Goal: Communication & Community: Answer question/provide support

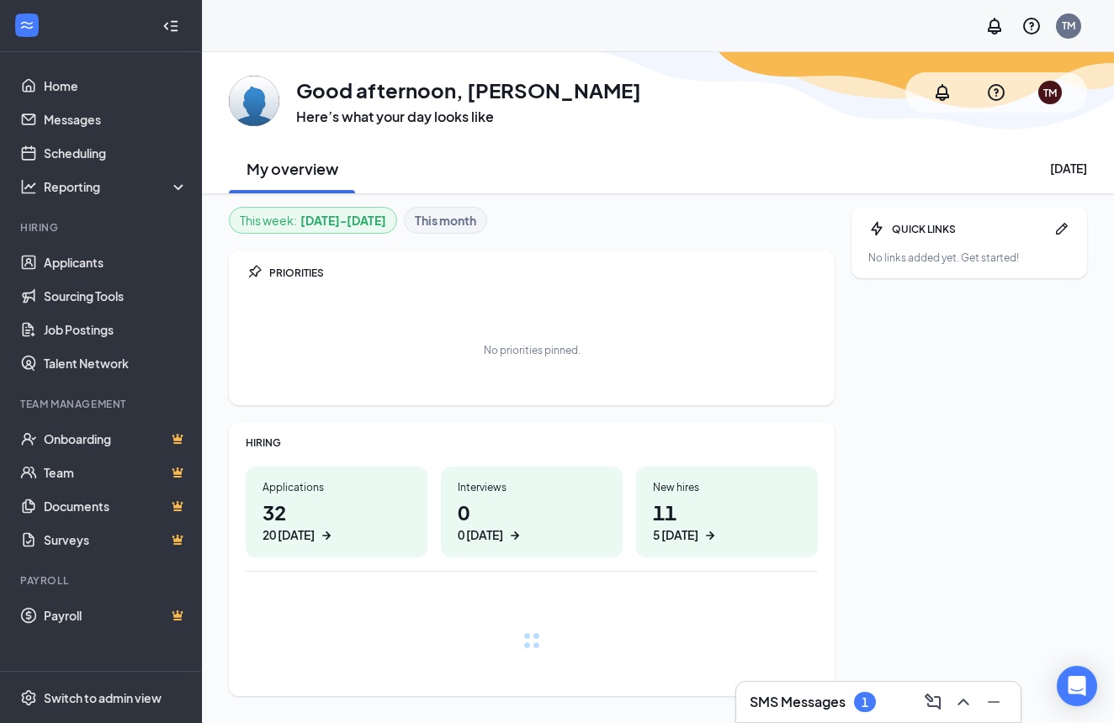
click at [825, 696] on h3 "SMS Messages" at bounding box center [797, 702] width 96 height 19
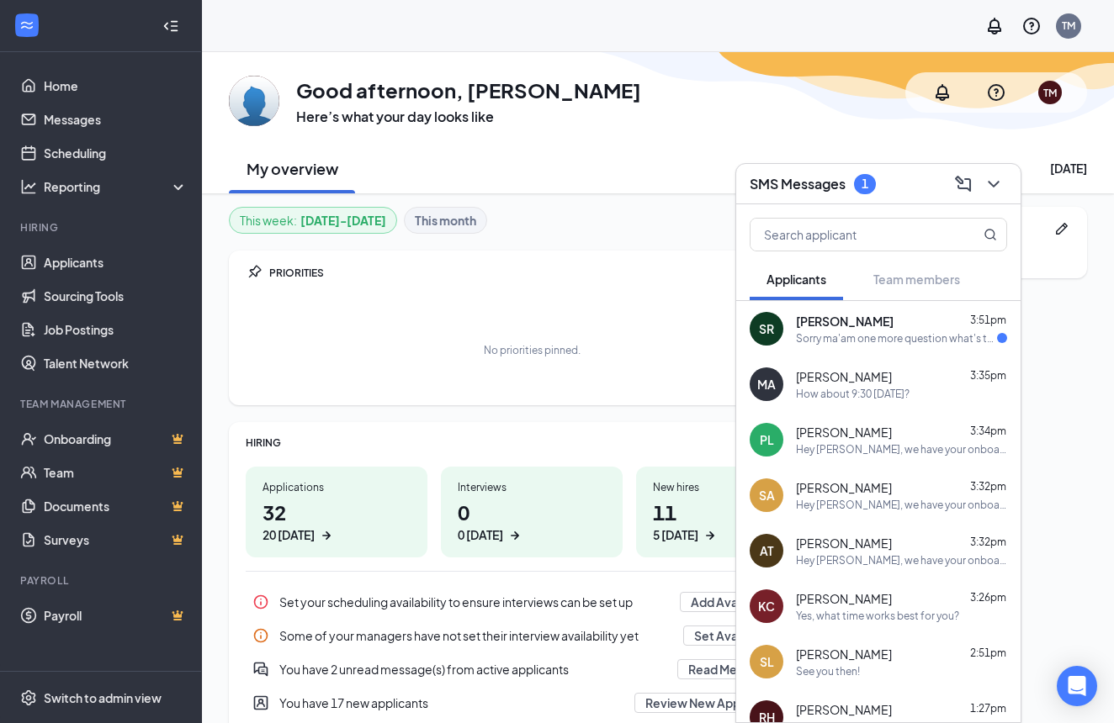
click at [920, 328] on div "Seth Reynolds 3:51pm" at bounding box center [901, 321] width 211 height 17
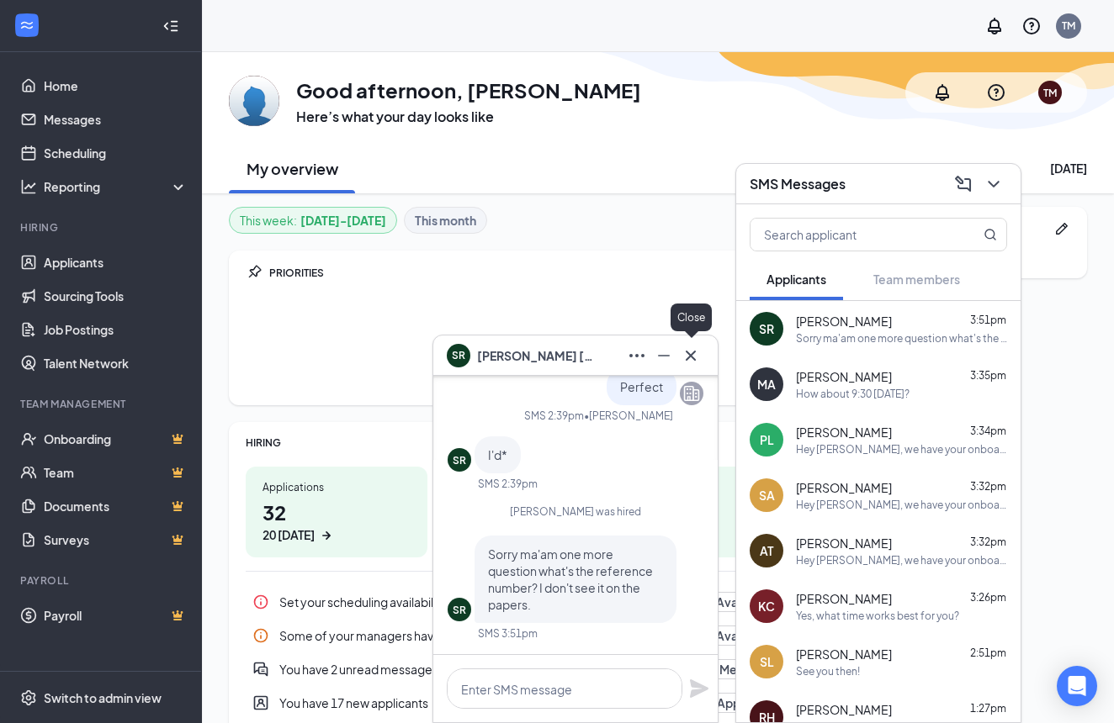
click at [691, 357] on icon "Cross" at bounding box center [690, 356] width 20 height 20
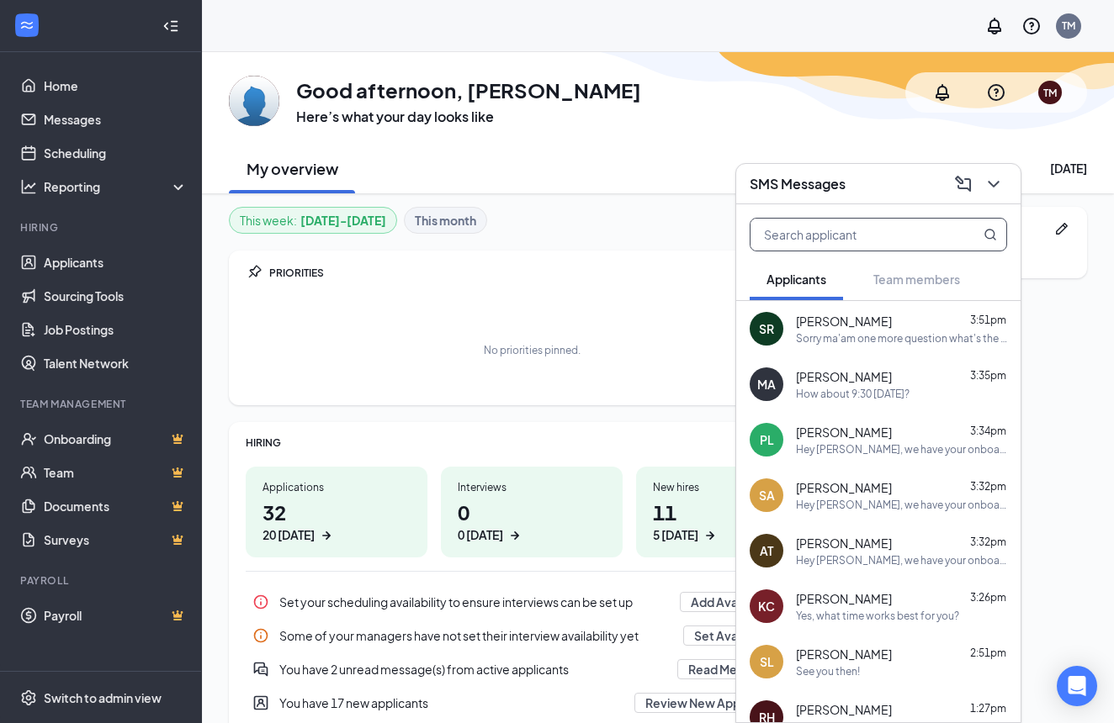
click at [867, 236] on input "text" at bounding box center [849, 235] width 199 height 32
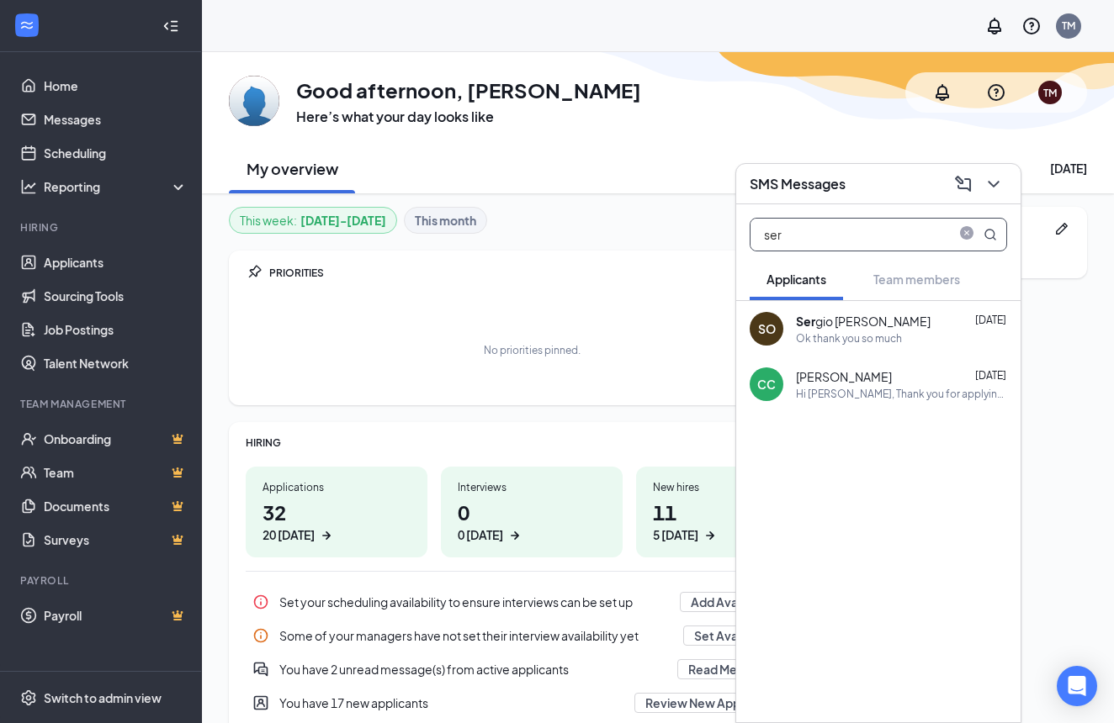
type input "ser"
click at [845, 332] on div "Ok thank you so much" at bounding box center [849, 338] width 106 height 14
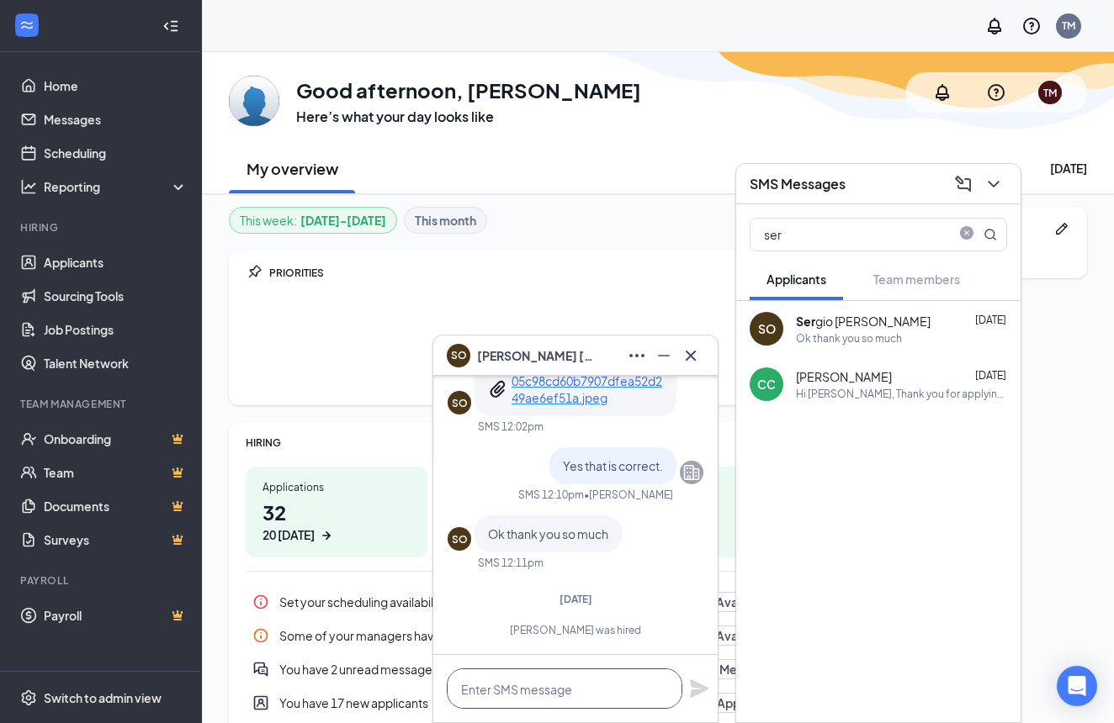
click at [583, 687] on textarea at bounding box center [565, 689] width 236 height 40
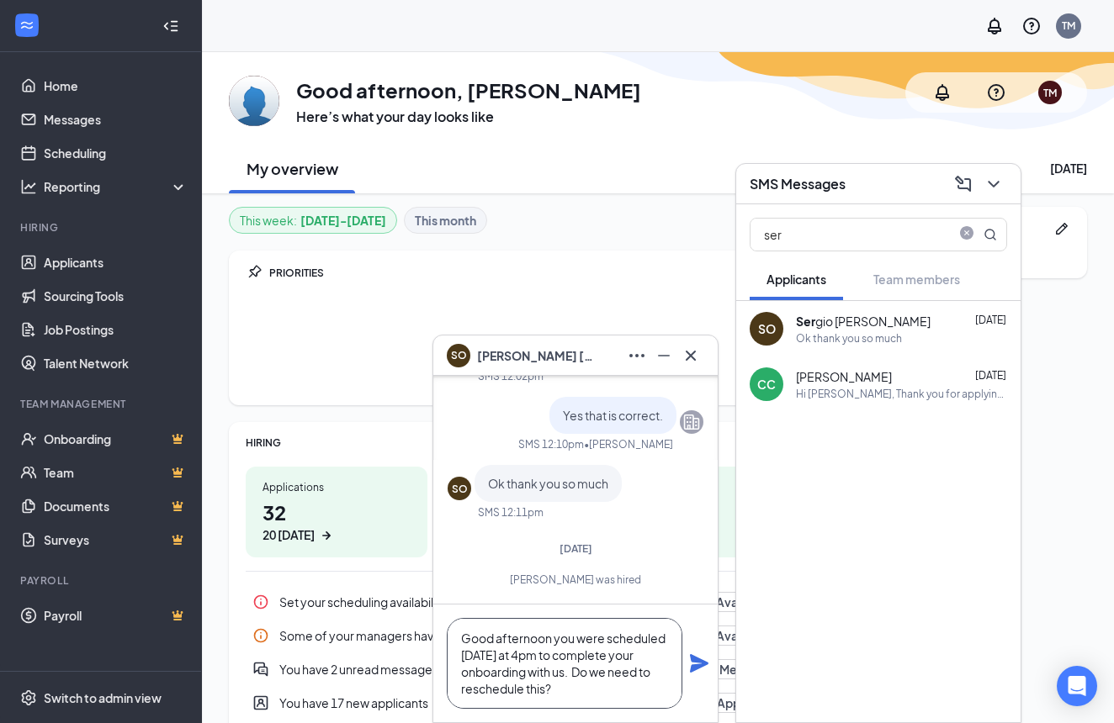
type textarea "Good afternoon you were scheduled today at 4pm to complete your onboarding with…"
click at [701, 663] on icon "Plane" at bounding box center [699, 663] width 19 height 19
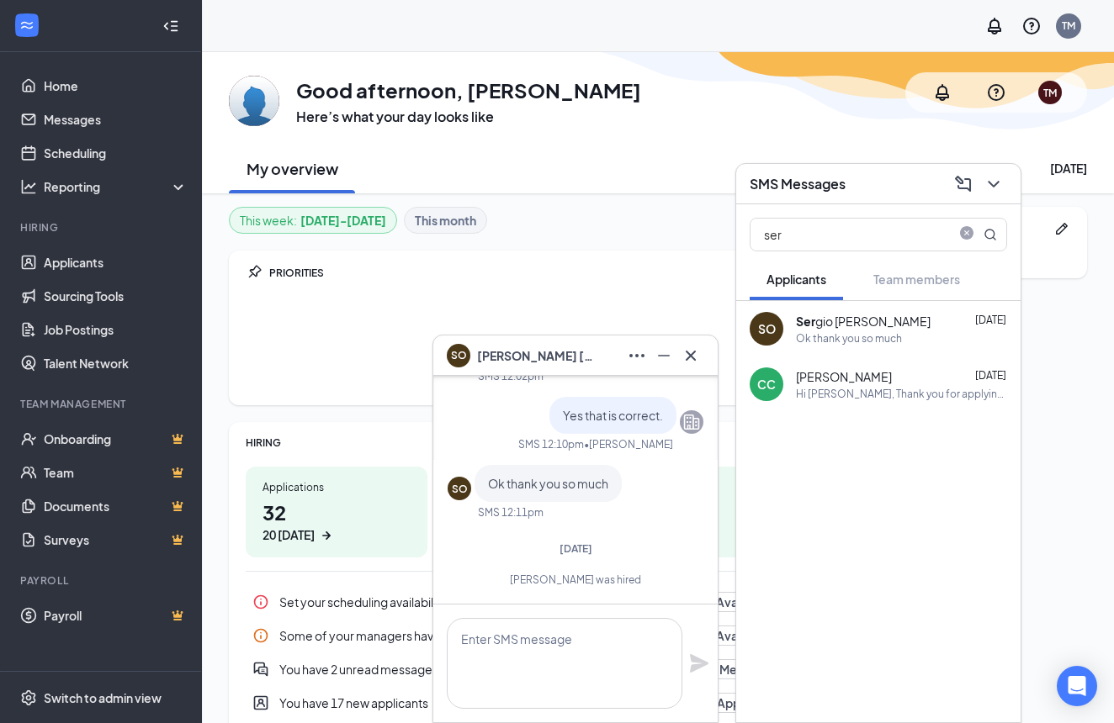
scroll to position [0, 0]
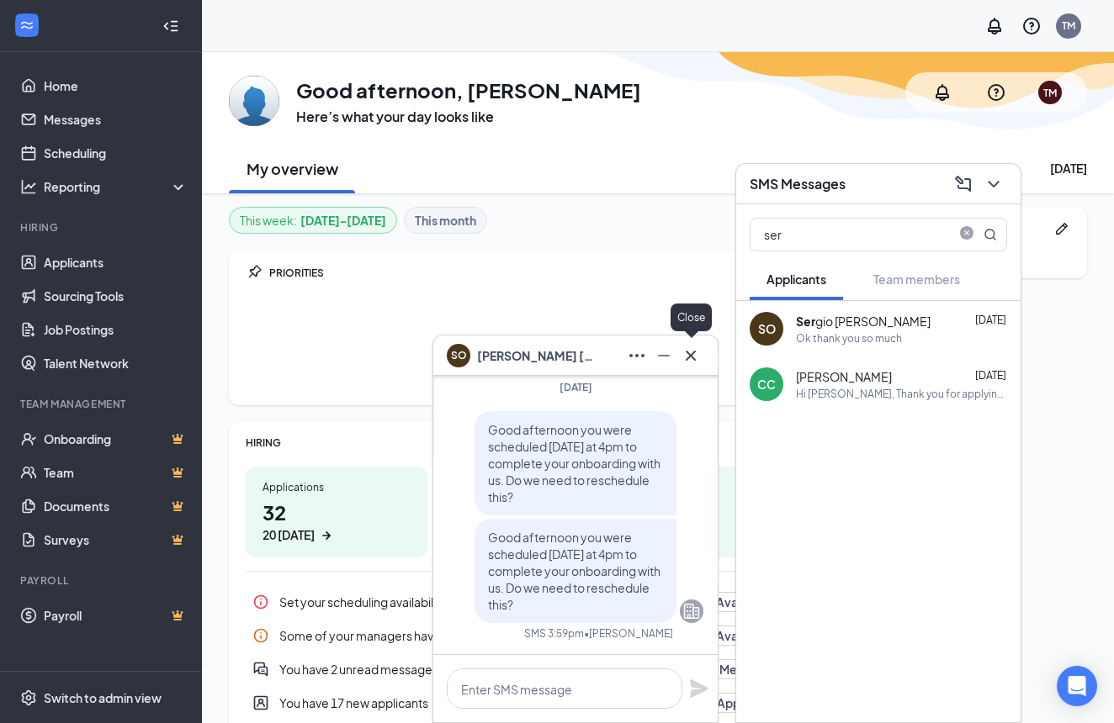
click at [691, 359] on icon "Cross" at bounding box center [690, 356] width 20 height 20
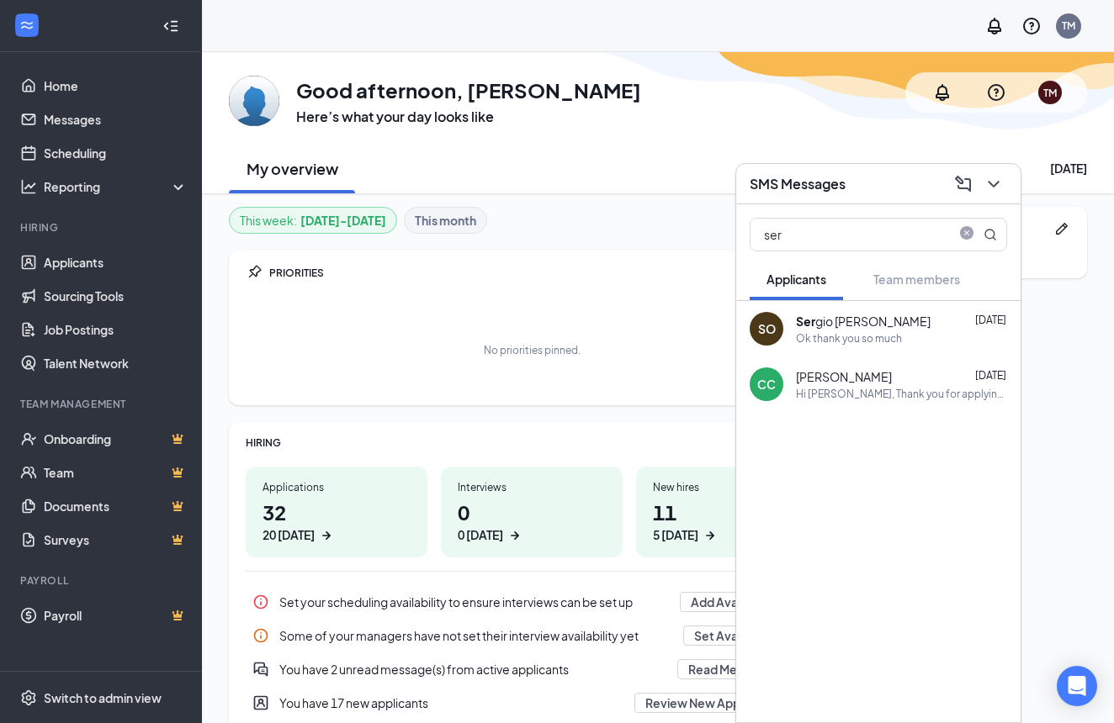
click at [871, 322] on div "Ser gio Ocasio" at bounding box center [863, 321] width 135 height 17
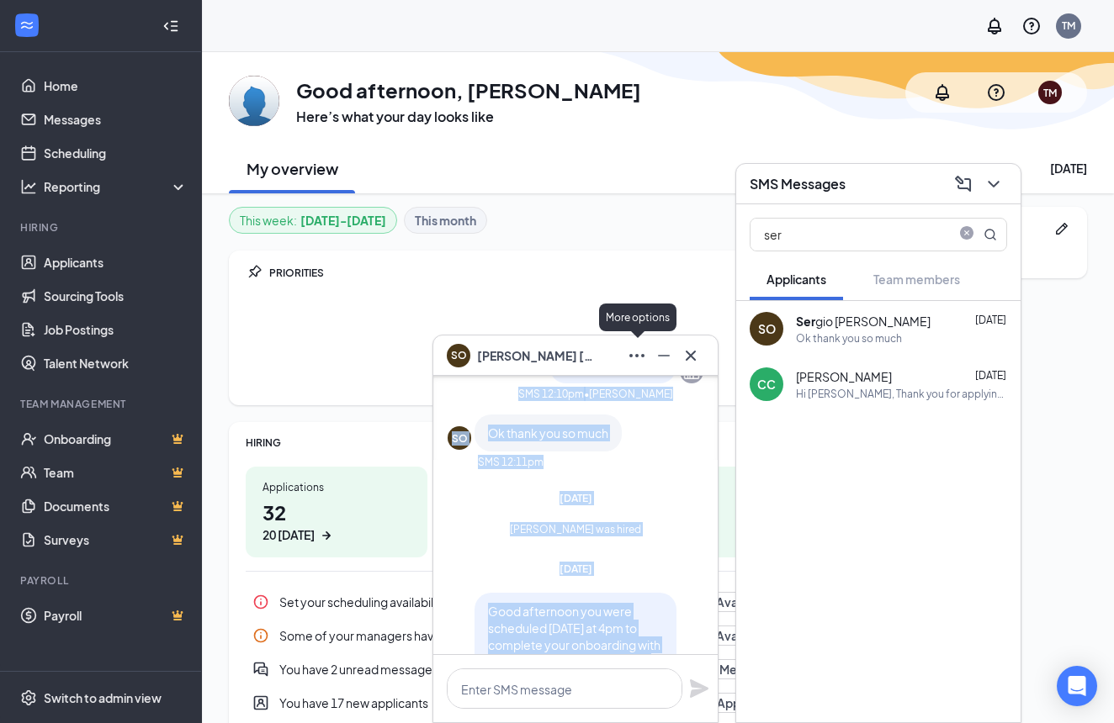
scroll to position [-256, 0]
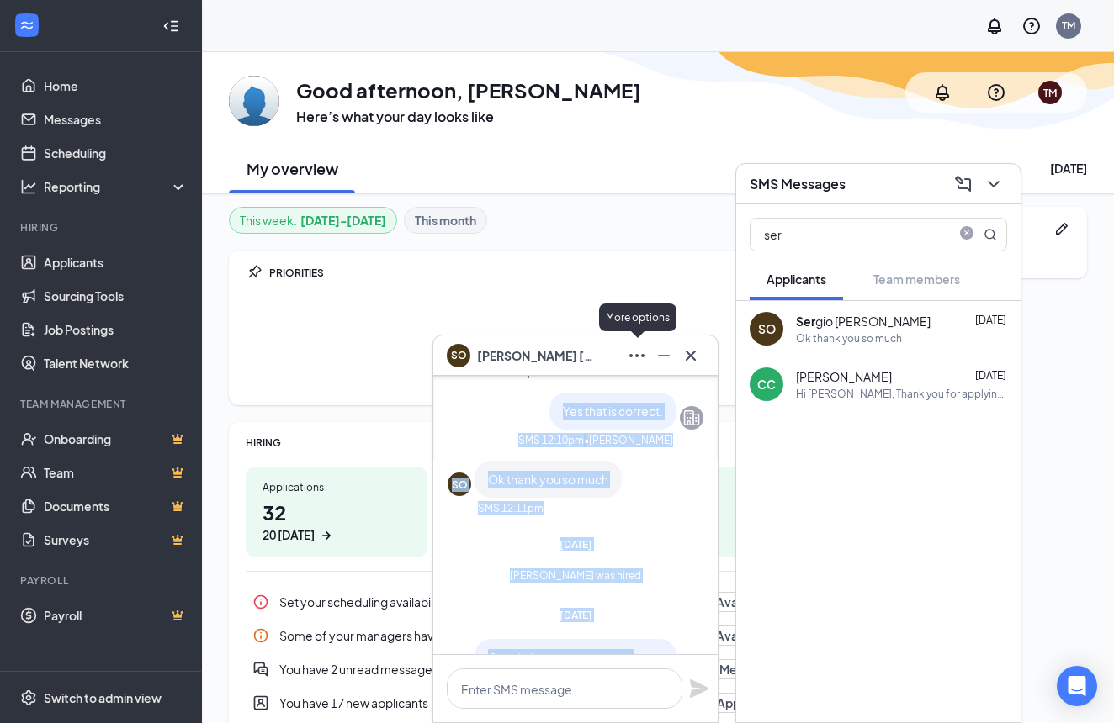
drag, startPoint x: 657, startPoint y: 471, endPoint x: 667, endPoint y: 417, distance: 54.8
click at [674, 486] on div "SO Ok thank you so much" at bounding box center [575, 479] width 256 height 37
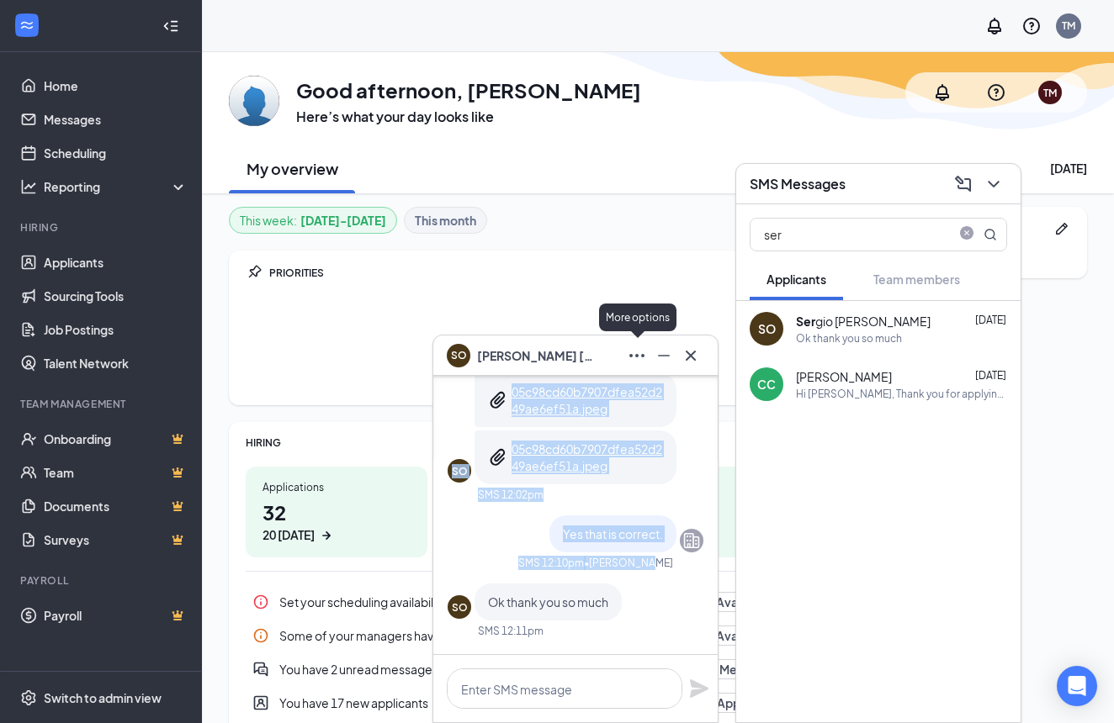
scroll to position [-394, 0]
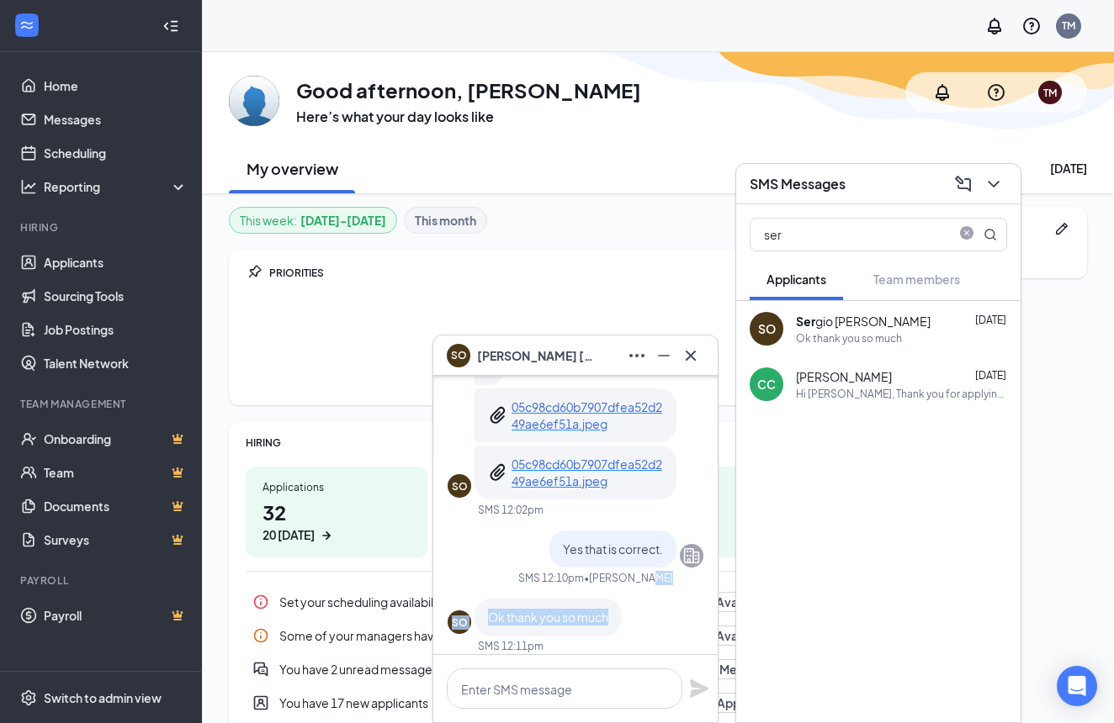
drag, startPoint x: 657, startPoint y: 443, endPoint x: 667, endPoint y: 623, distance: 180.3
click at [667, 622] on div "Good Morning, Thank you for applying at Piesano's Southern Trace. When would be…" at bounding box center [575, 178] width 256 height 977
click at [694, 445] on div "SO I think i have the correct address actually 05c98cd60b7907dfea52d249ae6ef51a…" at bounding box center [575, 404] width 256 height 192
click at [694, 458] on div "SO I think i have the correct address actually 05c98cd60b7907dfea52d249ae6ef51a…" at bounding box center [575, 404] width 256 height 192
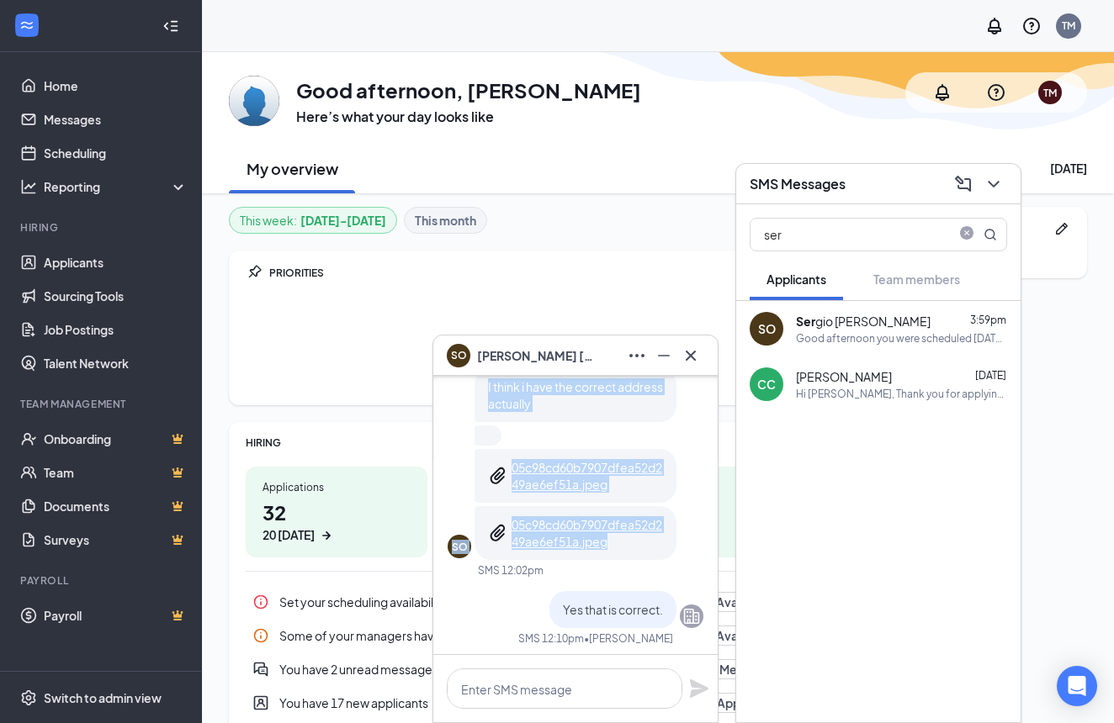
scroll to position [-464, 0]
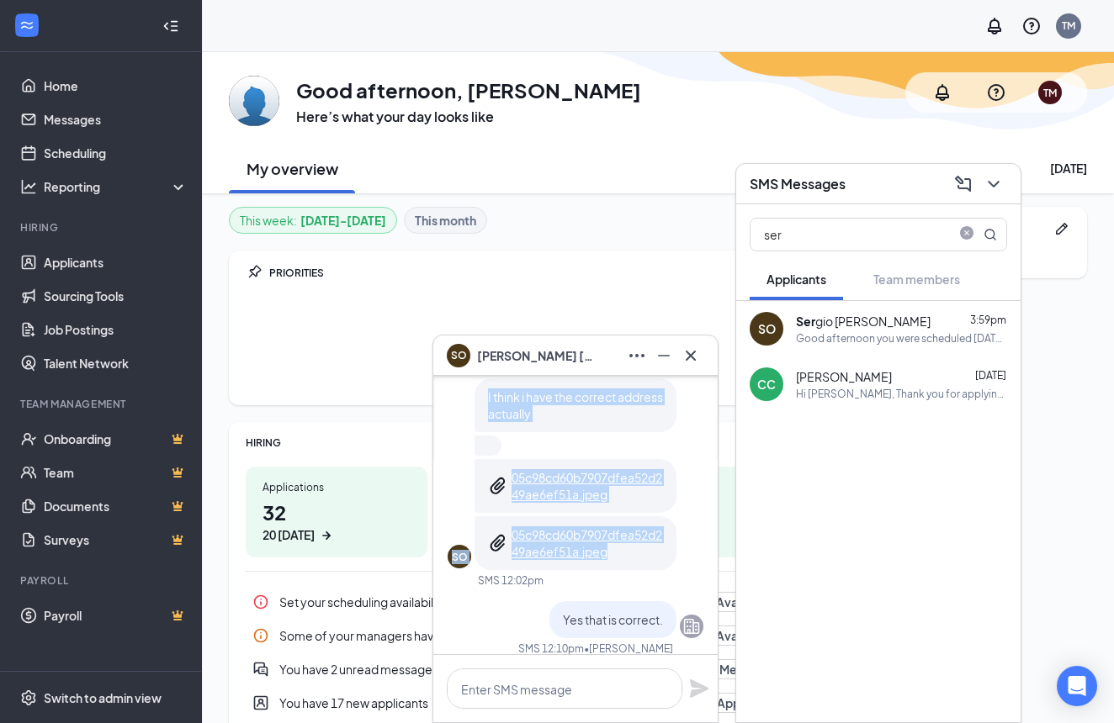
drag, startPoint x: 696, startPoint y: 473, endPoint x: 693, endPoint y: 373, distance: 100.1
click at [693, 373] on div "SO Sergio Ocasio SO Sergio Ocasio Applicant Dishwasher • Piesanos in Villages –…" at bounding box center [575, 529] width 286 height 389
click at [690, 460] on div "SO I think i have the correct address actually 05c98cd60b7907dfea52d249ae6ef51a…" at bounding box center [575, 475] width 256 height 192
drag, startPoint x: 690, startPoint y: 436, endPoint x: 689, endPoint y: 427, distance: 8.5
click at [689, 427] on div "SO I think i have the correct address actually 05c98cd60b7907dfea52d249ae6ef51a…" at bounding box center [575, 475] width 256 height 192
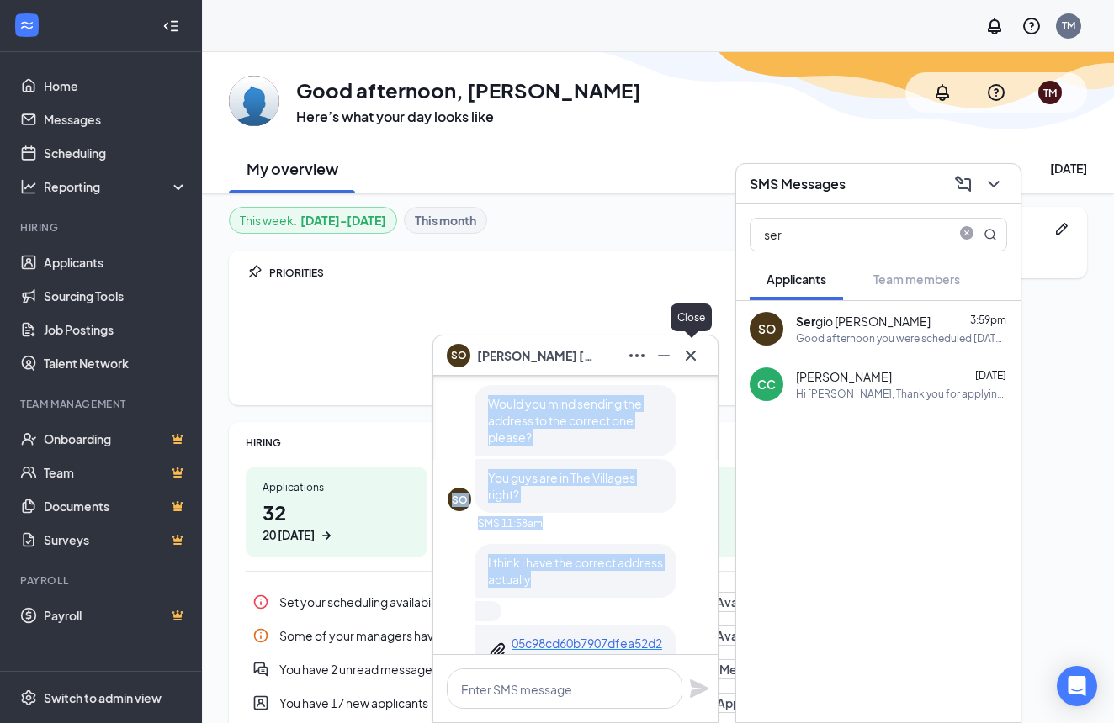
click at [691, 385] on div "Good Morning, Thank you for applying at Piesano's Southern Trace. When would be…" at bounding box center [575, 415] width 256 height 977
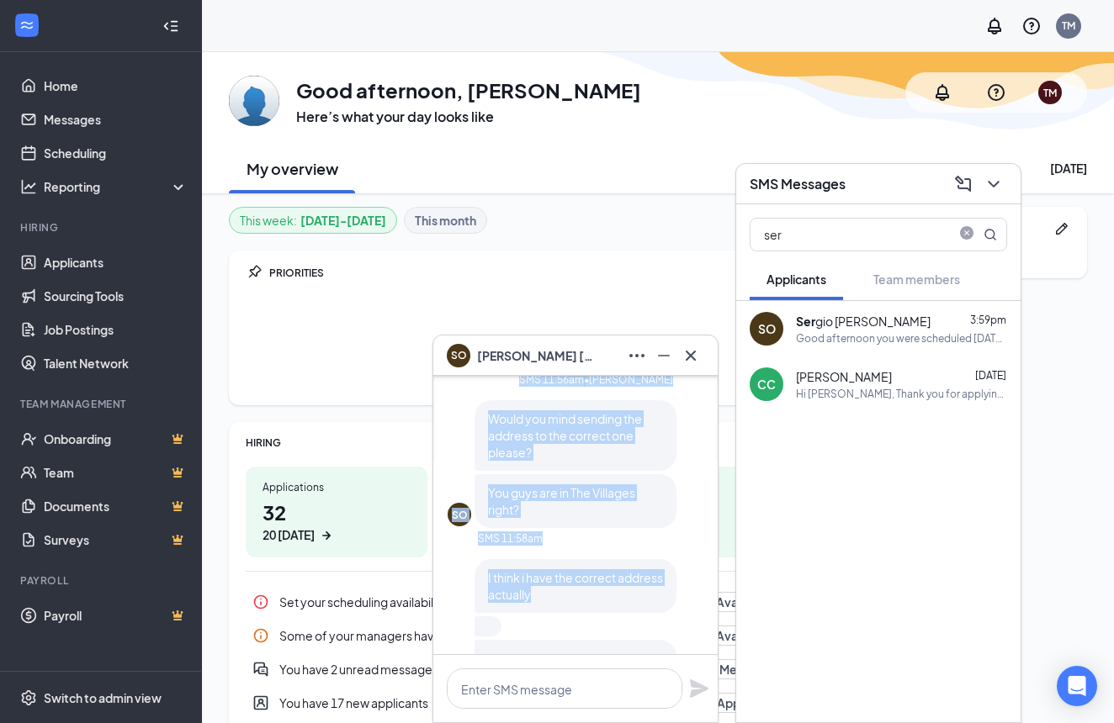
click at [691, 453] on div "SO Would you mind sending the address to the correct one please? You guys are i…" at bounding box center [575, 464] width 256 height 128
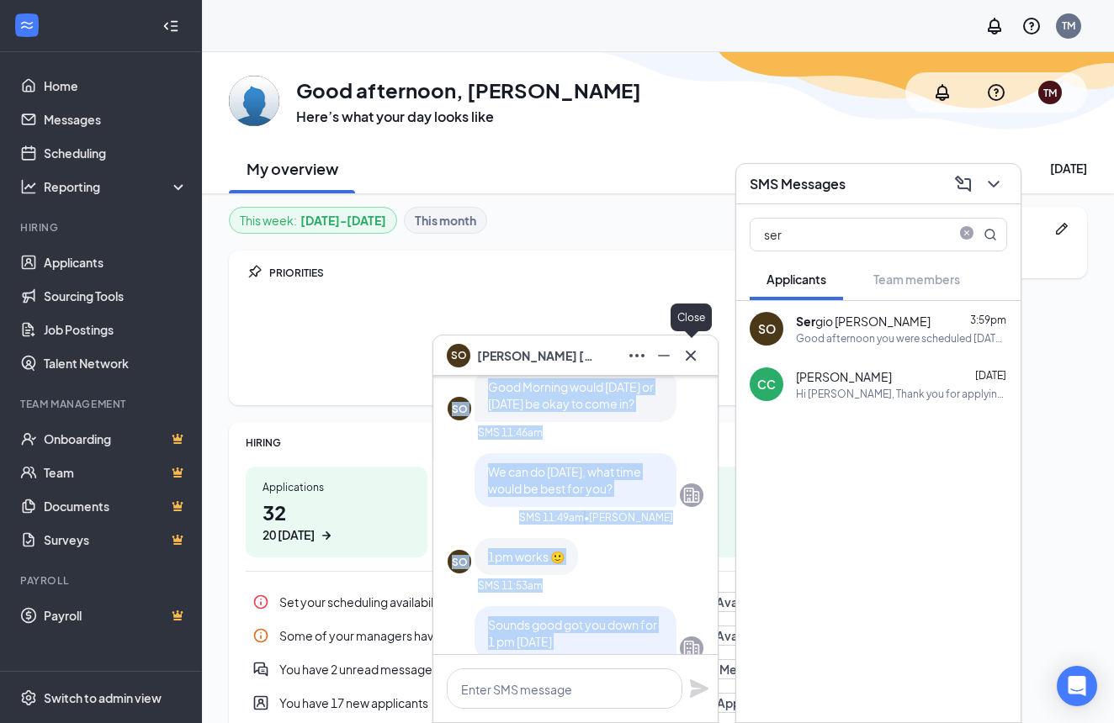
scroll to position [-961, 0]
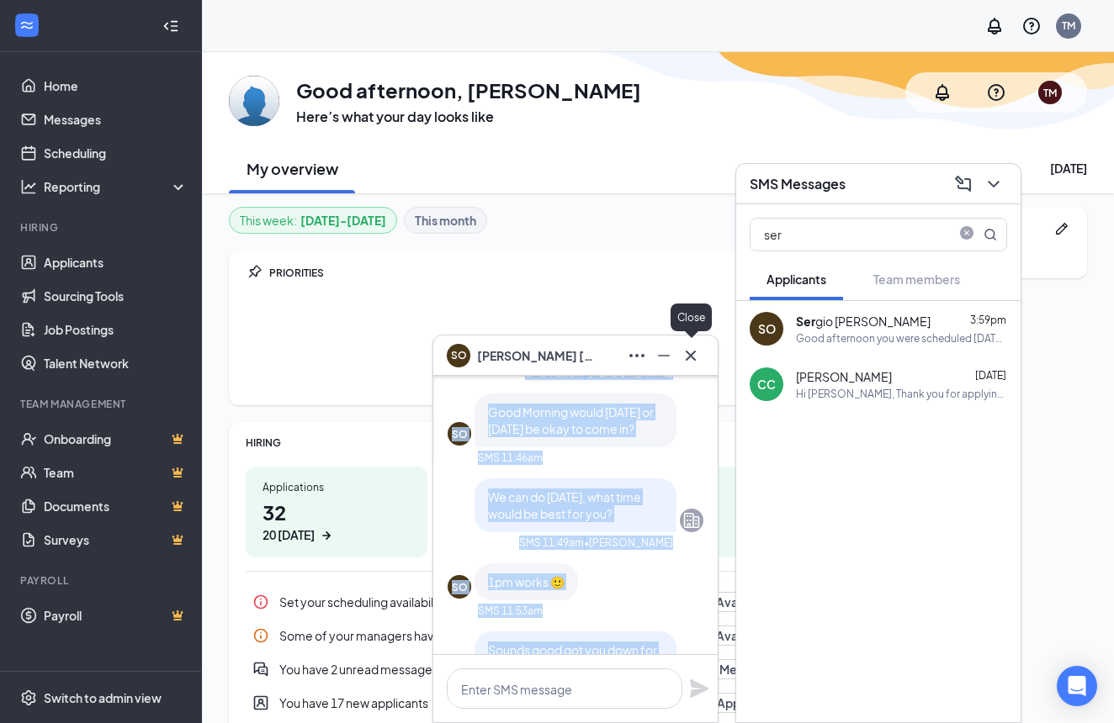
drag, startPoint x: 694, startPoint y: 418, endPoint x: 692, endPoint y: 368, distance: 50.5
click at [692, 368] on div "SO Sergio Ocasio SO Sergio Ocasio Applicant Dishwasher • Piesanos in Villages –…" at bounding box center [575, 529] width 286 height 389
click at [691, 442] on div "SO Good Morning would tomorrow or sunday be okay to come in?" at bounding box center [575, 421] width 256 height 54
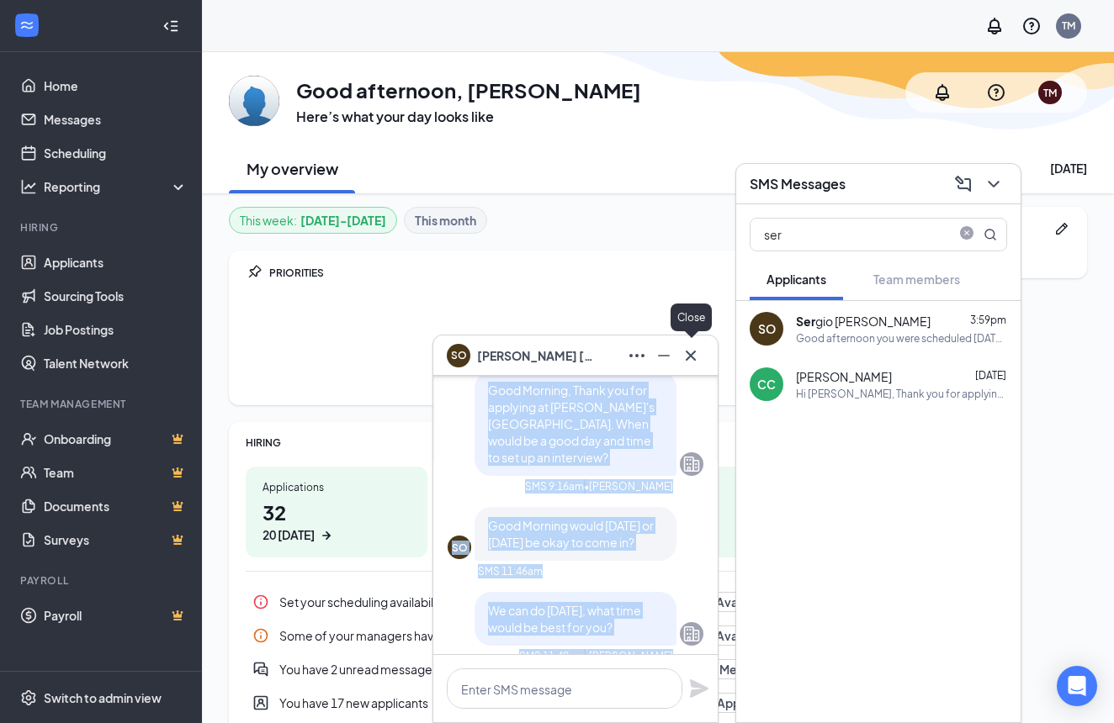
scroll to position [-1121, 0]
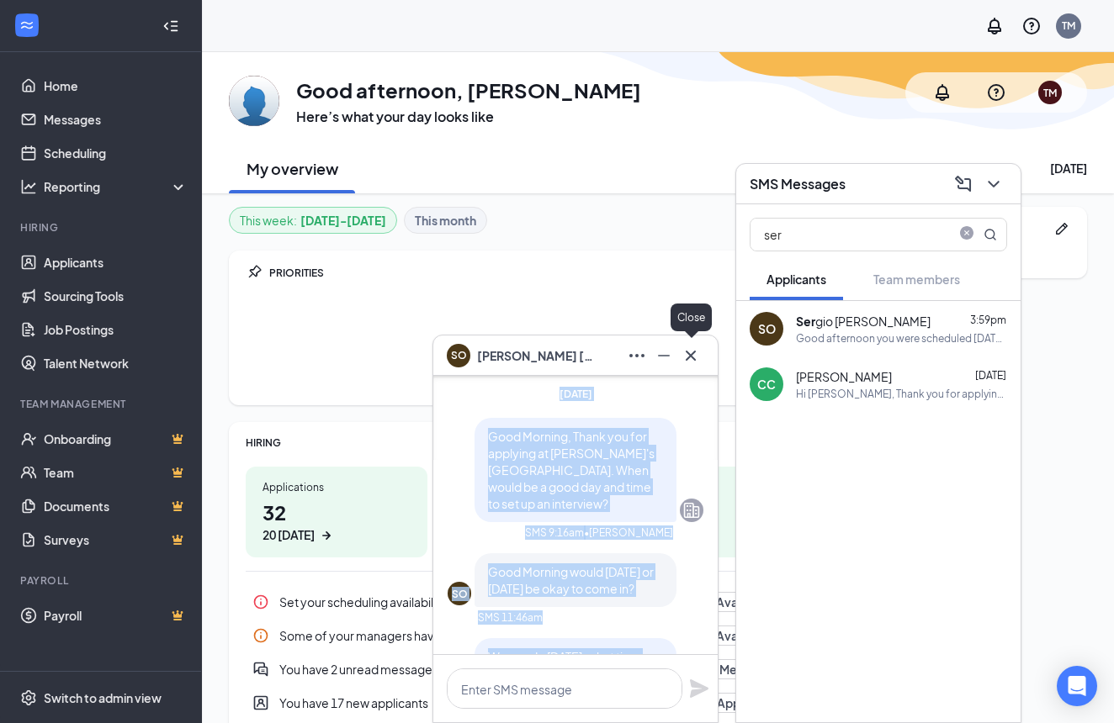
drag, startPoint x: 696, startPoint y: 439, endPoint x: 694, endPoint y: 367, distance: 72.4
click at [694, 367] on div "SO Sergio Ocasio SO Sergio Ocasio Applicant Dishwasher • Piesanos in Villages –…" at bounding box center [575, 529] width 286 height 389
click at [694, 439] on div "Good Morning, Thank you for applying at Piesano's Southern Trace. When would be…" at bounding box center [575, 470] width 256 height 104
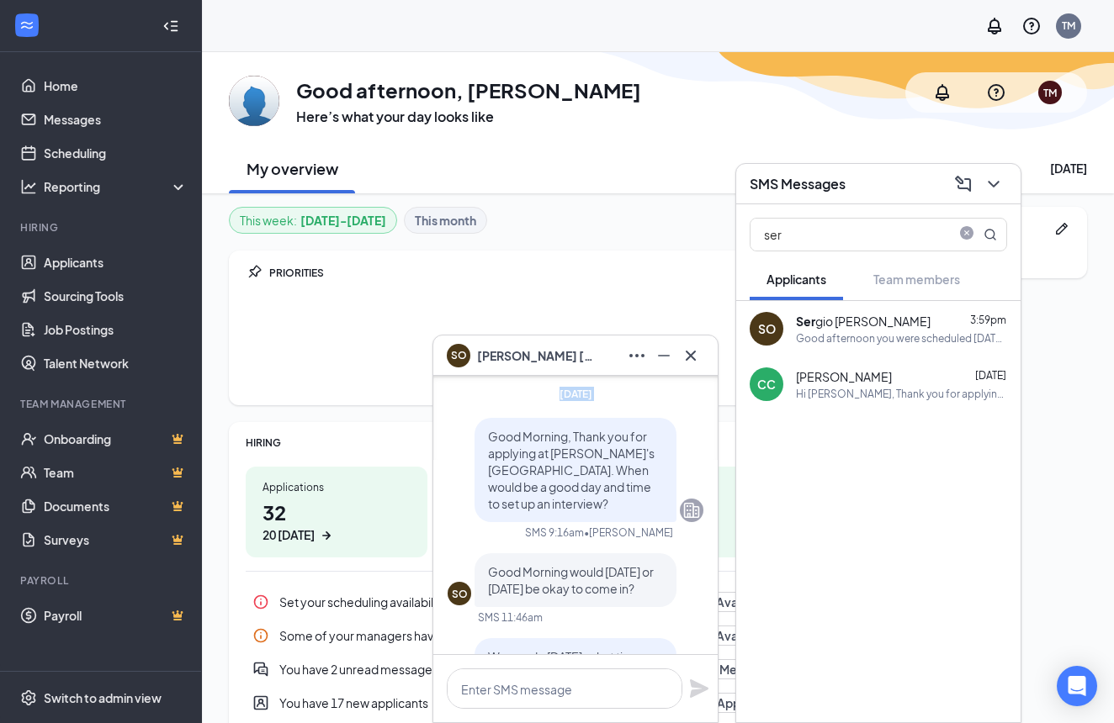
drag, startPoint x: 702, startPoint y: 427, endPoint x: 699, endPoint y: 412, distance: 15.5
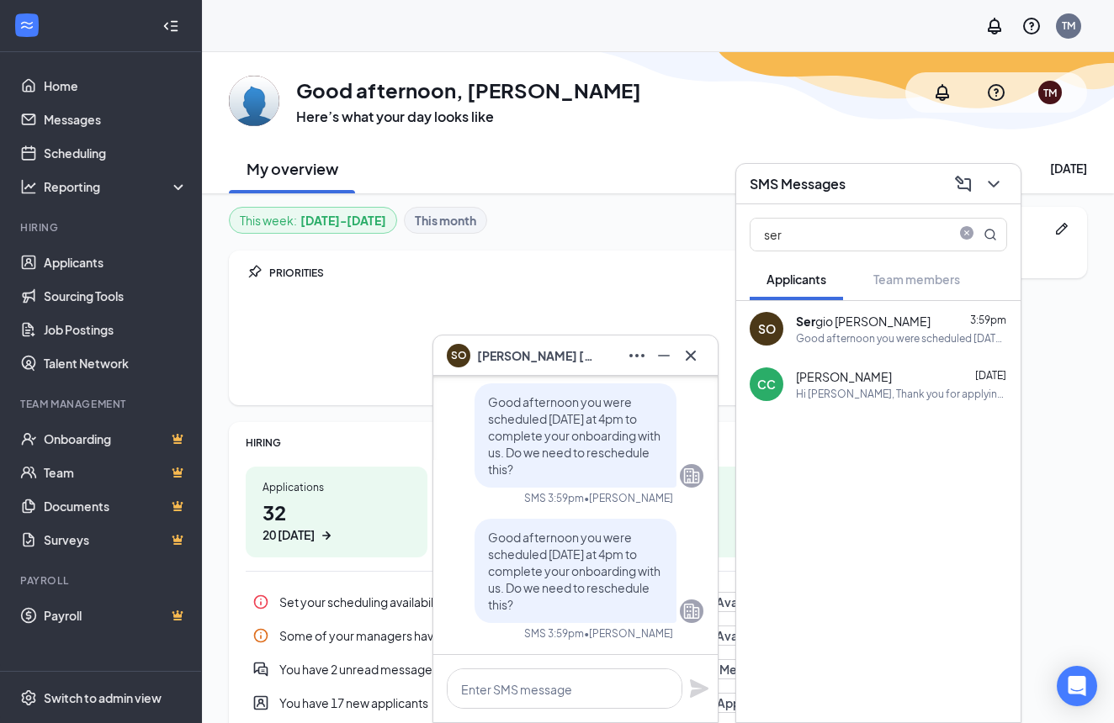
scroll to position [0, 0]
click at [701, 358] on button at bounding box center [690, 355] width 27 height 27
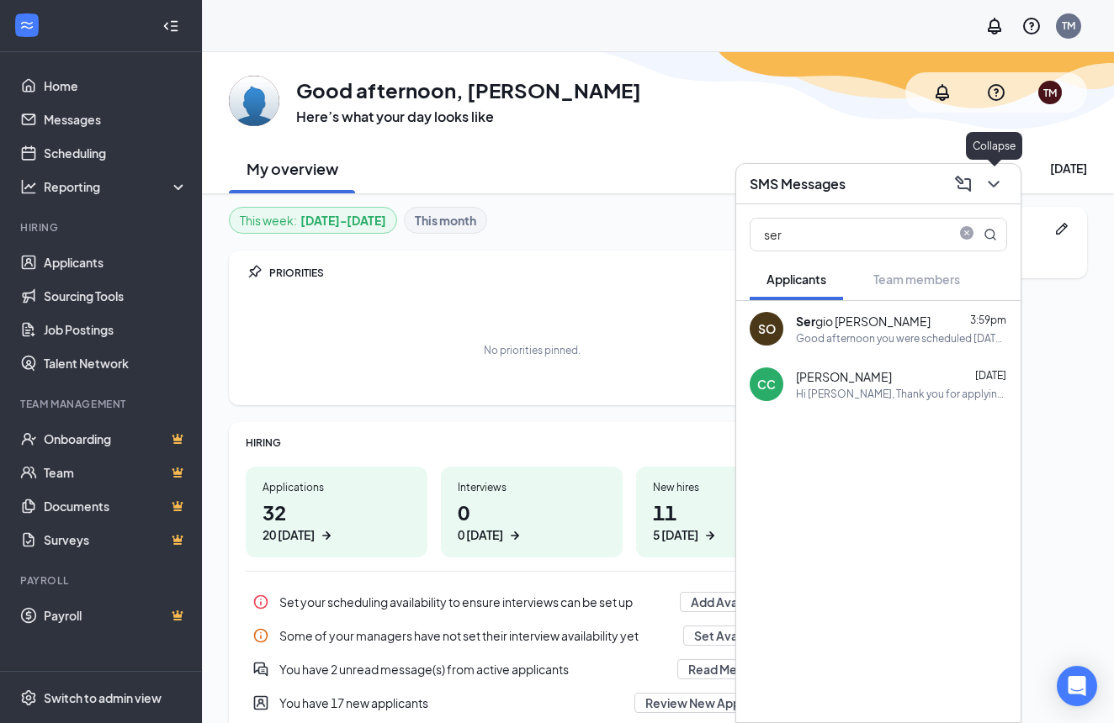
click at [994, 190] on icon "ChevronDown" at bounding box center [993, 184] width 20 height 20
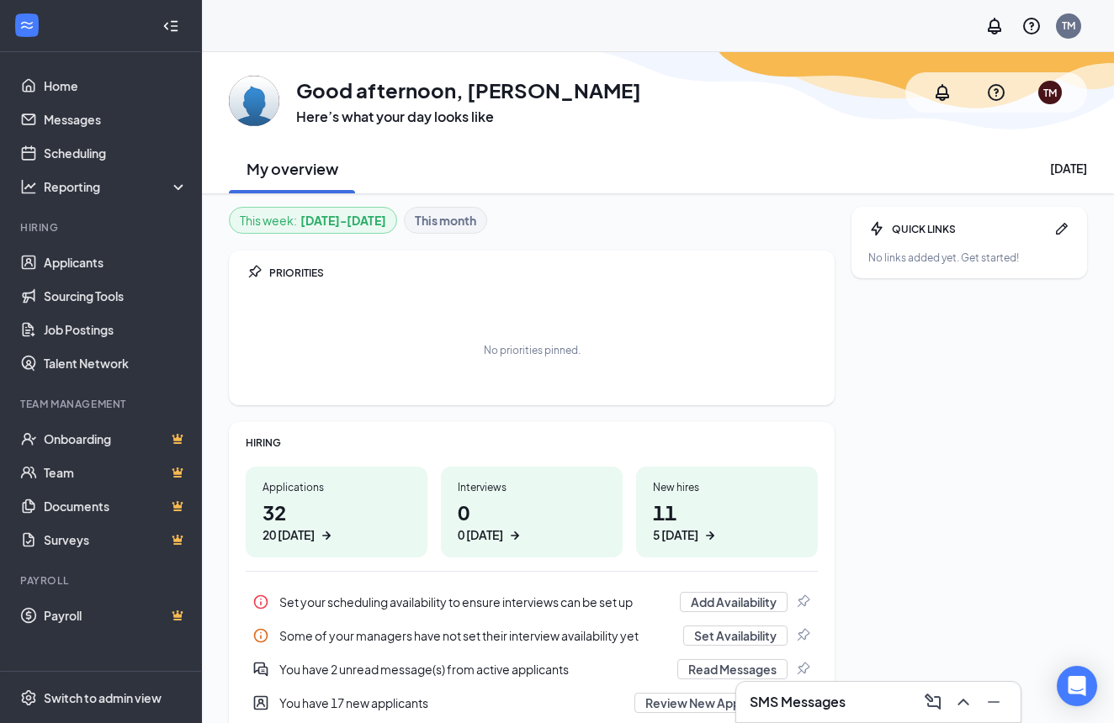
click at [884, 700] on div "SMS Messages" at bounding box center [877, 702] width 257 height 27
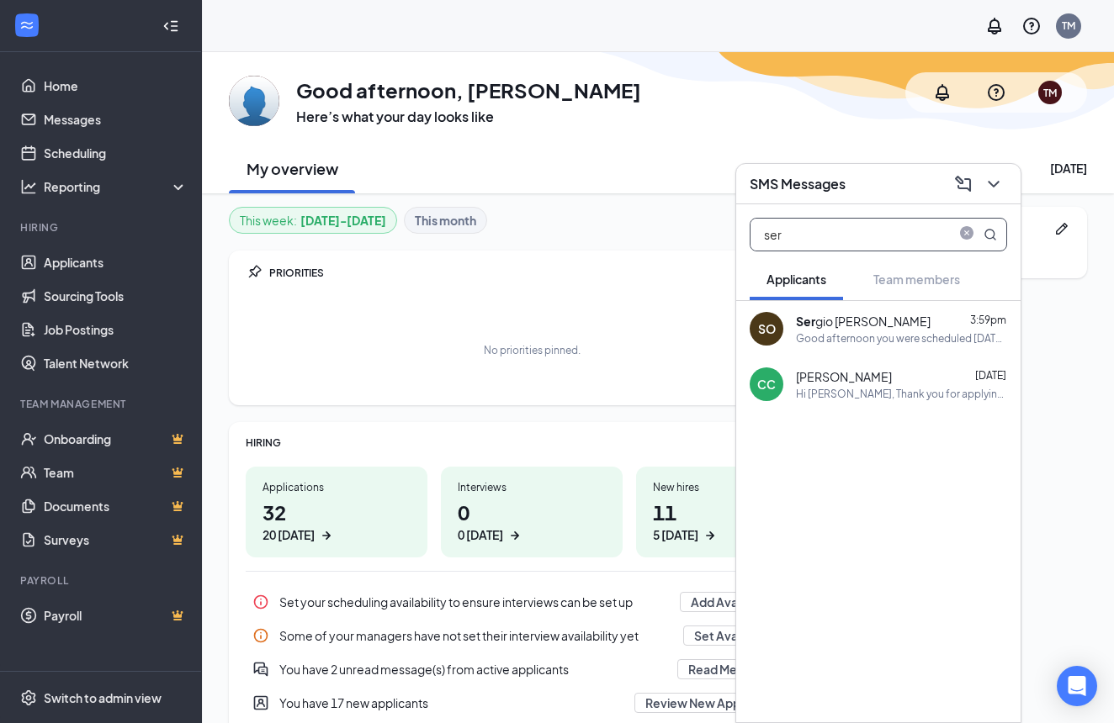
click at [852, 237] on input "ser" at bounding box center [849, 235] width 199 height 32
type input "s"
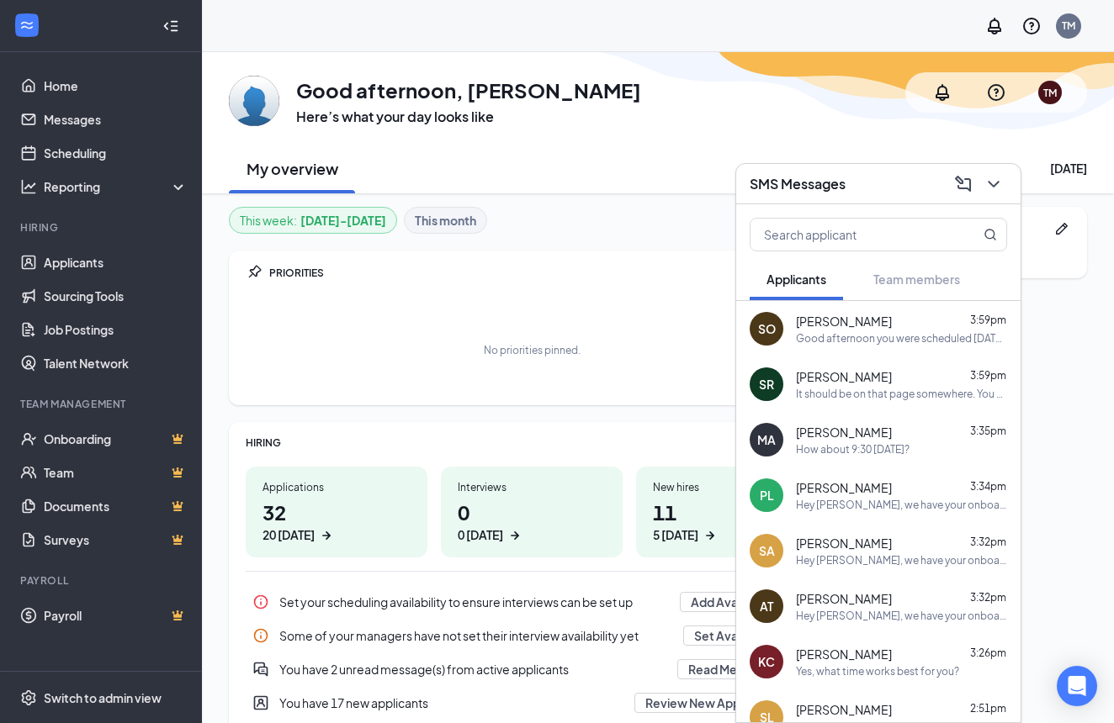
click at [660, 261] on div "PRIORITIES No priorities pinned." at bounding box center [532, 328] width 606 height 155
click at [998, 189] on icon "ChevronDown" at bounding box center [993, 184] width 20 height 20
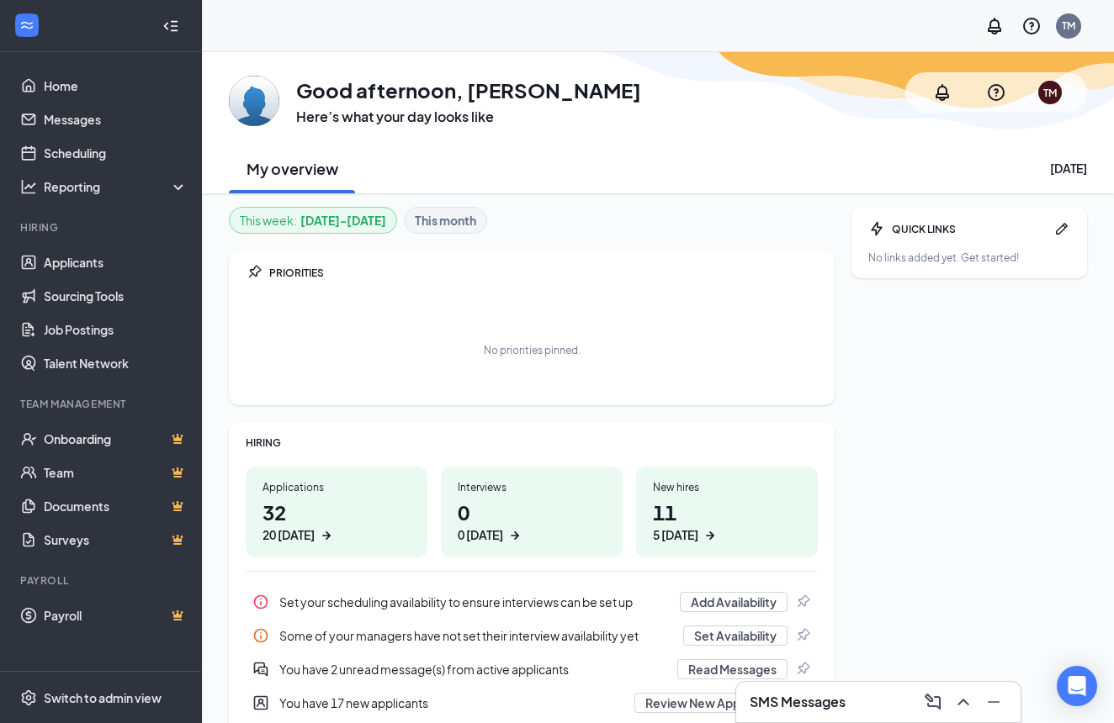
click at [882, 695] on div "SMS Messages" at bounding box center [877, 702] width 257 height 27
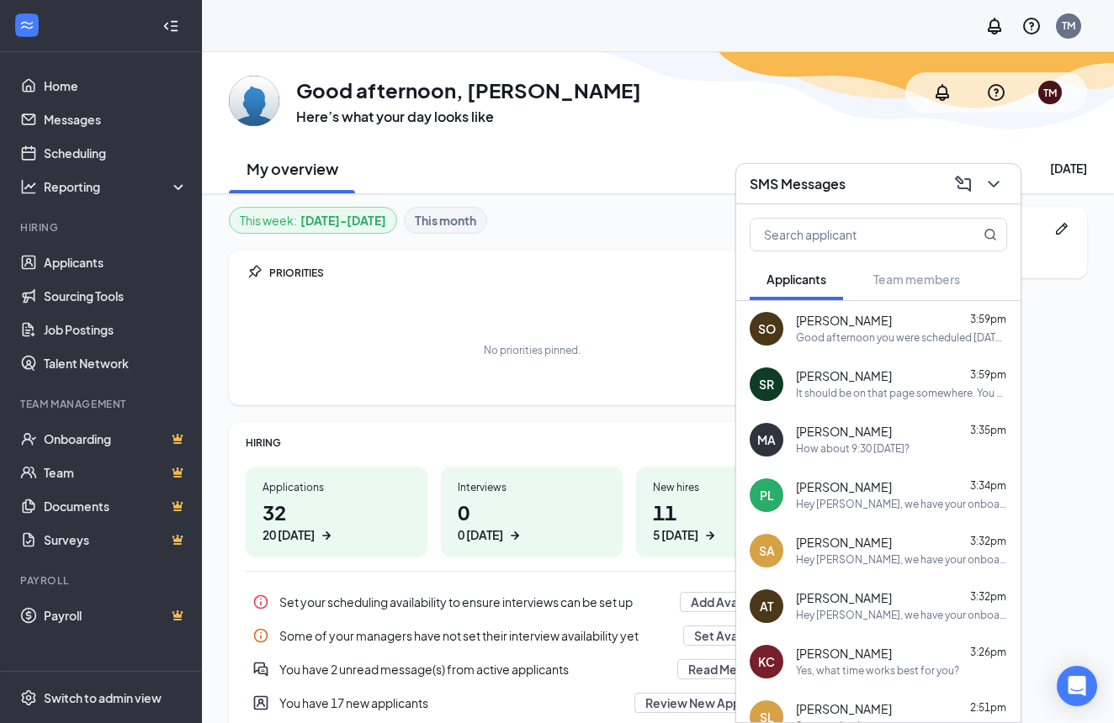
click at [598, 267] on div "PRIORITIES" at bounding box center [543, 273] width 548 height 14
click at [994, 189] on icon "ChevronDown" at bounding box center [993, 184] width 20 height 20
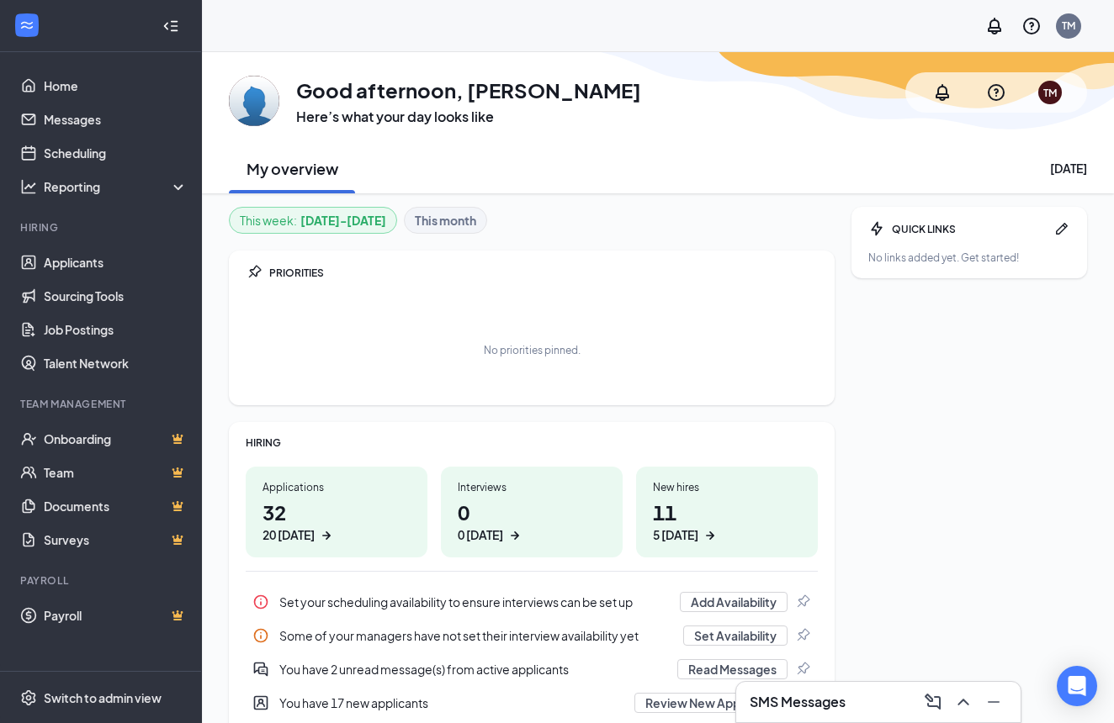
click at [357, 500] on h1 "32 20 today" at bounding box center [336, 521] width 148 height 46
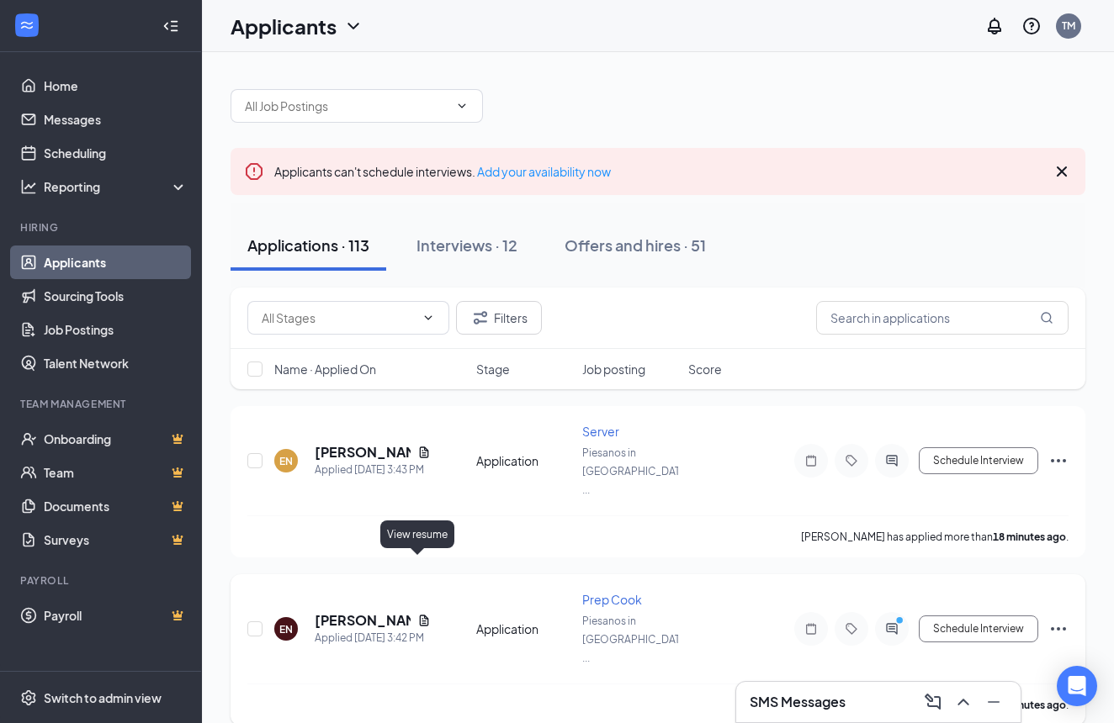
click at [420, 615] on icon "Document" at bounding box center [424, 620] width 9 height 11
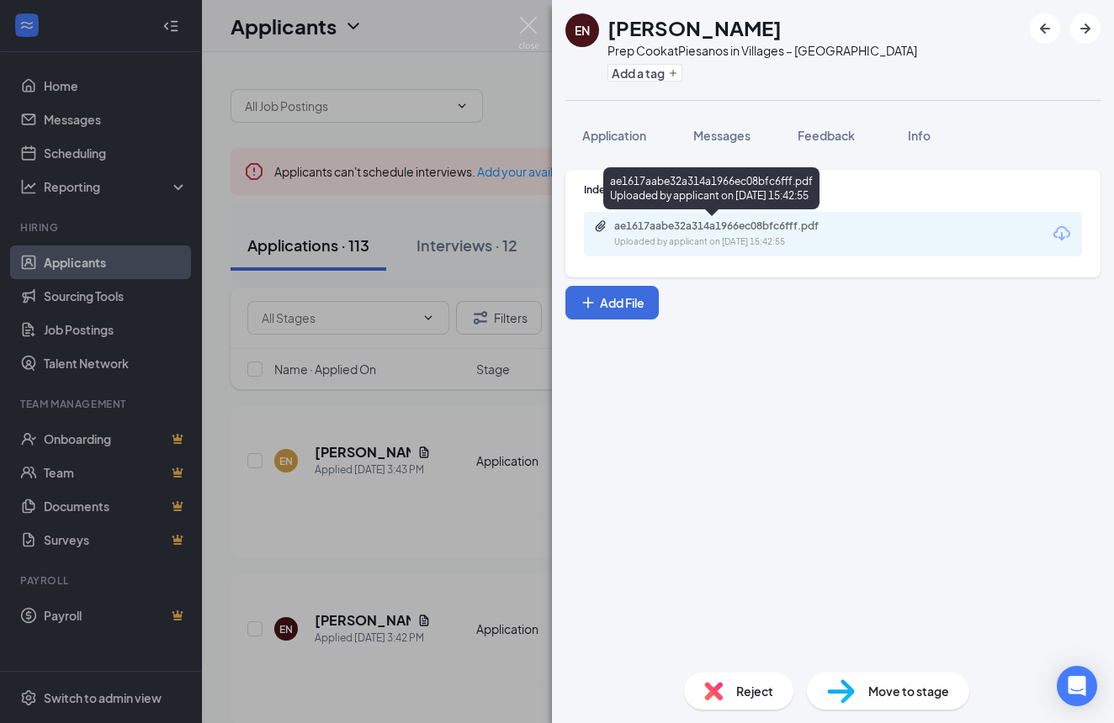
click at [750, 225] on div "ae1617aabe32a314a1966ec08bfc6fff.pdf" at bounding box center [732, 226] width 236 height 13
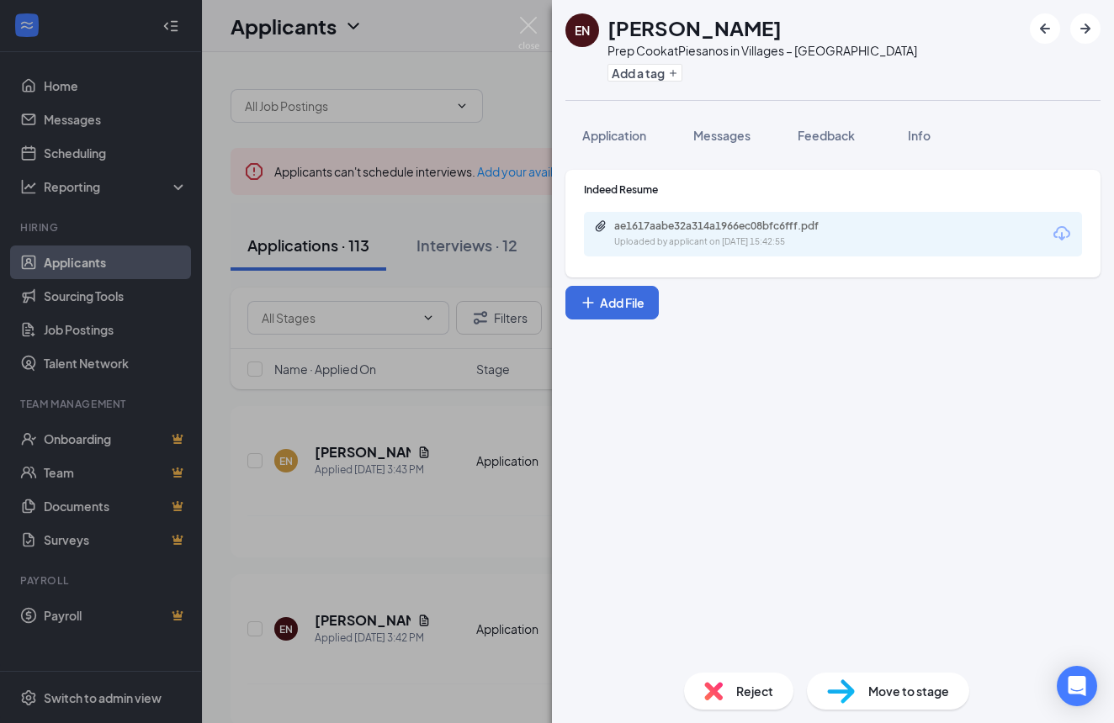
click at [512, 125] on div "EN Ed Naccarella Prep Cook at Piesanos in Villages – Southern Trace Add a tag A…" at bounding box center [557, 361] width 1114 height 723
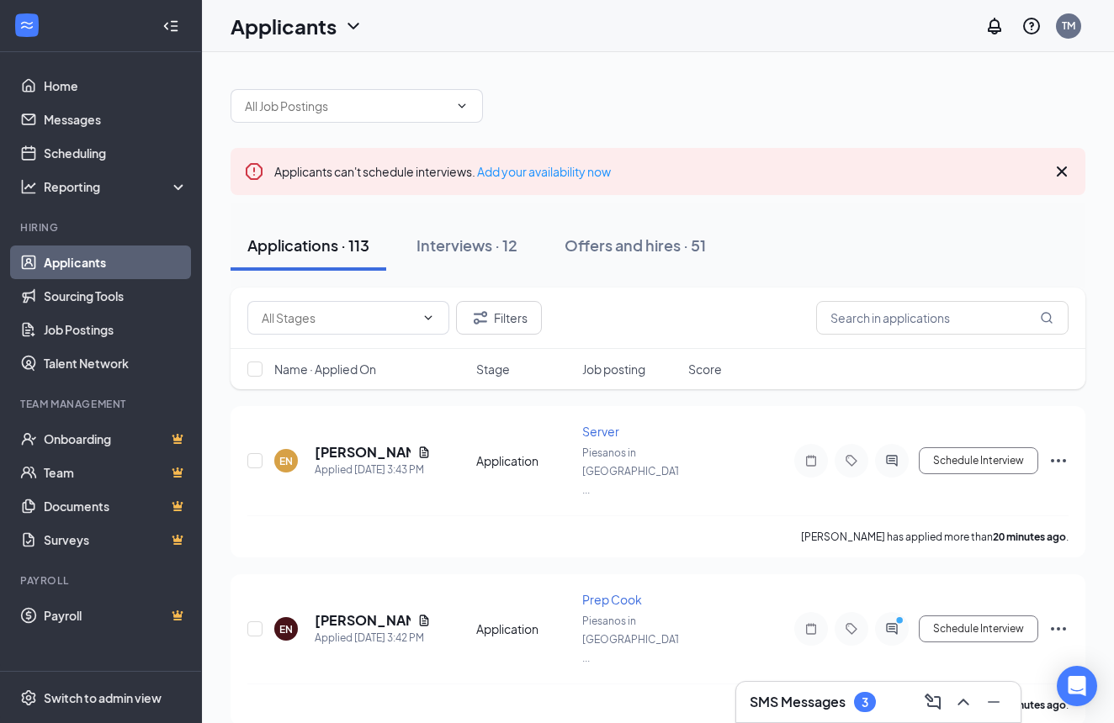
click at [813, 694] on h3 "SMS Messages" at bounding box center [797, 702] width 96 height 19
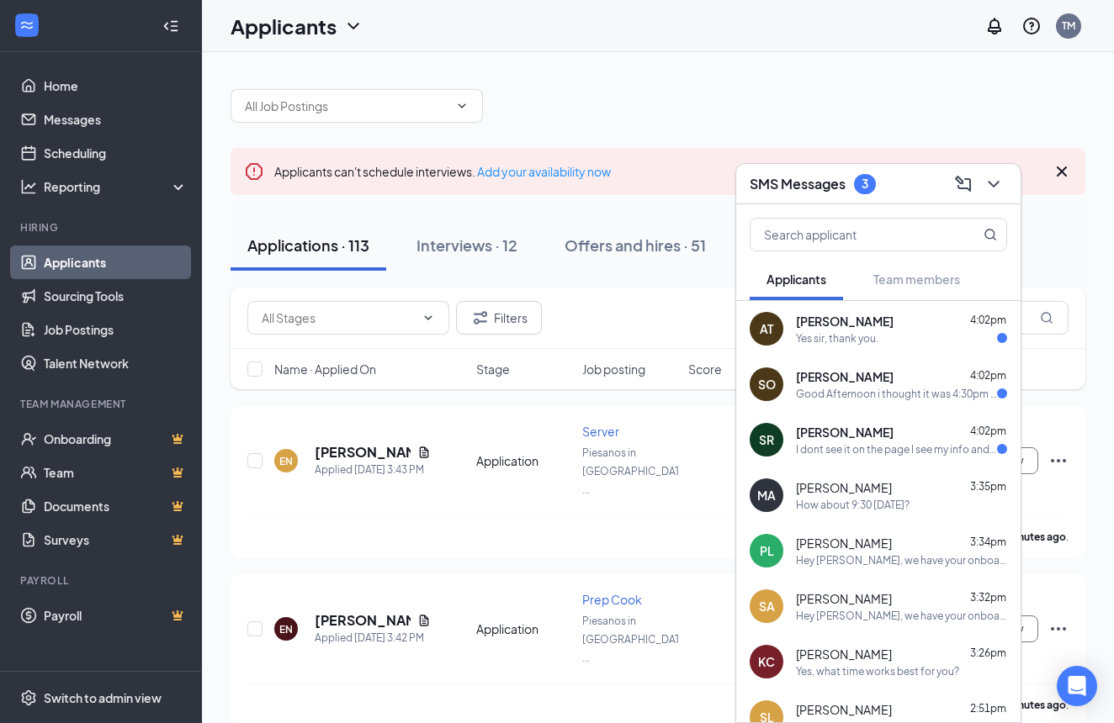
click at [847, 387] on div "Good Afternoon i thought it was 4:30pm sorry about that. Should i reschedule or…" at bounding box center [896, 394] width 201 height 14
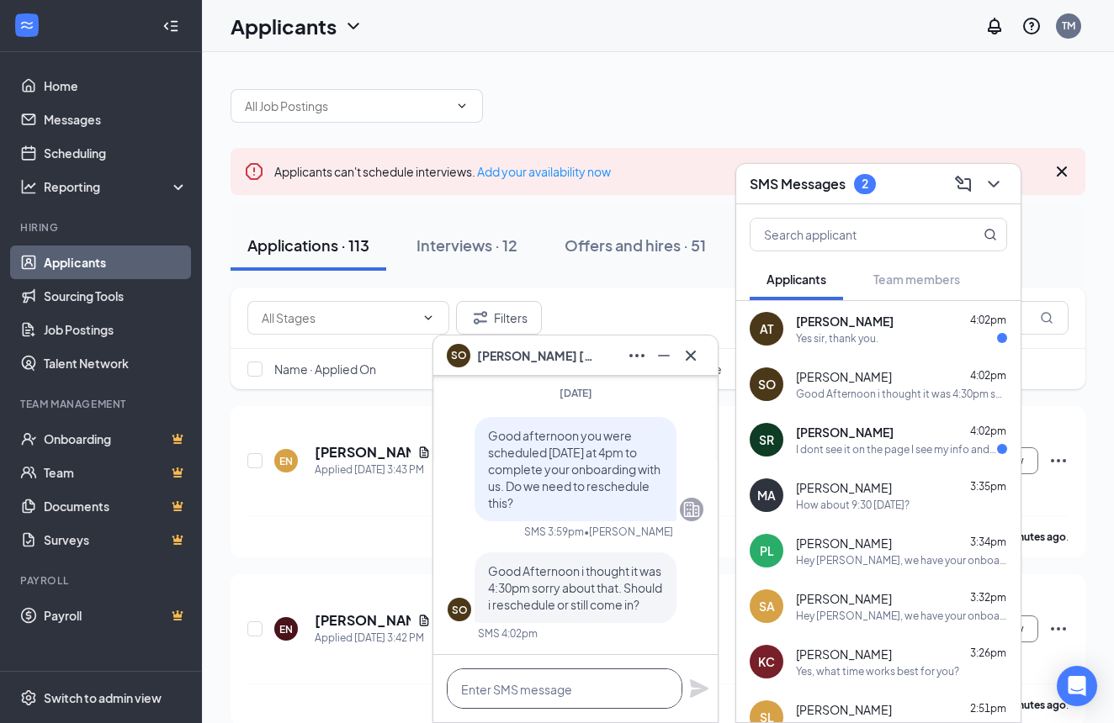
click at [616, 683] on textarea at bounding box center [565, 689] width 236 height 40
type textarea "okay"
click at [703, 694] on icon "Plane" at bounding box center [699, 689] width 20 height 20
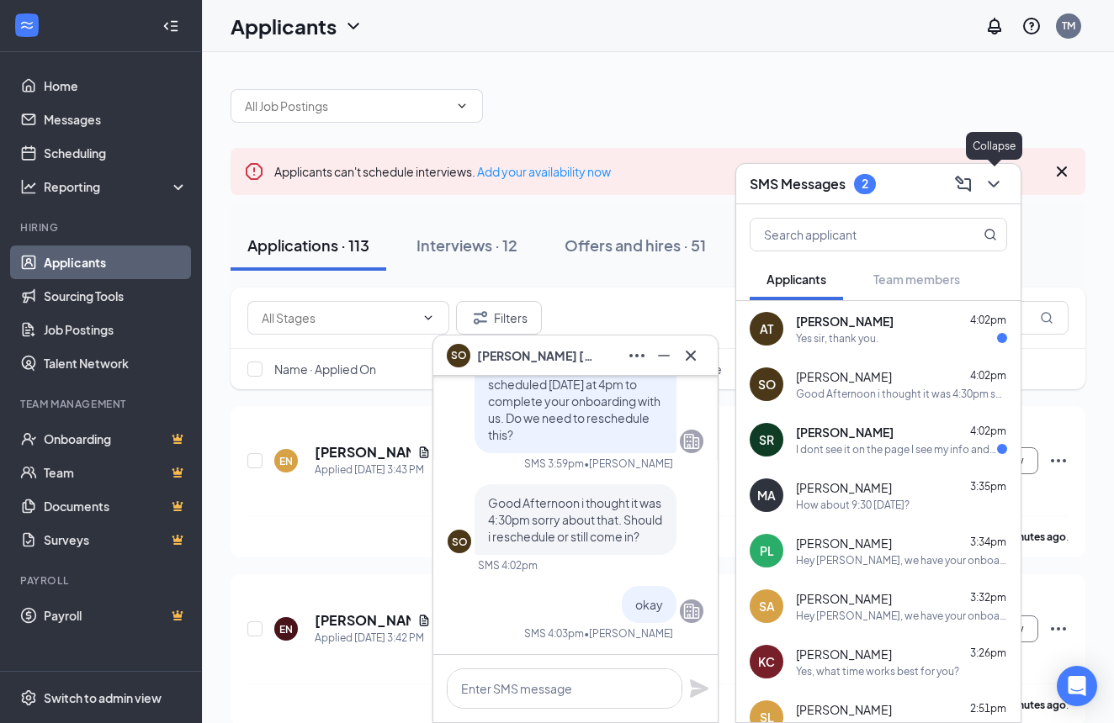
click at [998, 188] on icon "ChevronDown" at bounding box center [993, 184] width 20 height 20
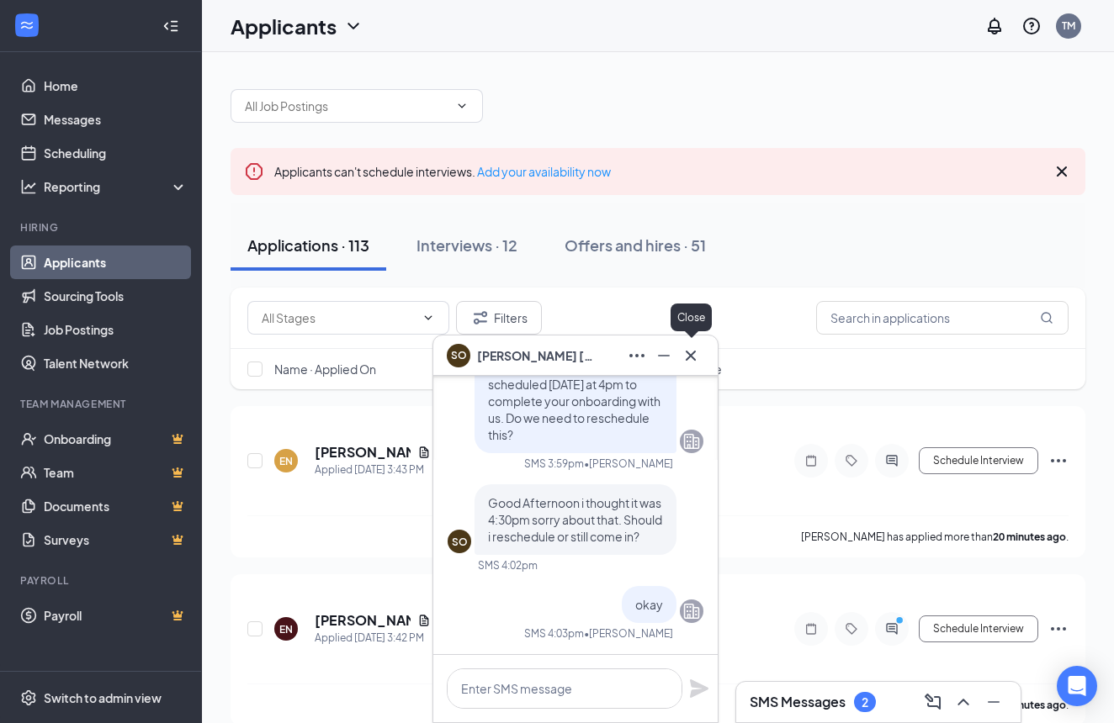
click at [691, 368] on button at bounding box center [690, 355] width 27 height 27
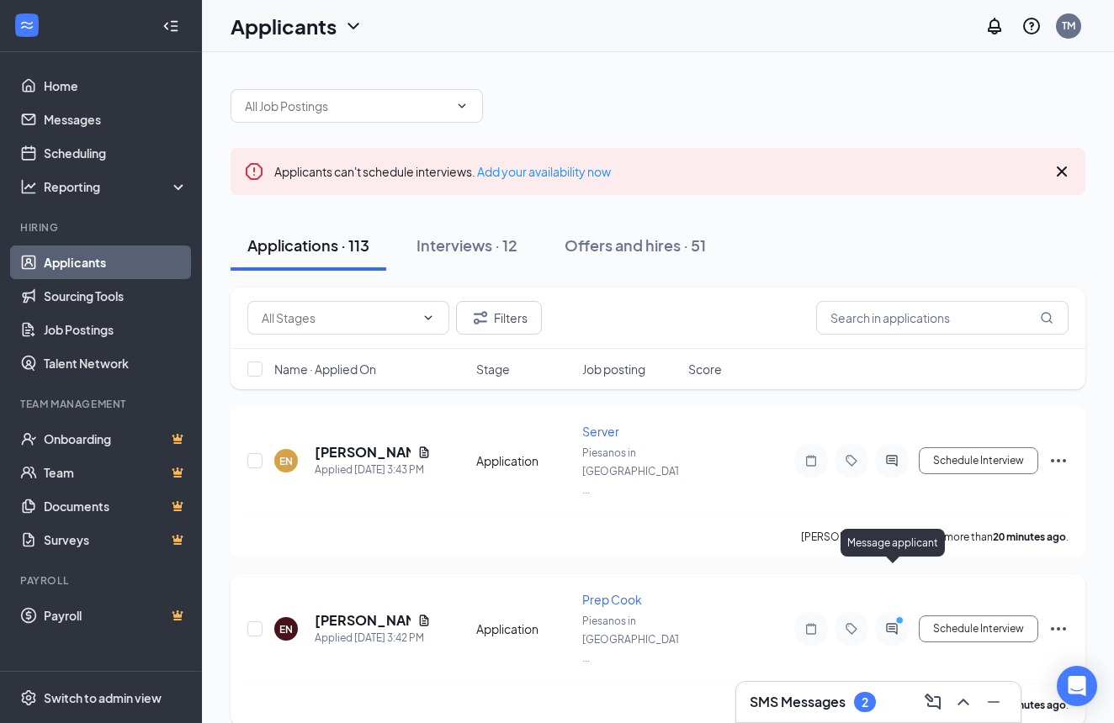
click at [892, 623] on icon "ActiveChat" at bounding box center [891, 628] width 11 height 11
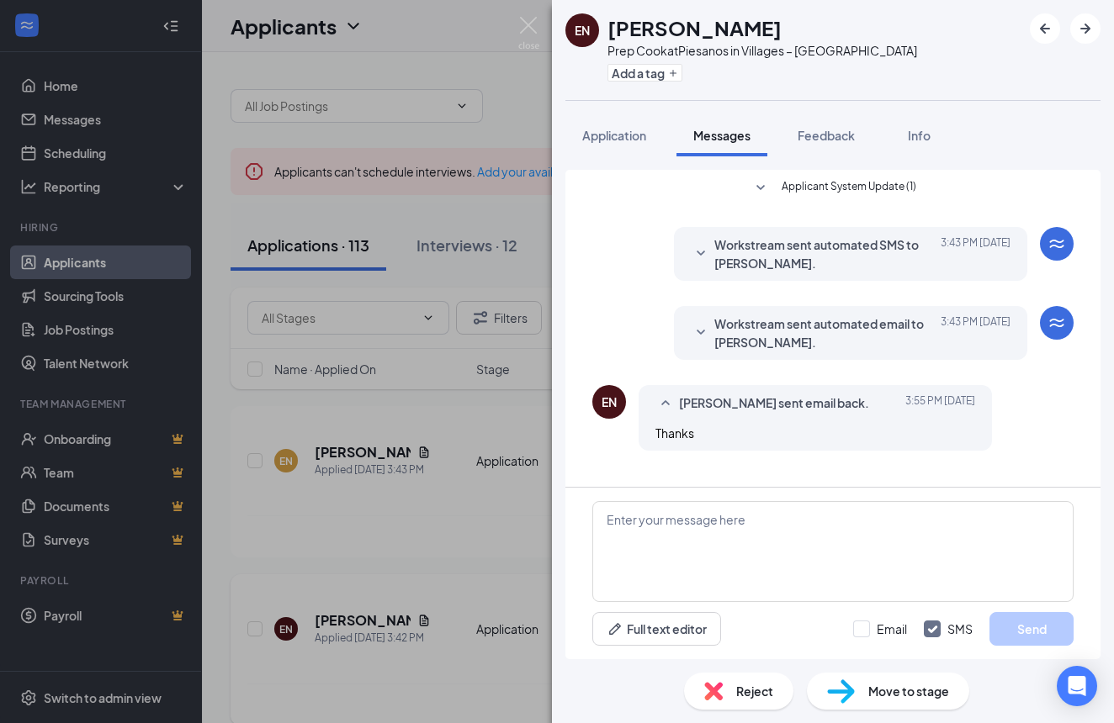
click at [463, 487] on div "EN Ed Naccarella Prep Cook at Piesanos in Villages – Southern Trace Add a tag A…" at bounding box center [557, 361] width 1114 height 723
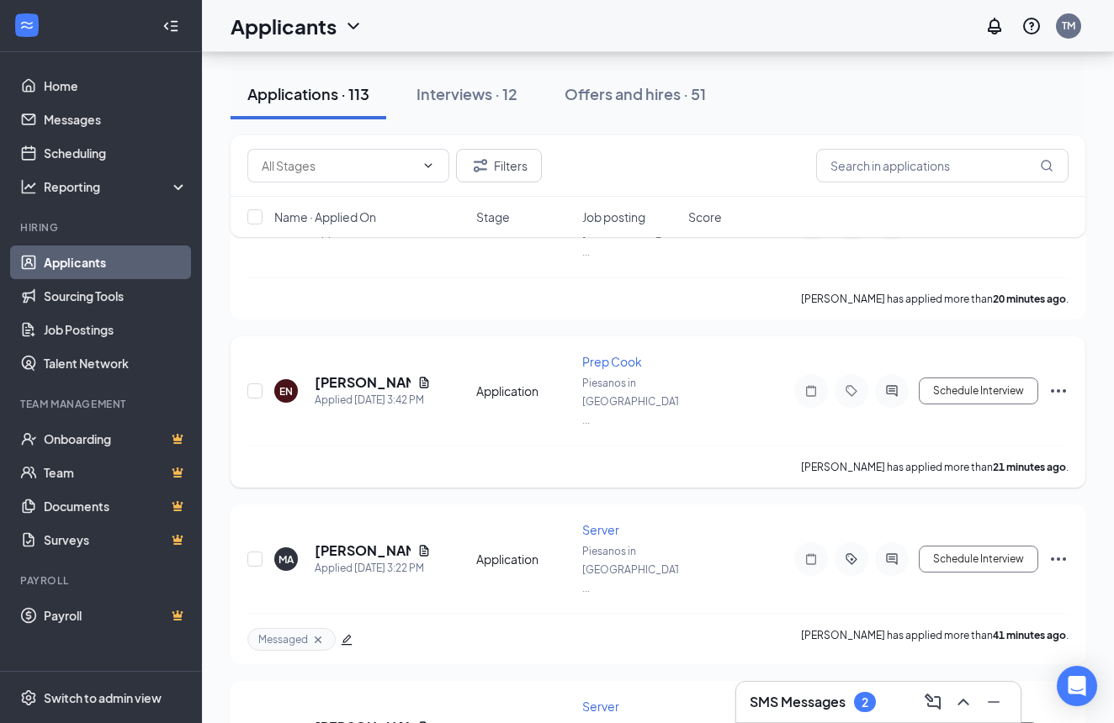
scroll to position [239, 0]
click at [798, 704] on h3 "SMS Messages" at bounding box center [797, 702] width 96 height 19
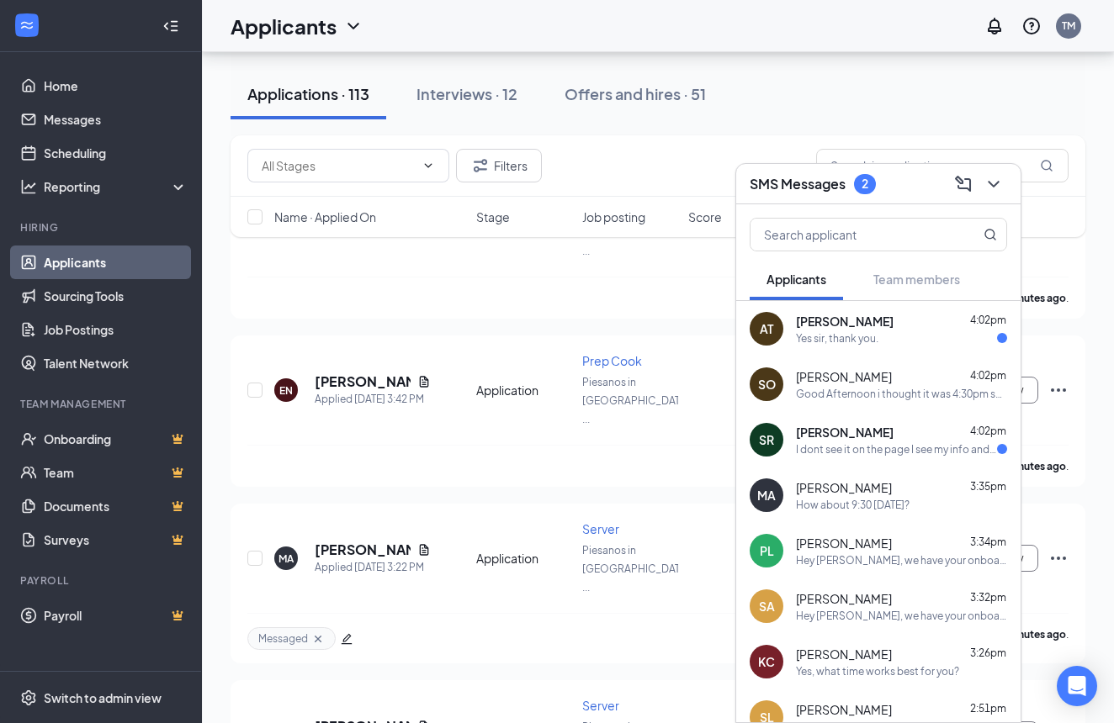
click at [887, 440] on div "Seth Reynolds 4:02pm" at bounding box center [901, 432] width 211 height 17
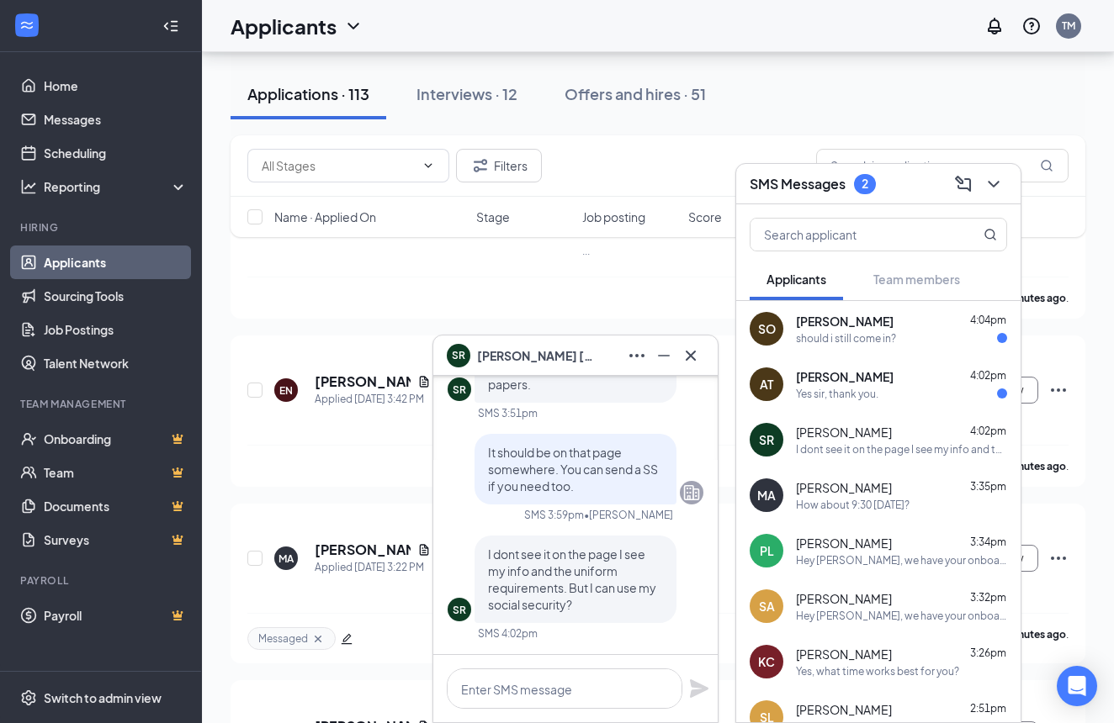
click at [891, 387] on div "Yes sir, thank you." at bounding box center [901, 394] width 211 height 14
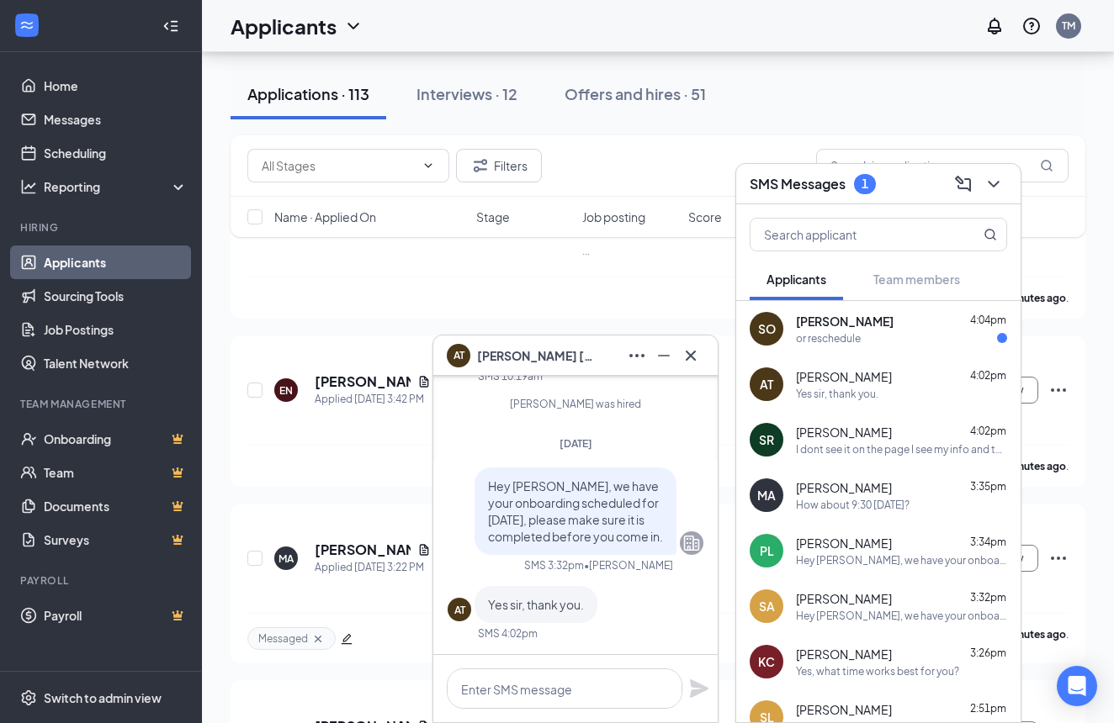
click at [875, 335] on div "or reschedule" at bounding box center [901, 338] width 211 height 14
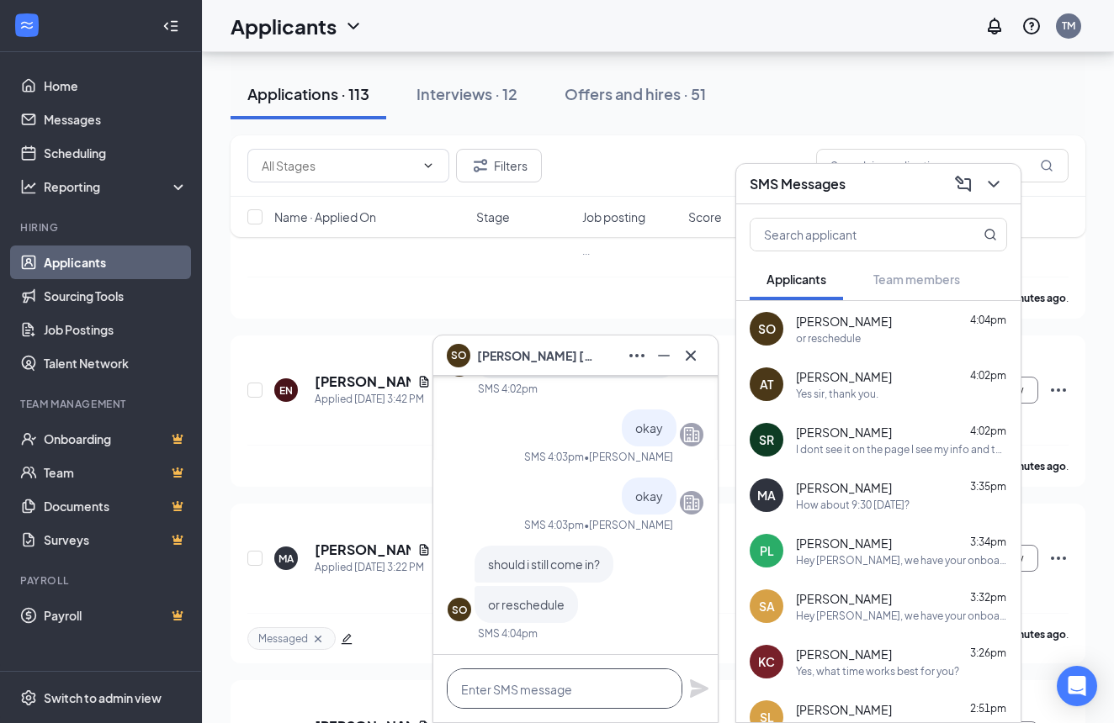
click at [561, 693] on textarea at bounding box center [565, 689] width 236 height 40
type textarea "still come in we will still be here"
click at [698, 680] on icon "Plane" at bounding box center [699, 689] width 20 height 20
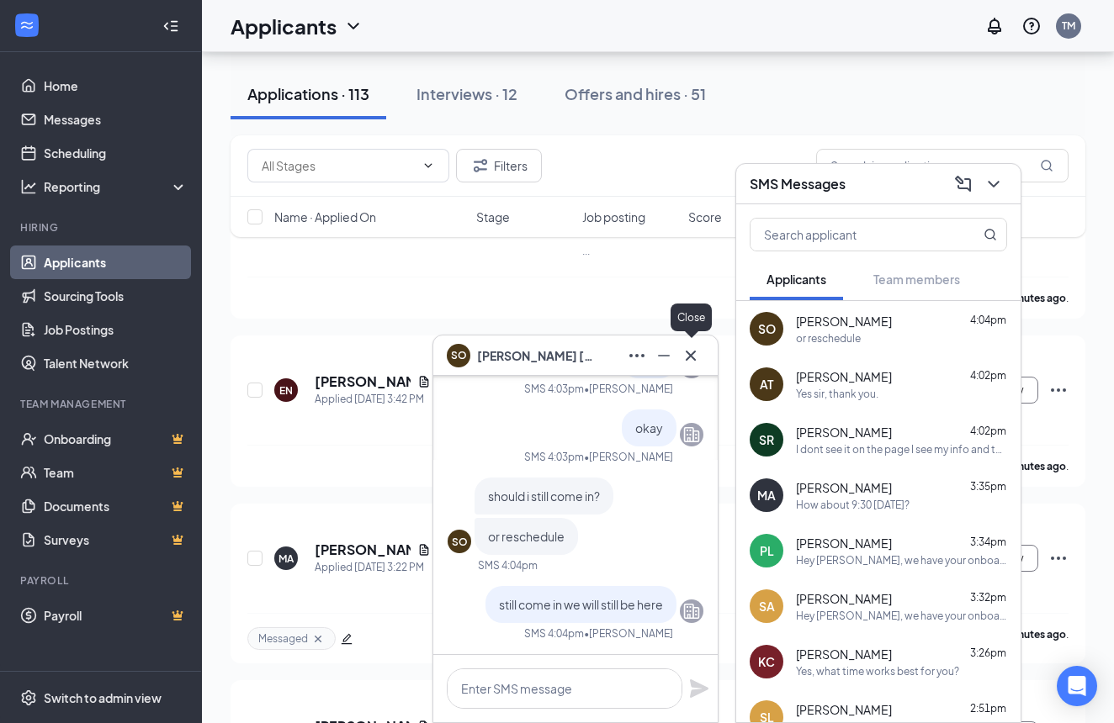
click at [691, 363] on icon "Cross" at bounding box center [690, 356] width 20 height 20
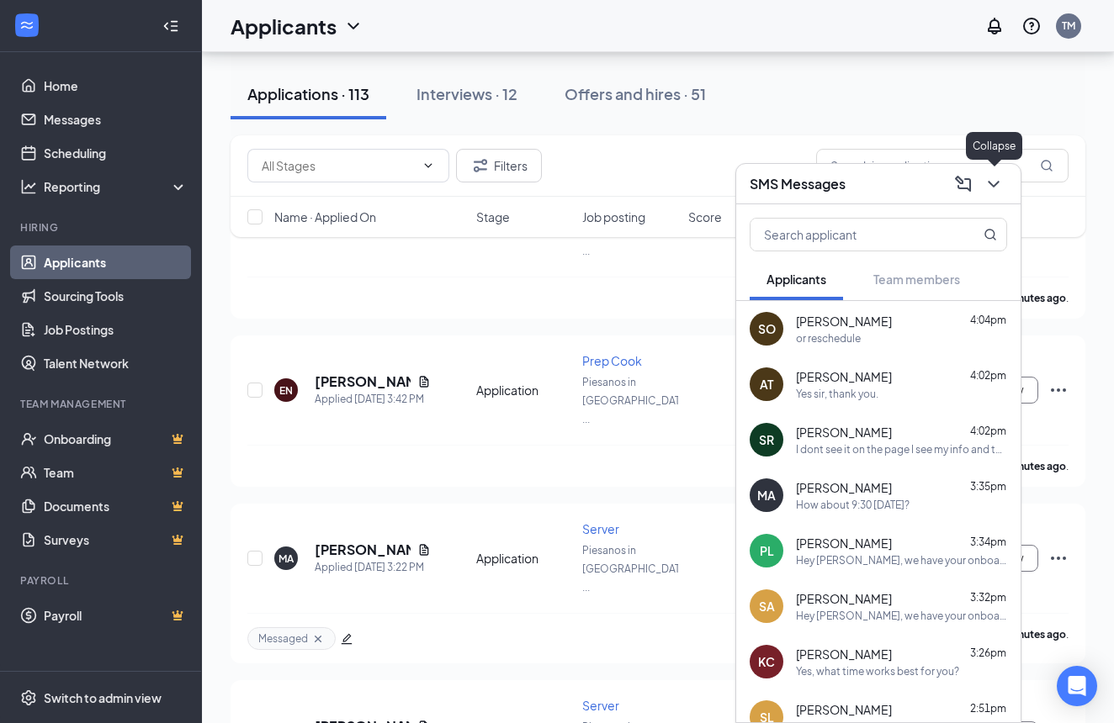
click at [997, 186] on icon "ChevronDown" at bounding box center [993, 184] width 20 height 20
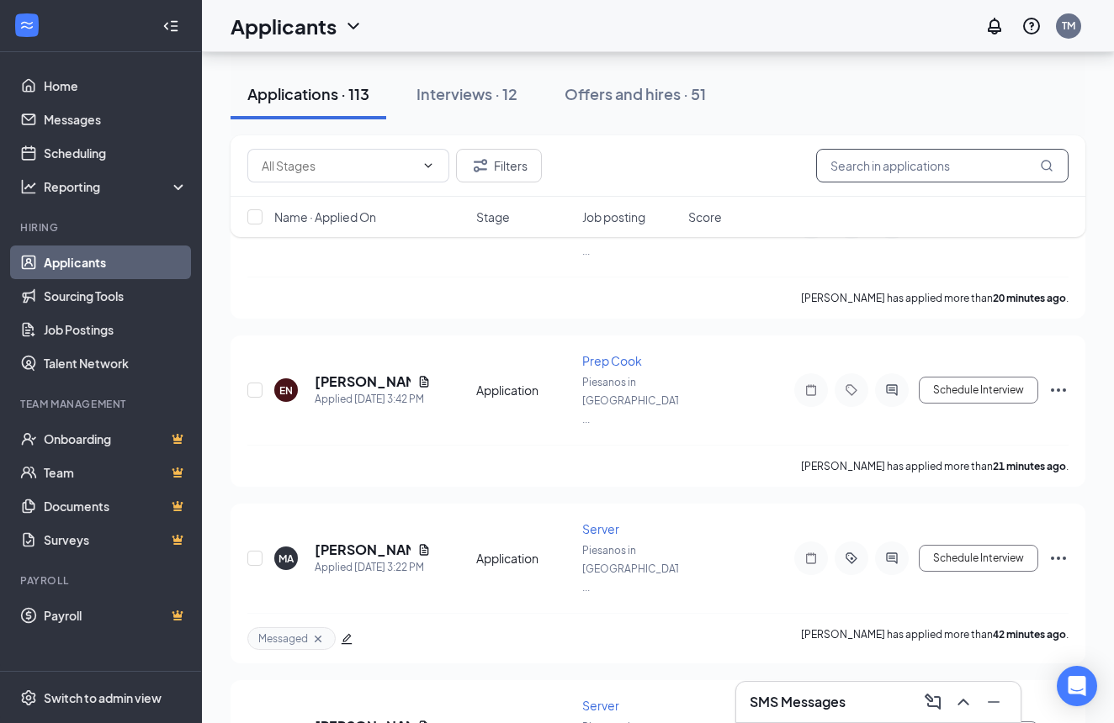
click at [871, 171] on input "text" at bounding box center [942, 166] width 252 height 34
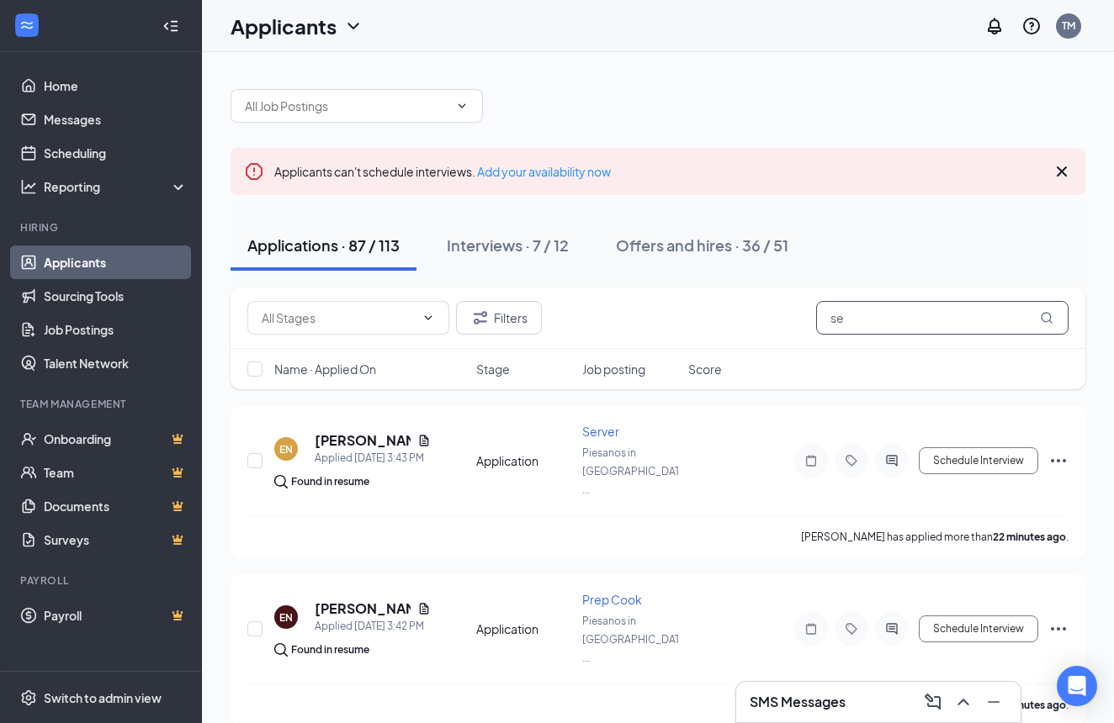
type input "s"
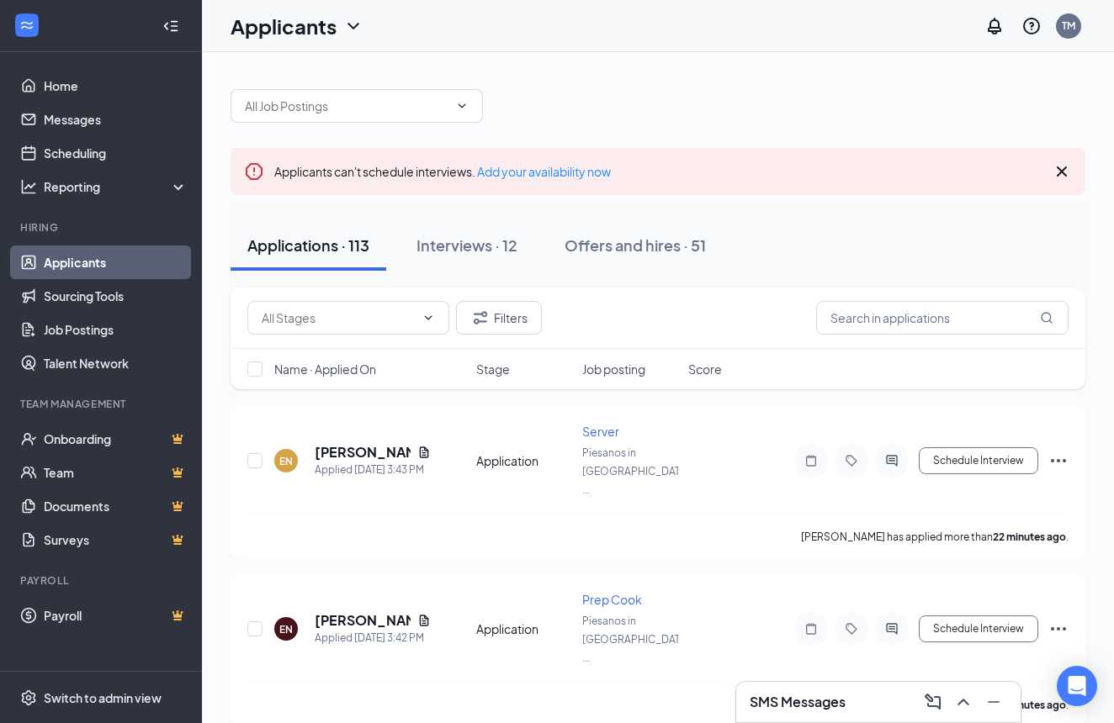
click at [872, 703] on div "SMS Messages" at bounding box center [877, 702] width 257 height 27
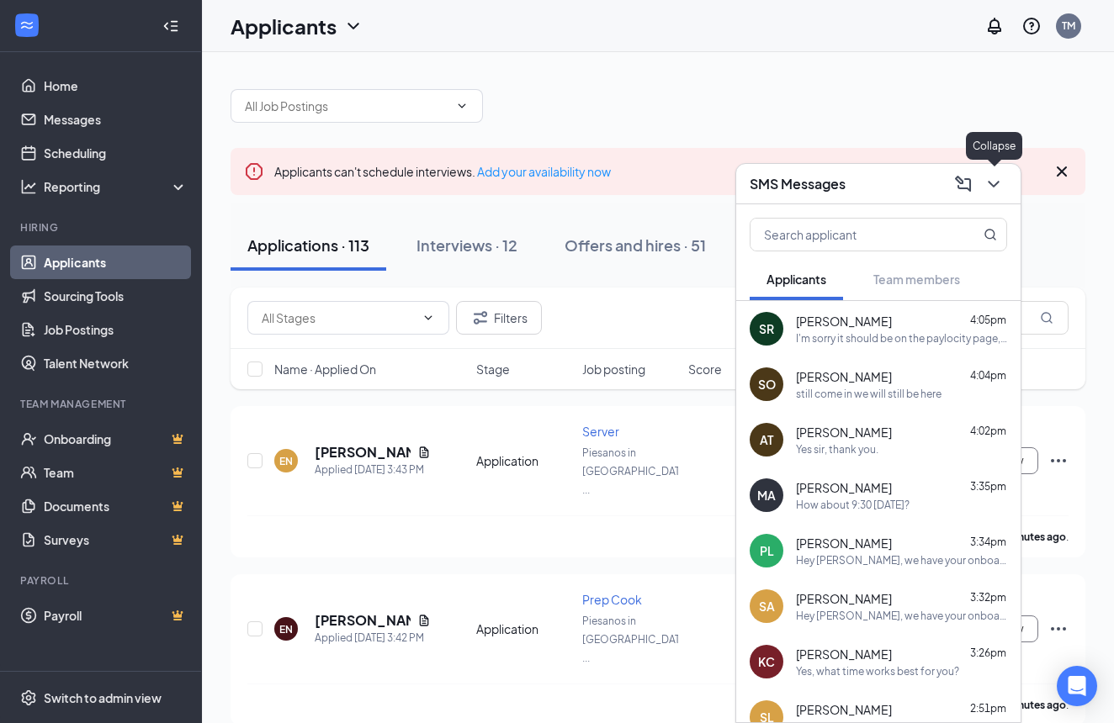
click at [1003, 188] on icon "ChevronDown" at bounding box center [993, 184] width 20 height 20
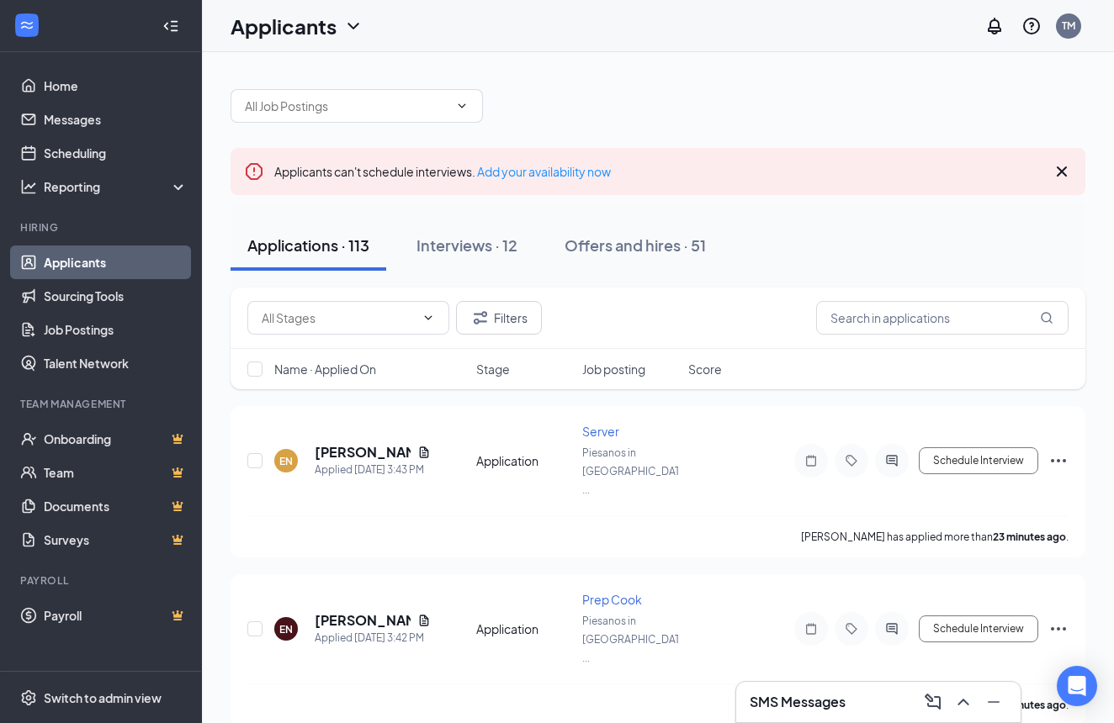
click at [885, 703] on div "SMS Messages" at bounding box center [877, 702] width 257 height 27
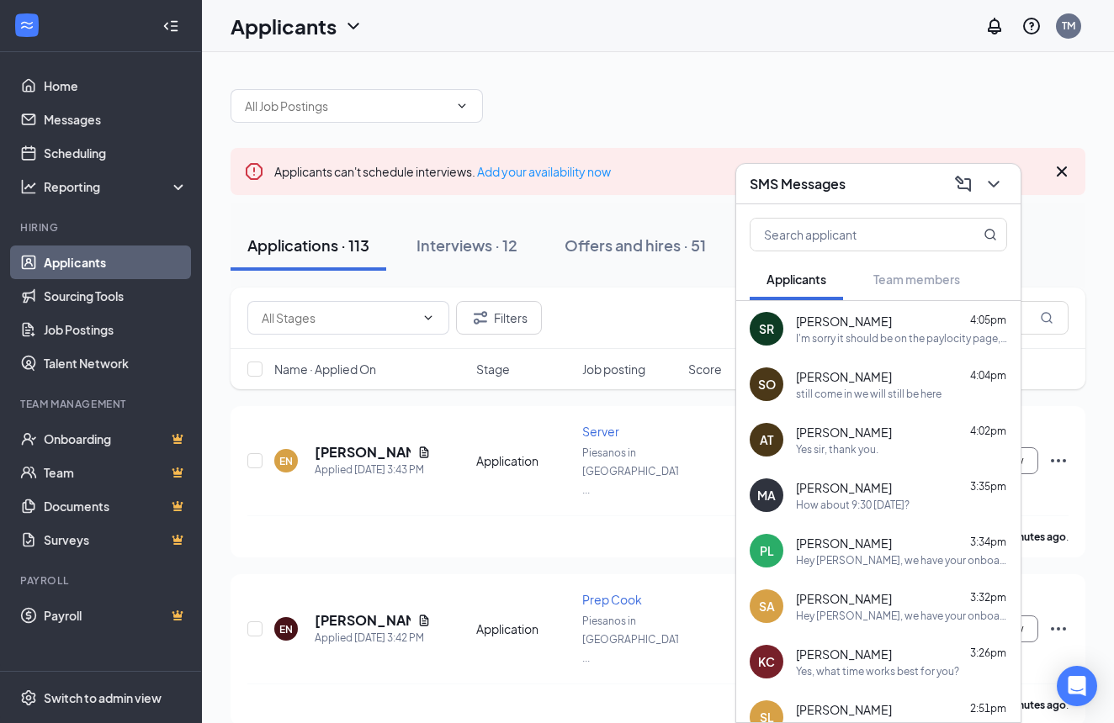
click at [857, 396] on div "still come in we will still be here" at bounding box center [869, 394] width 146 height 14
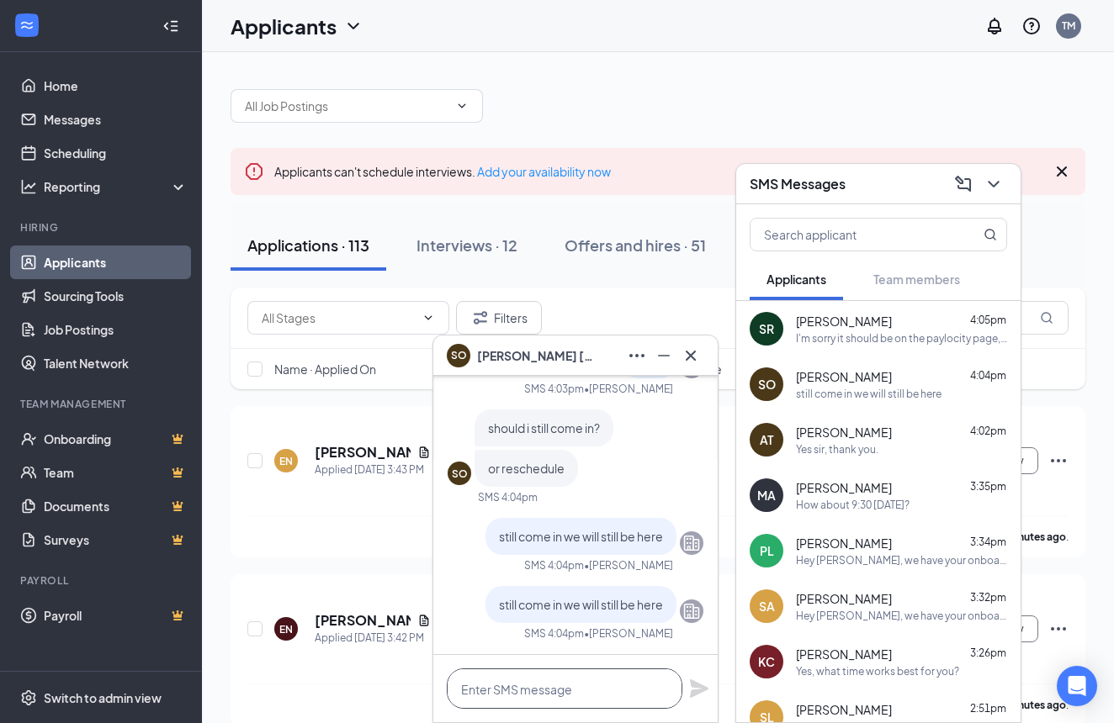
click at [631, 684] on textarea at bounding box center [565, 689] width 236 height 40
type textarea "just get here as soon as you can"
click at [692, 691] on icon "Plane" at bounding box center [699, 689] width 19 height 19
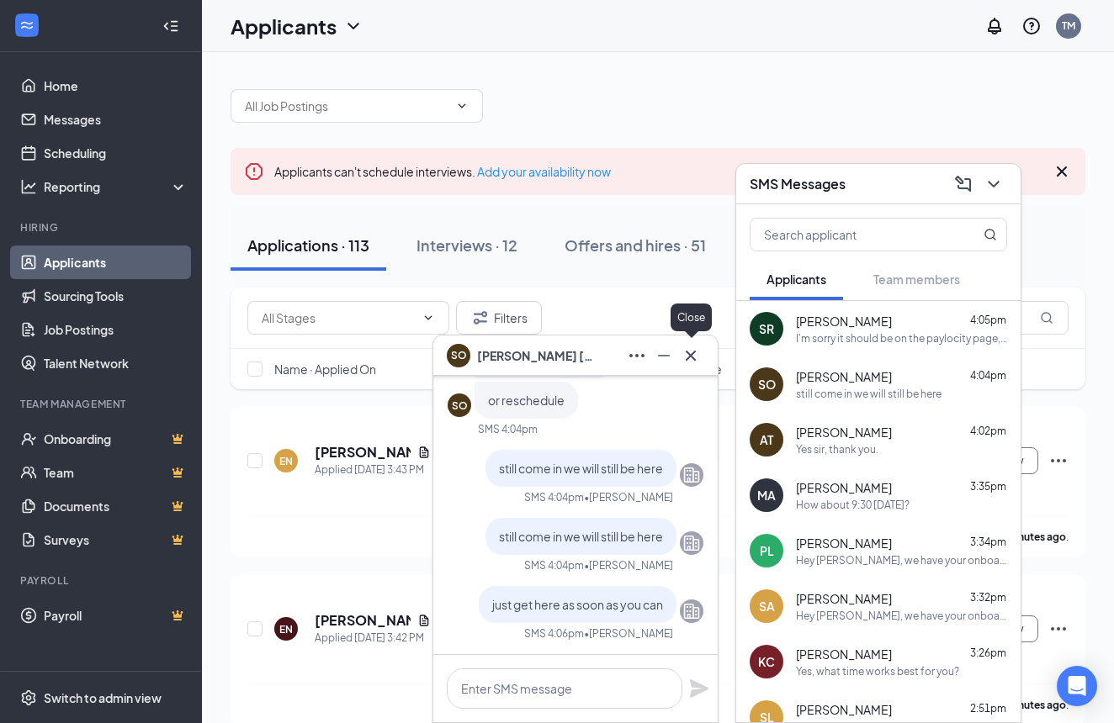
click at [697, 359] on icon "Cross" at bounding box center [690, 356] width 20 height 20
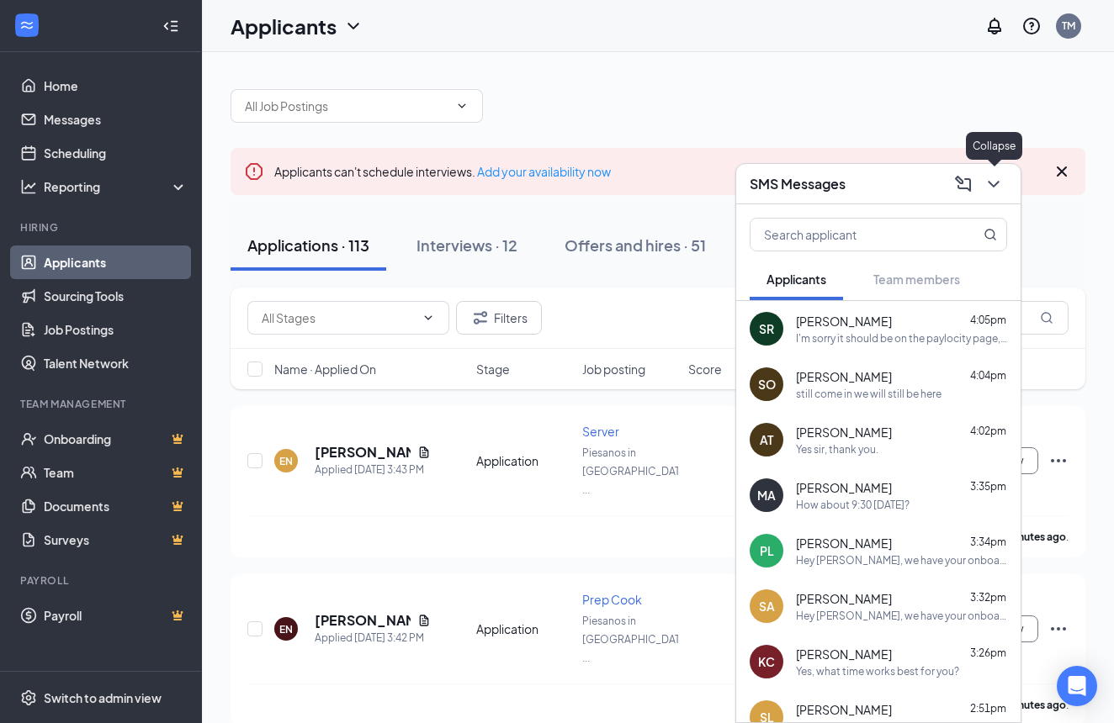
click at [994, 190] on icon "ChevronDown" at bounding box center [993, 184] width 20 height 20
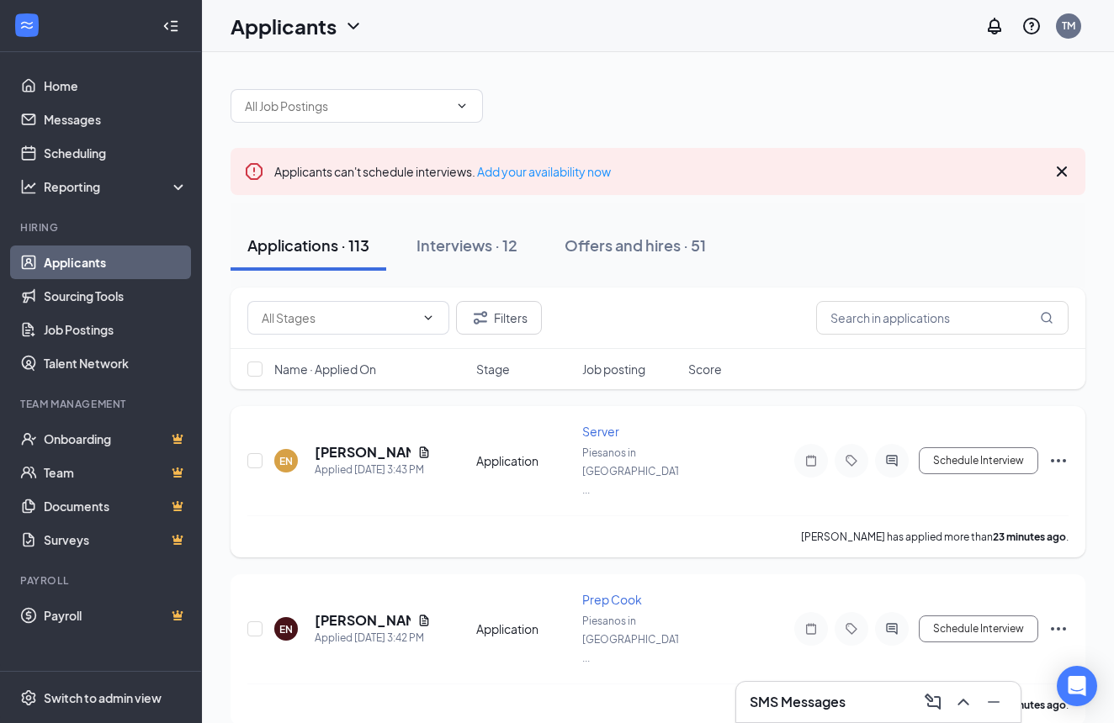
scroll to position [0, 0]
click at [895, 622] on icon "ActiveChat" at bounding box center [891, 628] width 20 height 13
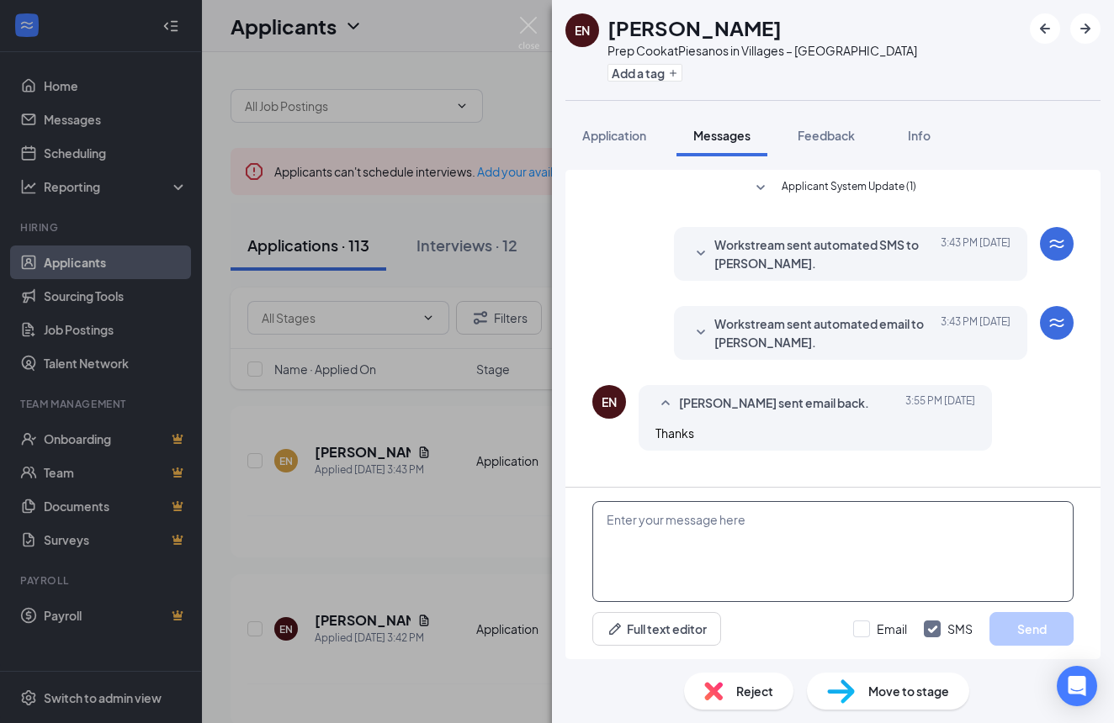
click at [764, 561] on textarea at bounding box center [832, 551] width 481 height 101
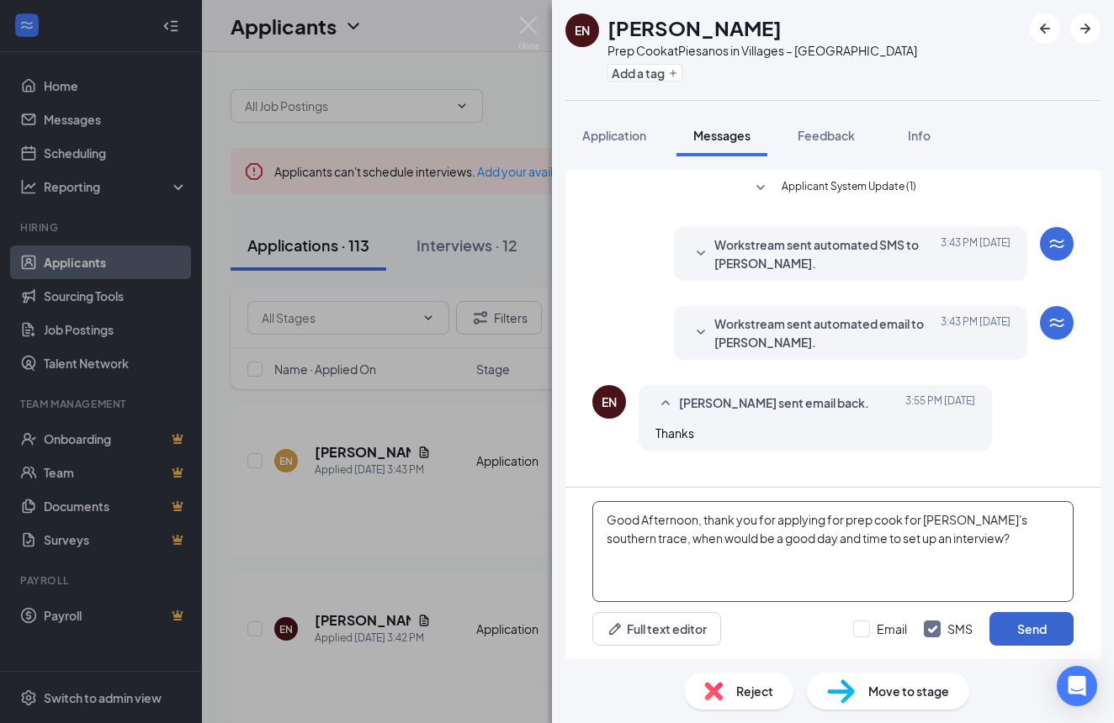
type textarea "Good Afternoon, thank you for applying for prep cook for Piesano's southern tra…"
click at [1029, 622] on button "Send" at bounding box center [1031, 629] width 84 height 34
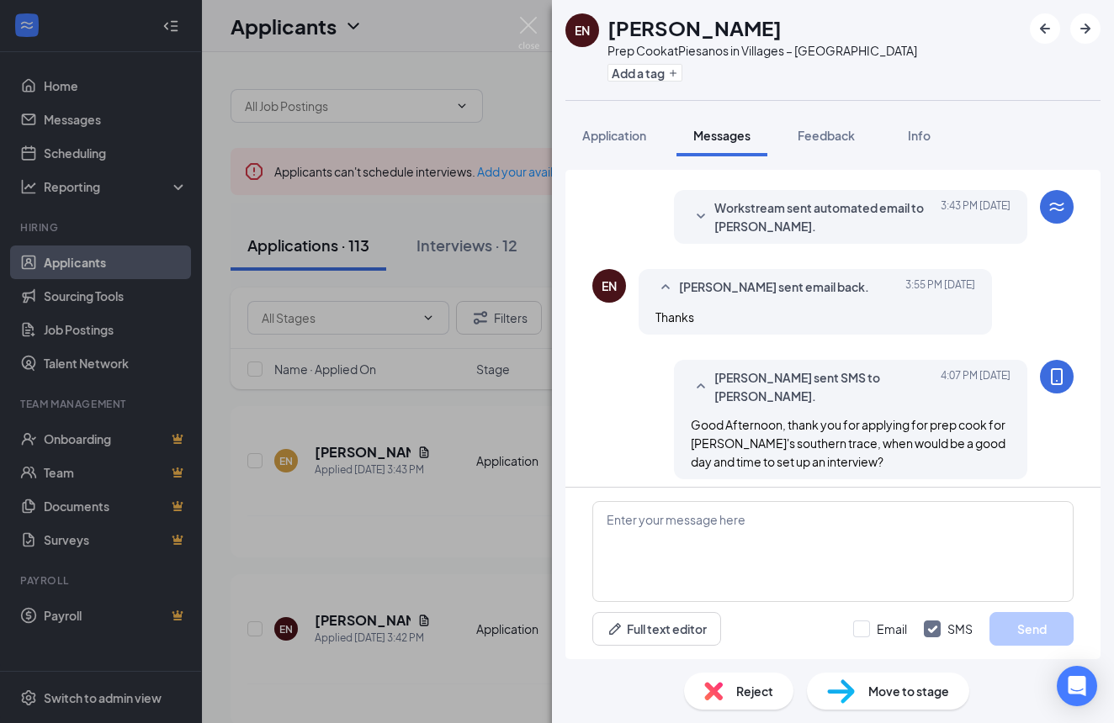
scroll to position [125, 0]
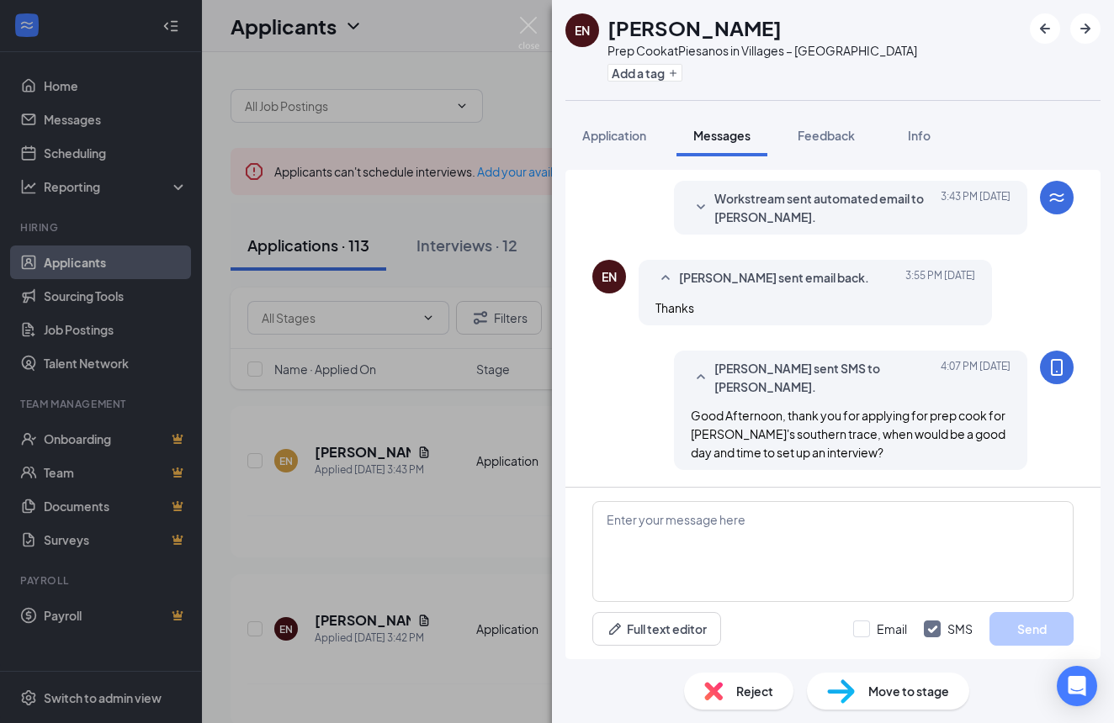
click at [527, 625] on div "EN Ed Naccarella Prep Cook at Piesanos in Villages – Southern Trace Add a tag A…" at bounding box center [557, 361] width 1114 height 723
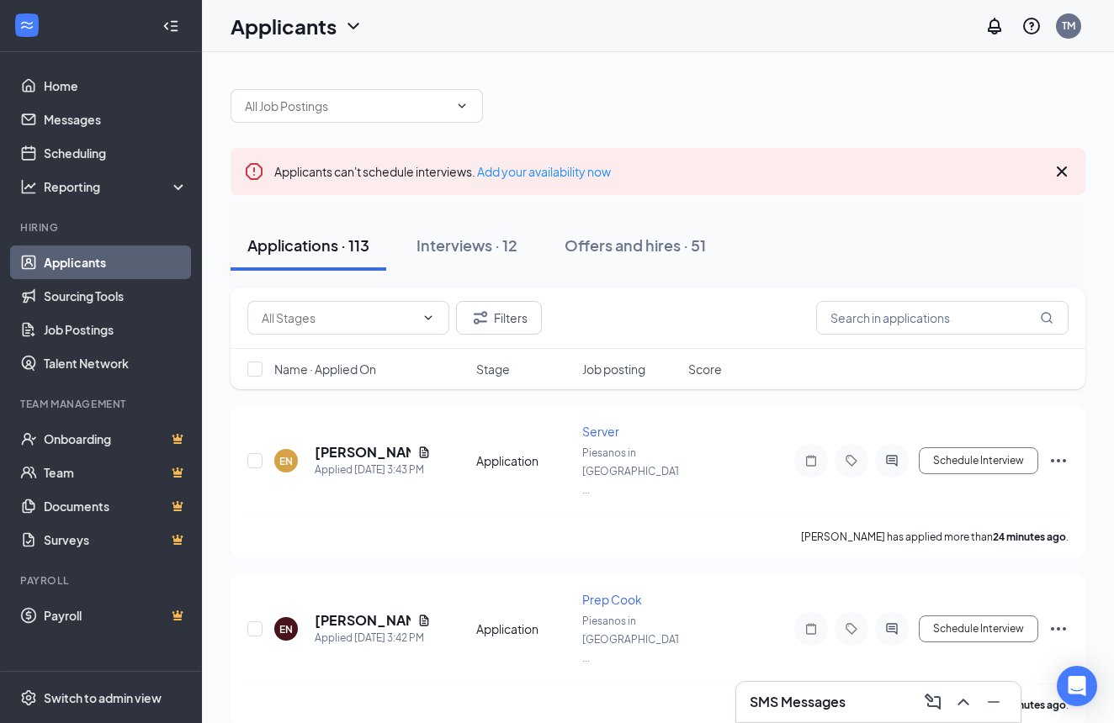
click at [841, 700] on h3 "SMS Messages" at bounding box center [797, 702] width 96 height 19
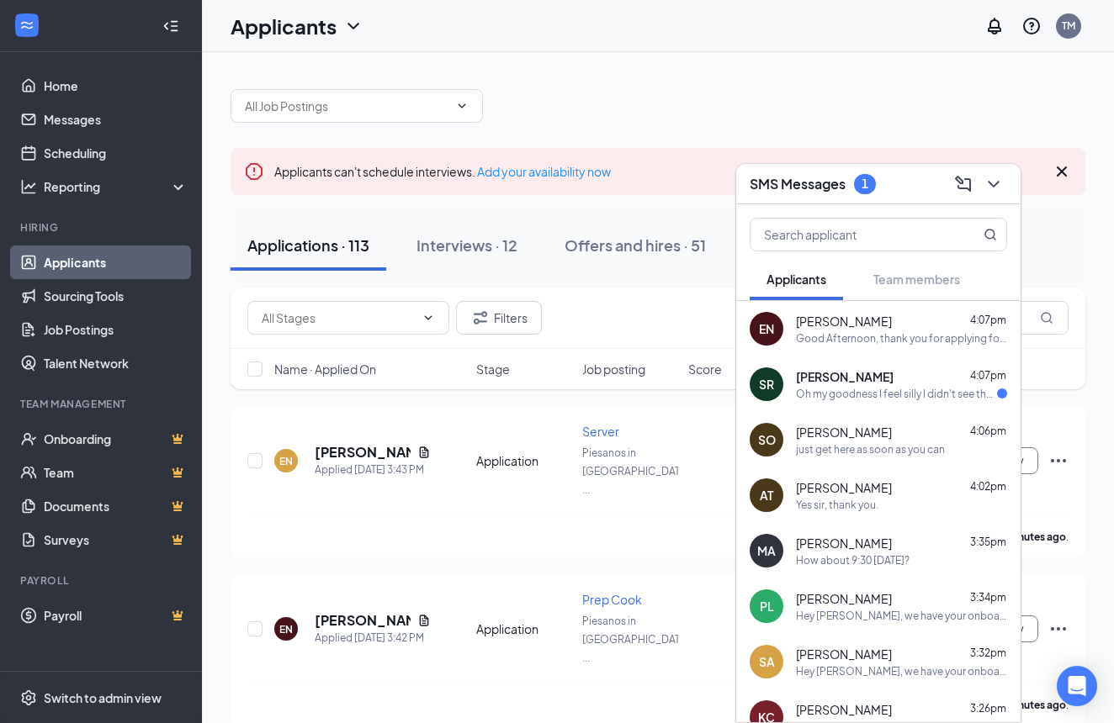
click at [854, 389] on div "Oh my goodness I feel silly I didn't see that, Sorry to bother you thank you ve…" at bounding box center [896, 394] width 201 height 14
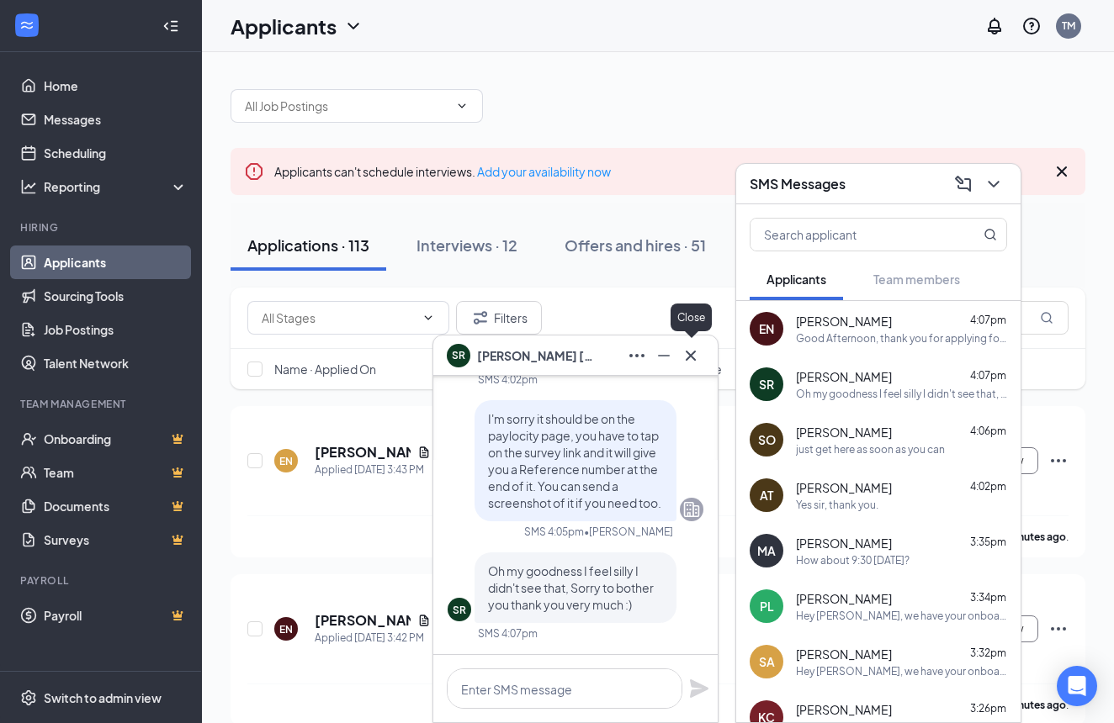
click at [694, 360] on icon "Cross" at bounding box center [690, 356] width 20 height 20
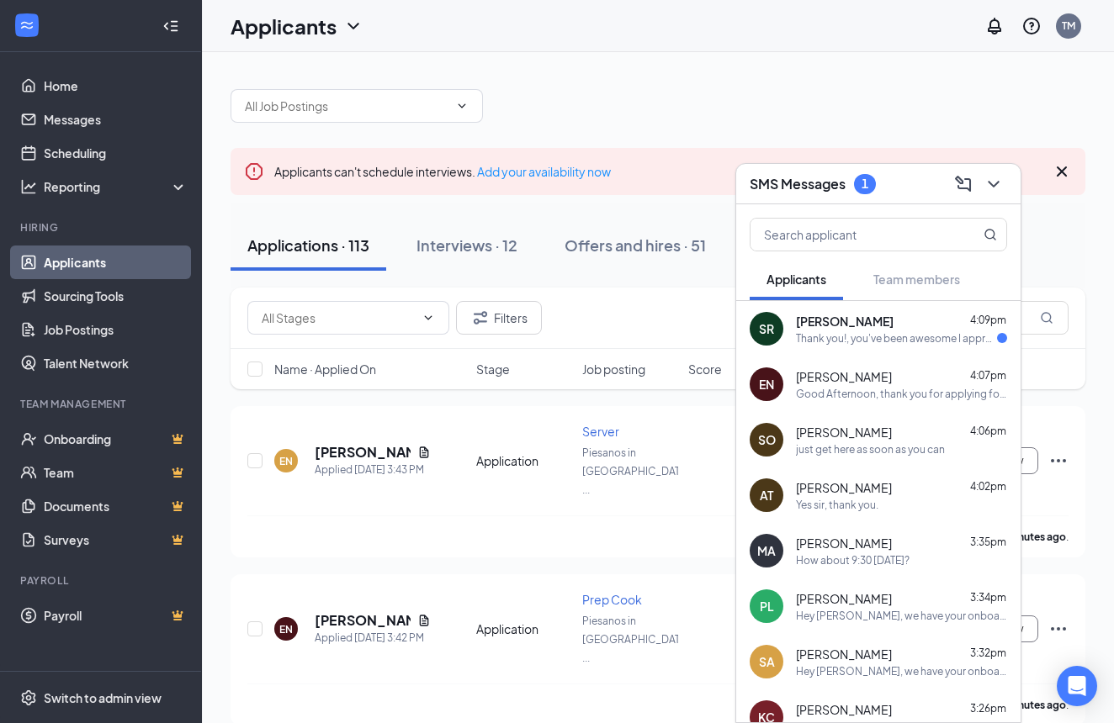
click at [846, 336] on div "Thank you!, you've been awesome I appreciate it :)" at bounding box center [896, 338] width 201 height 14
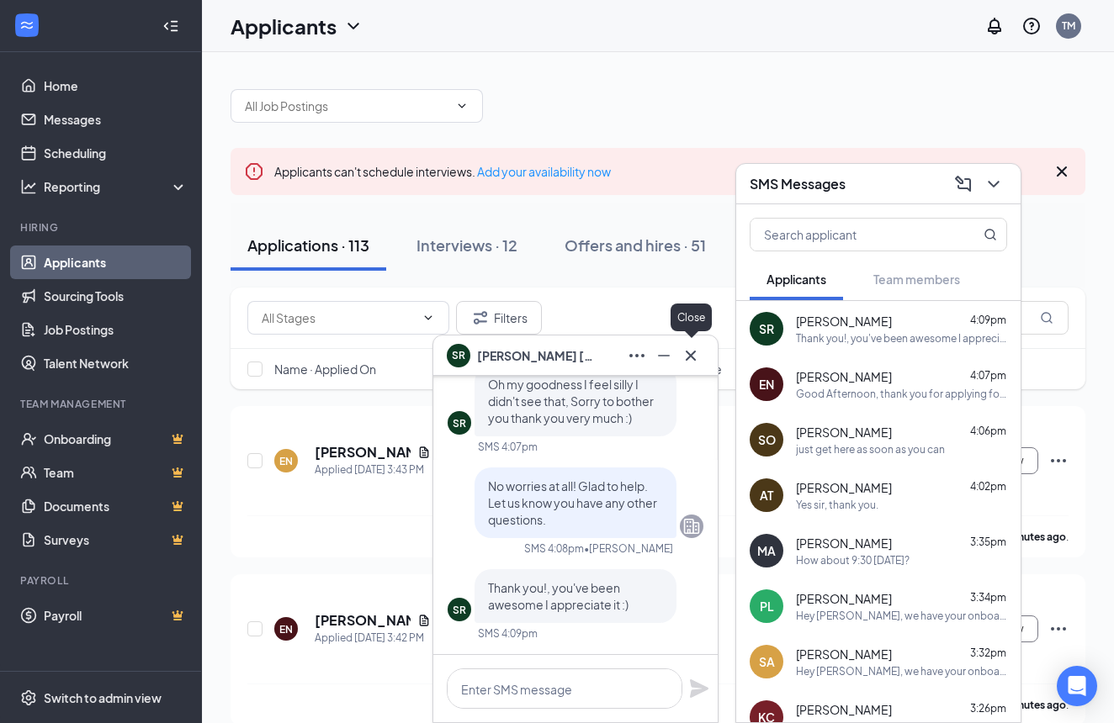
click at [696, 361] on icon "Cross" at bounding box center [690, 356] width 20 height 20
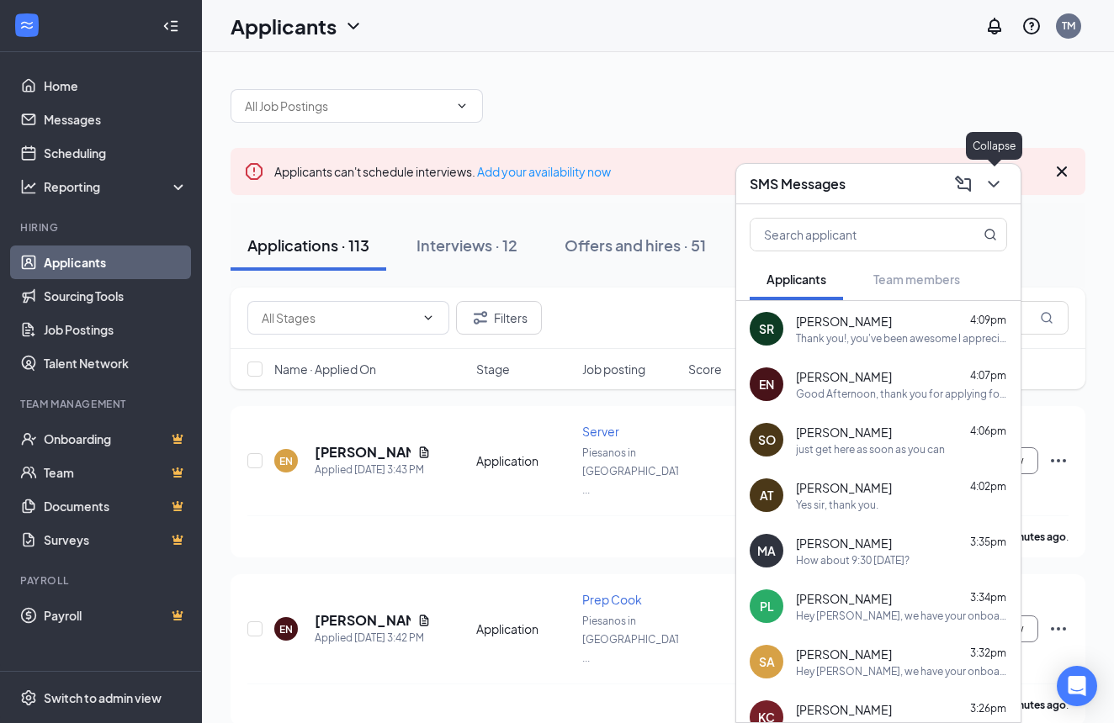
click at [993, 187] on icon "ChevronDown" at bounding box center [993, 184] width 20 height 20
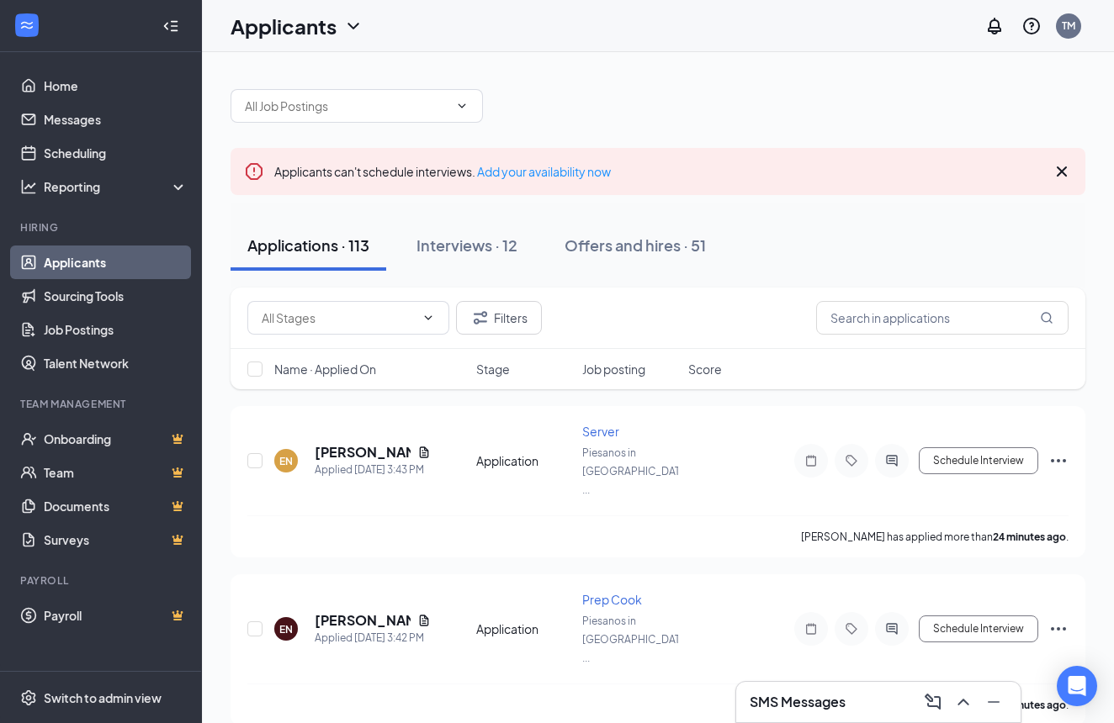
click at [1061, 175] on icon "Cross" at bounding box center [1061, 171] width 20 height 20
click at [876, 703] on div "SMS Messages" at bounding box center [877, 702] width 257 height 27
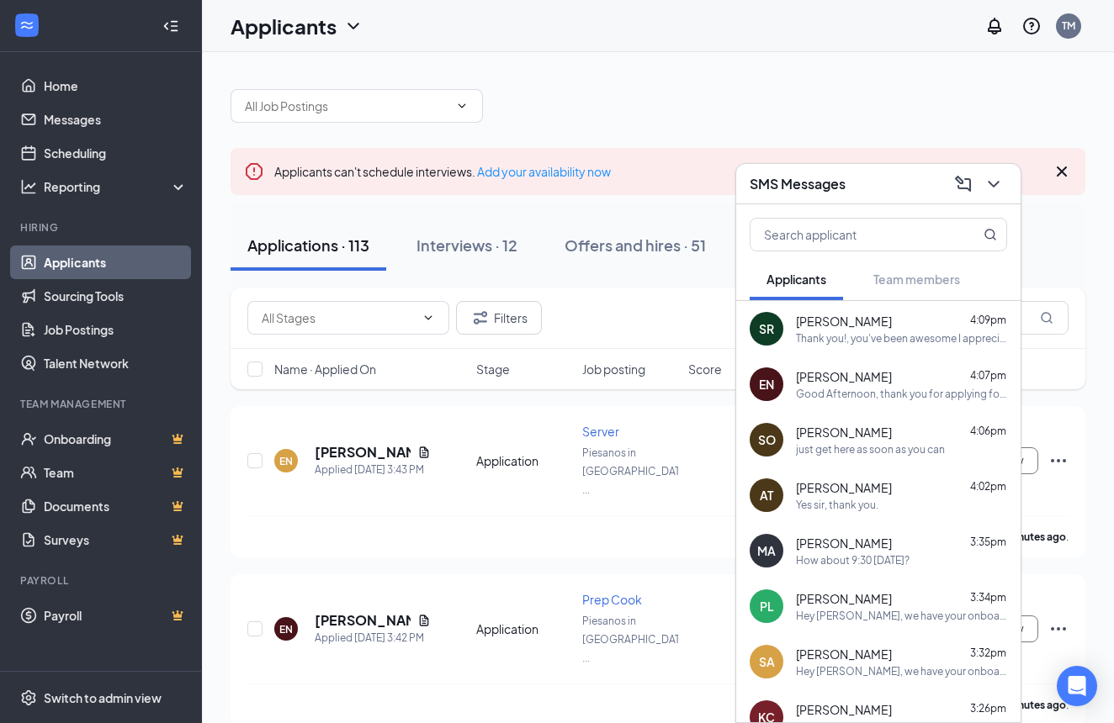
click at [1063, 172] on icon "Cross" at bounding box center [1061, 171] width 20 height 20
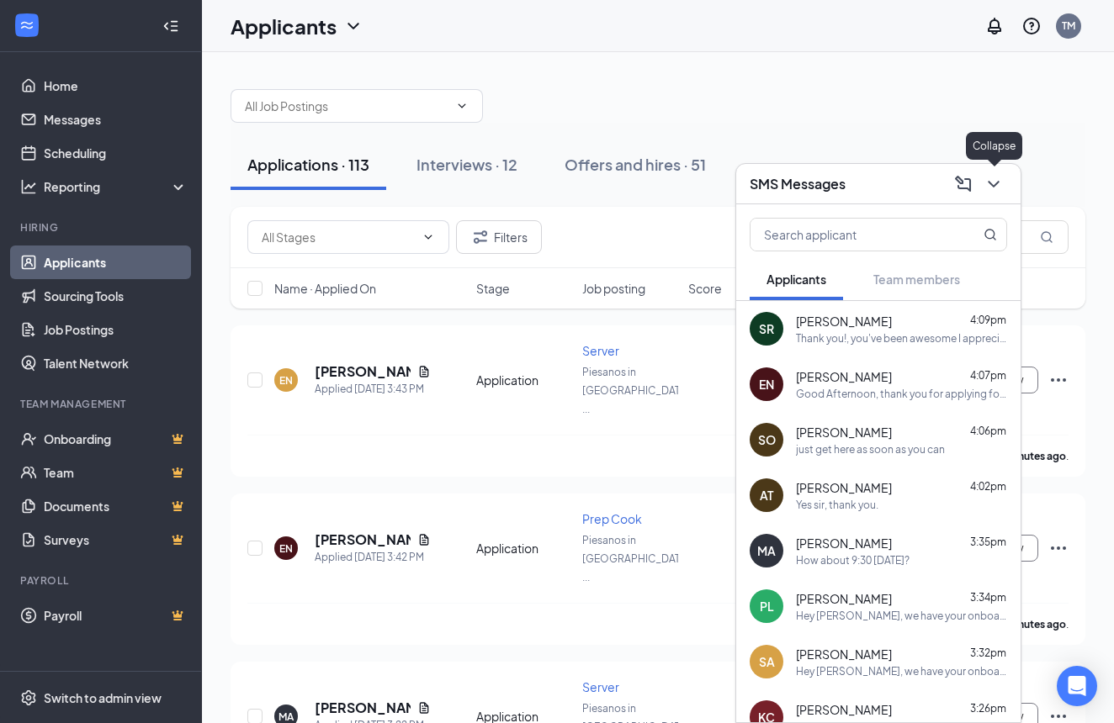
click at [990, 188] on icon "ChevronDown" at bounding box center [993, 184] width 20 height 20
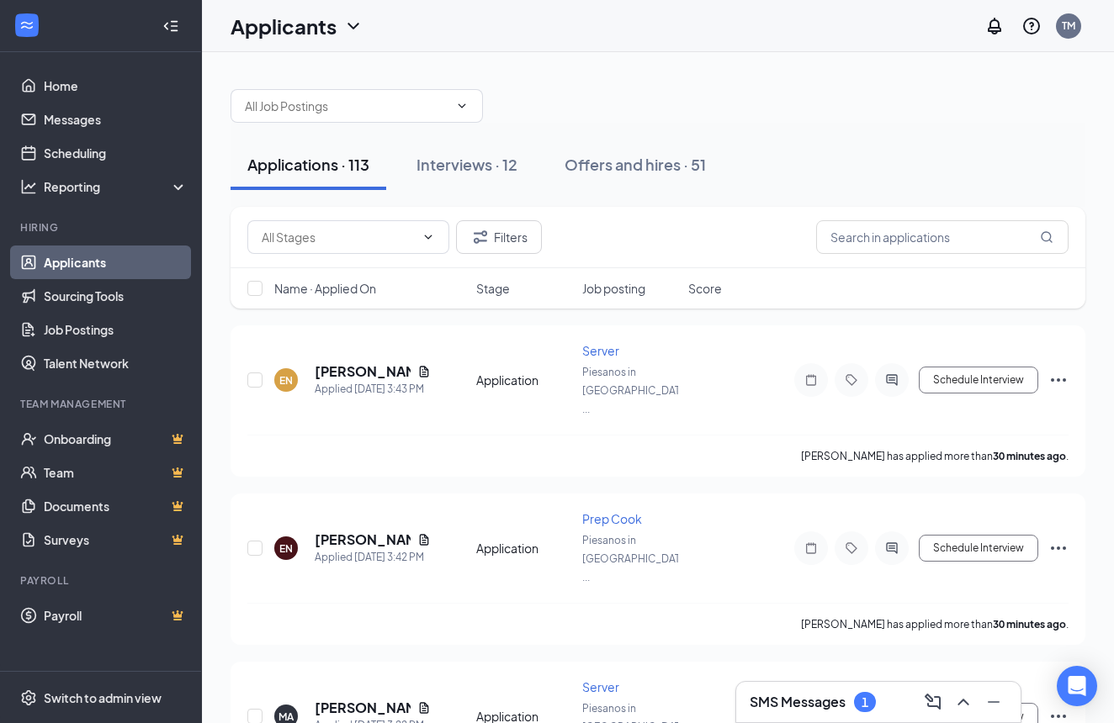
click at [803, 696] on h3 "SMS Messages" at bounding box center [797, 702] width 96 height 19
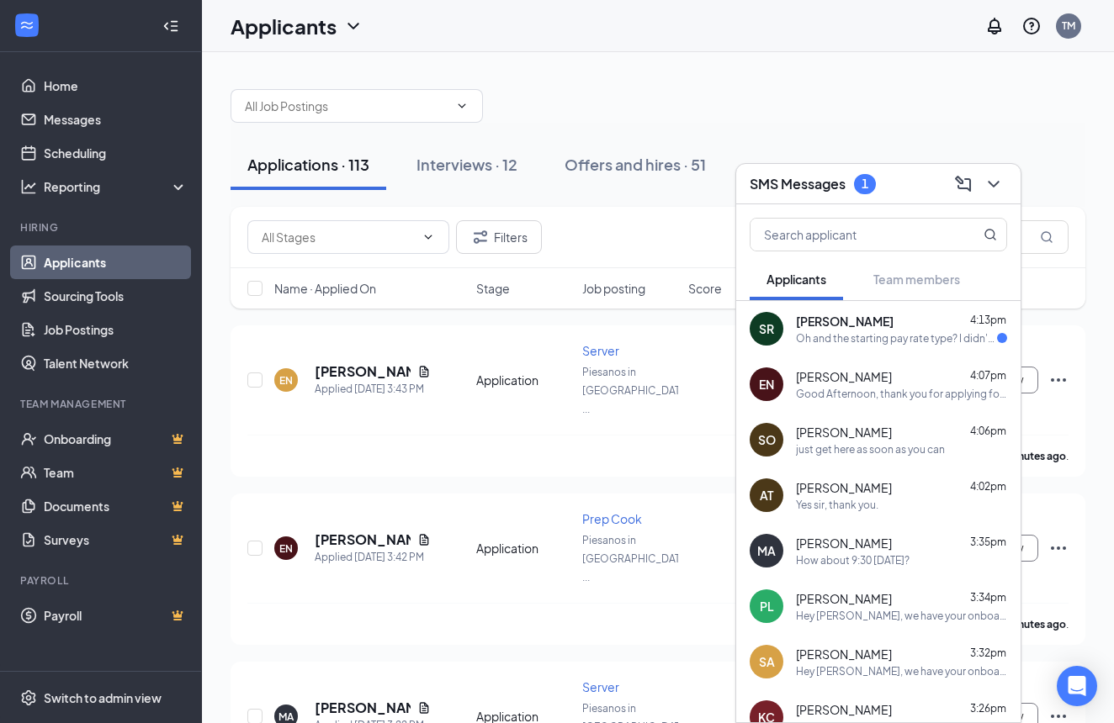
click at [827, 343] on div "Oh and the starting pay rate type? I didn't see it on the page Sorry!" at bounding box center [896, 338] width 201 height 14
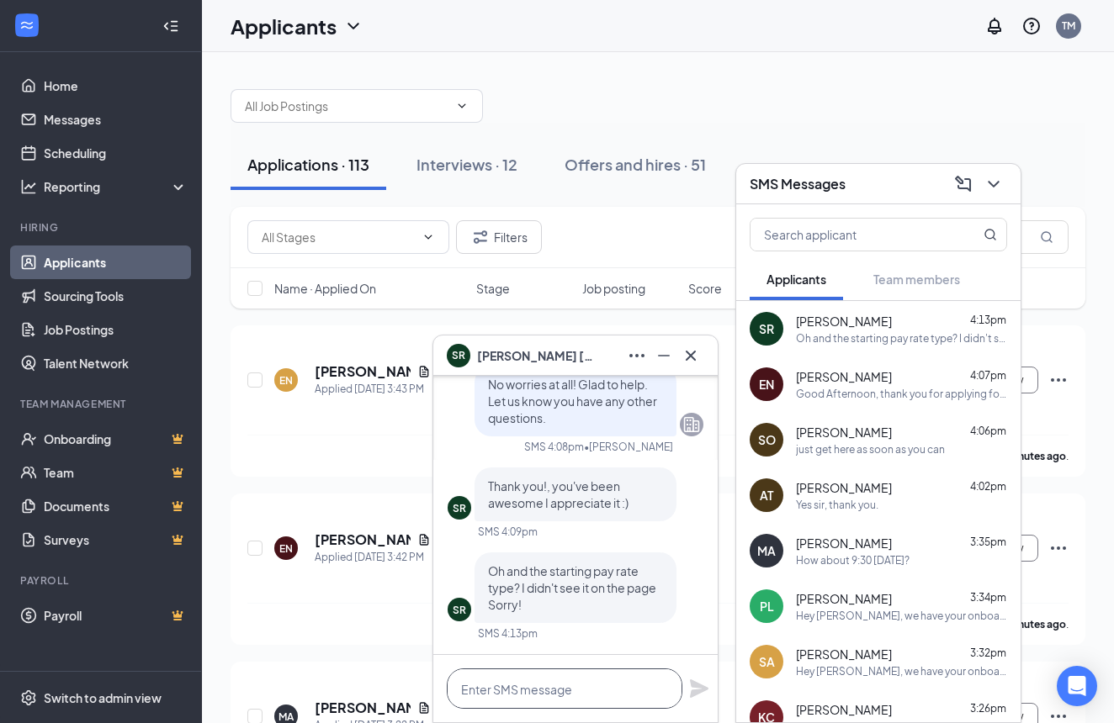
click at [601, 702] on textarea at bounding box center [565, 689] width 236 height 40
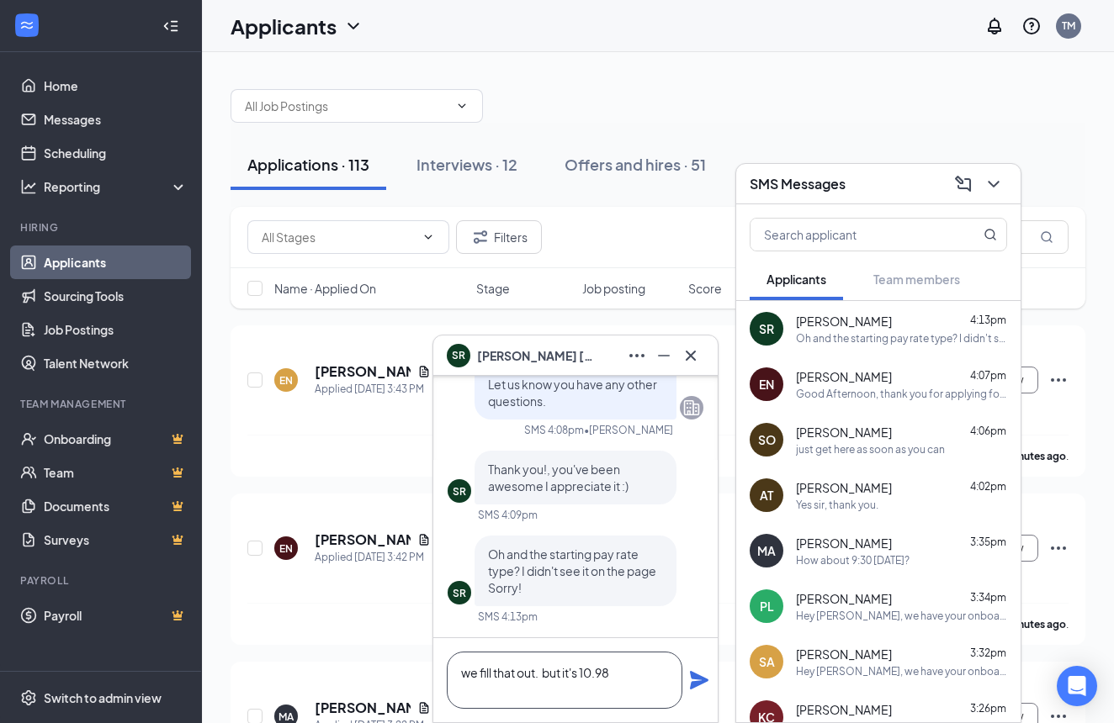
type textarea "we fill that out. but it's 10.98"
click at [704, 680] on icon "Plane" at bounding box center [699, 680] width 19 height 19
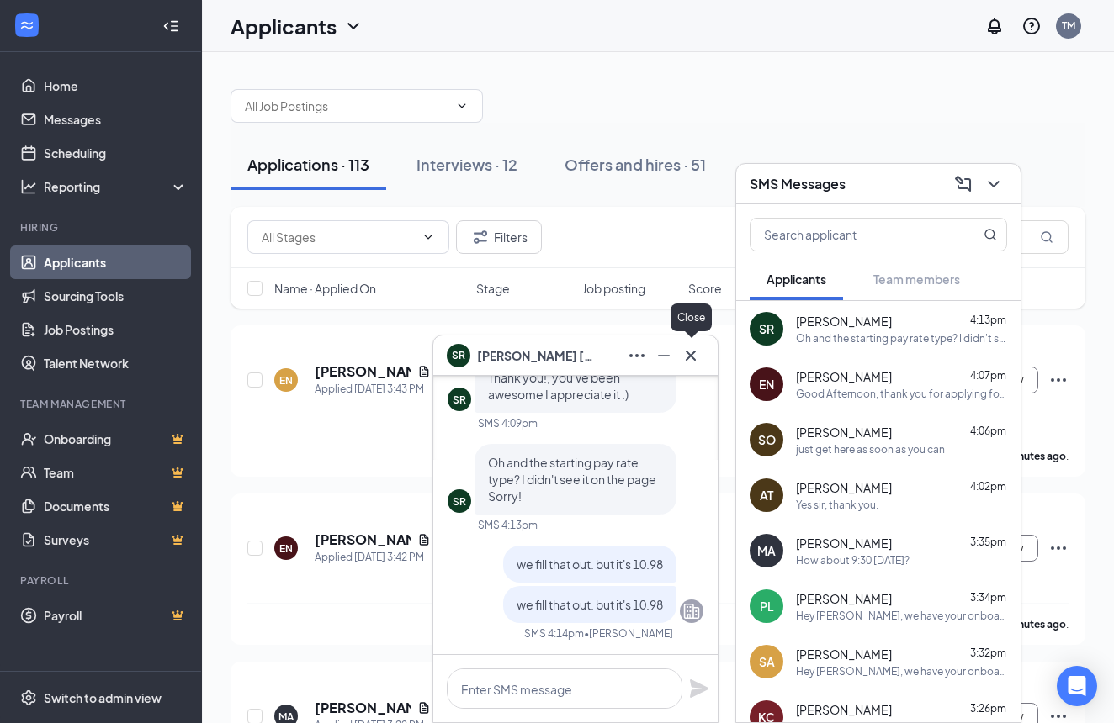
click at [694, 354] on icon "Cross" at bounding box center [690, 356] width 20 height 20
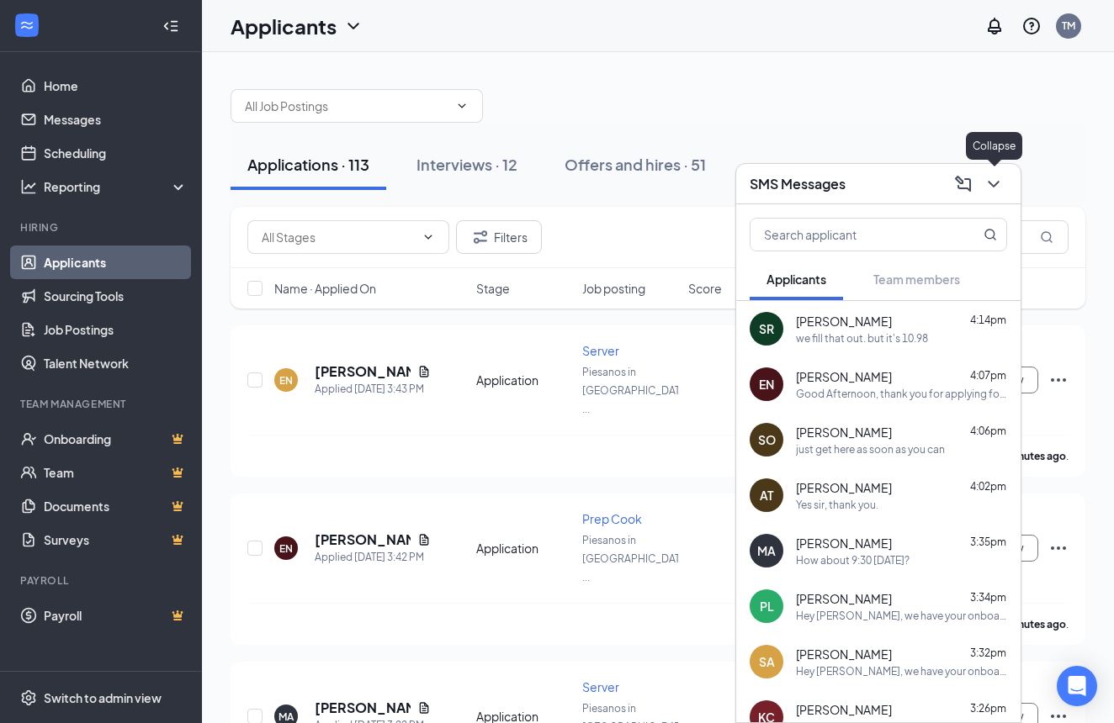
click at [993, 189] on icon "ChevronDown" at bounding box center [993, 184] width 20 height 20
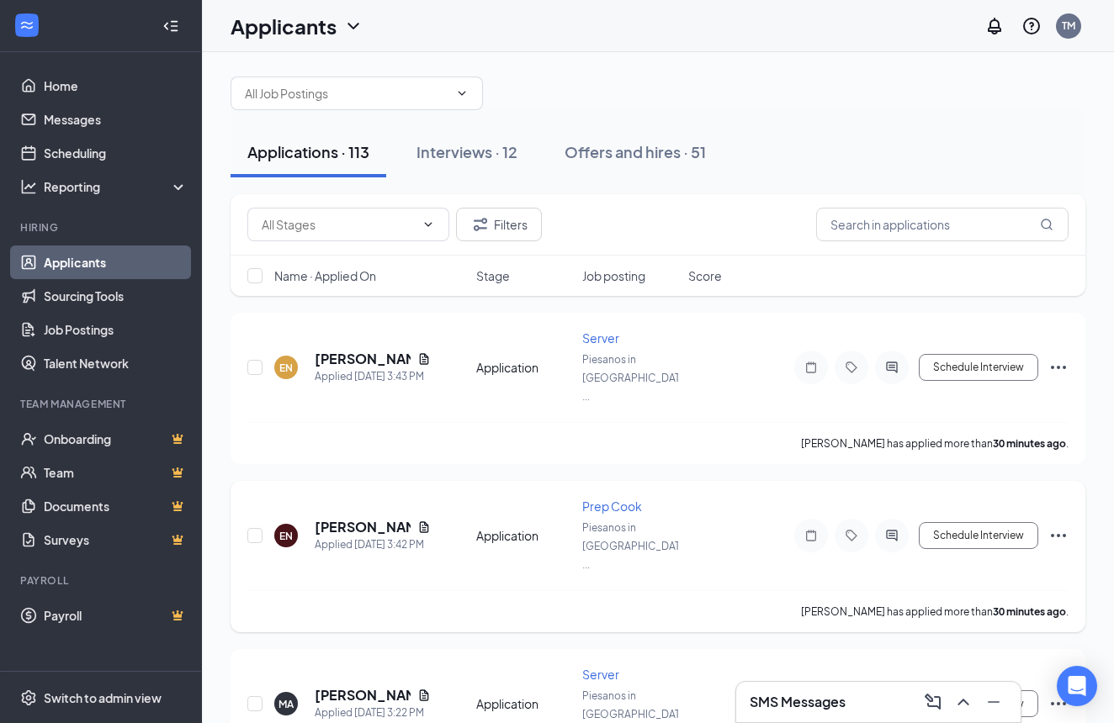
scroll to position [11, 0]
click at [789, 699] on h3 "SMS Messages" at bounding box center [797, 702] width 96 height 19
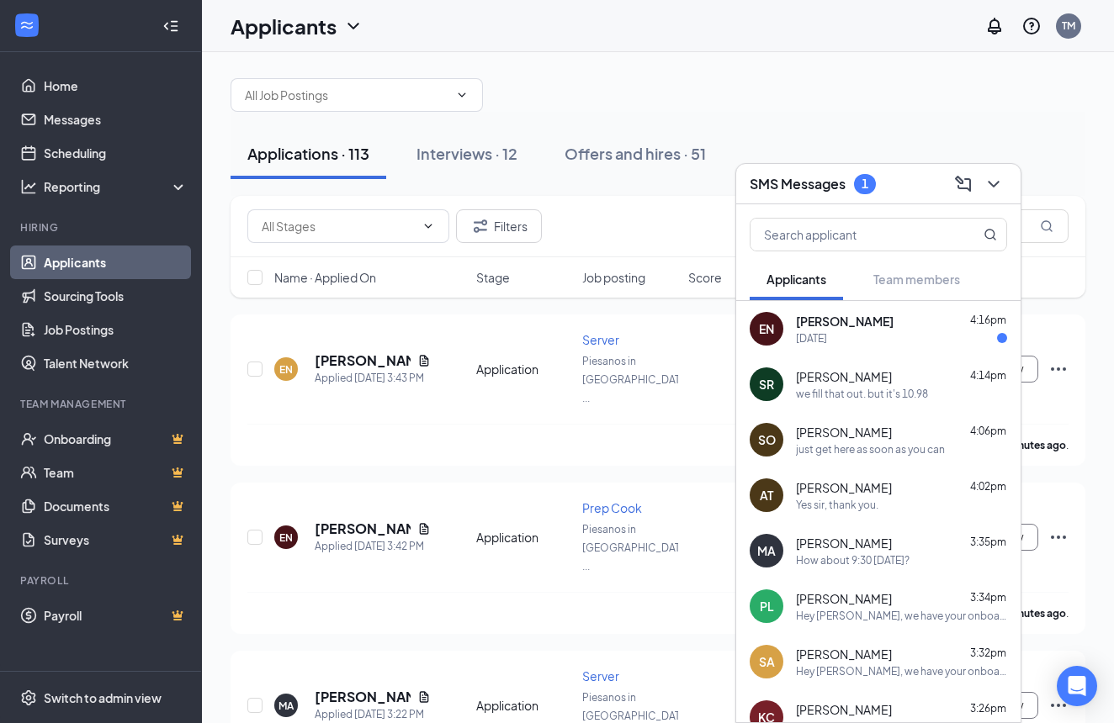
click at [827, 332] on div "Tomorrow" at bounding box center [811, 338] width 31 height 14
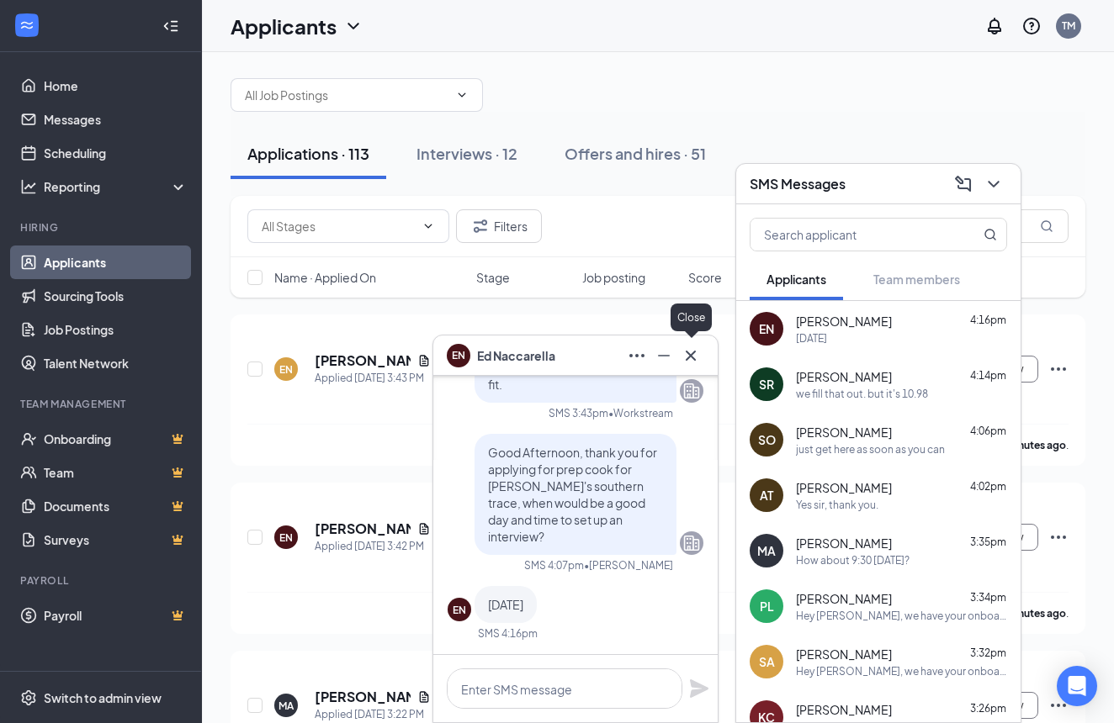
click at [694, 358] on icon "Cross" at bounding box center [691, 355] width 10 height 10
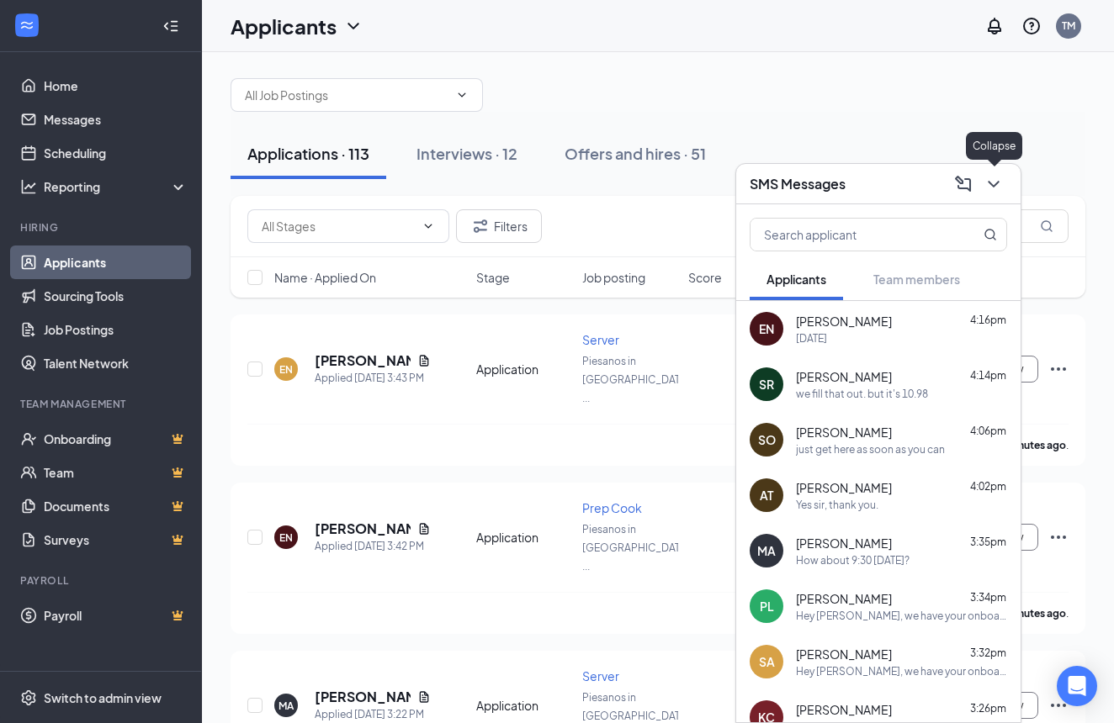
click at [998, 192] on icon "ChevronDown" at bounding box center [993, 184] width 20 height 20
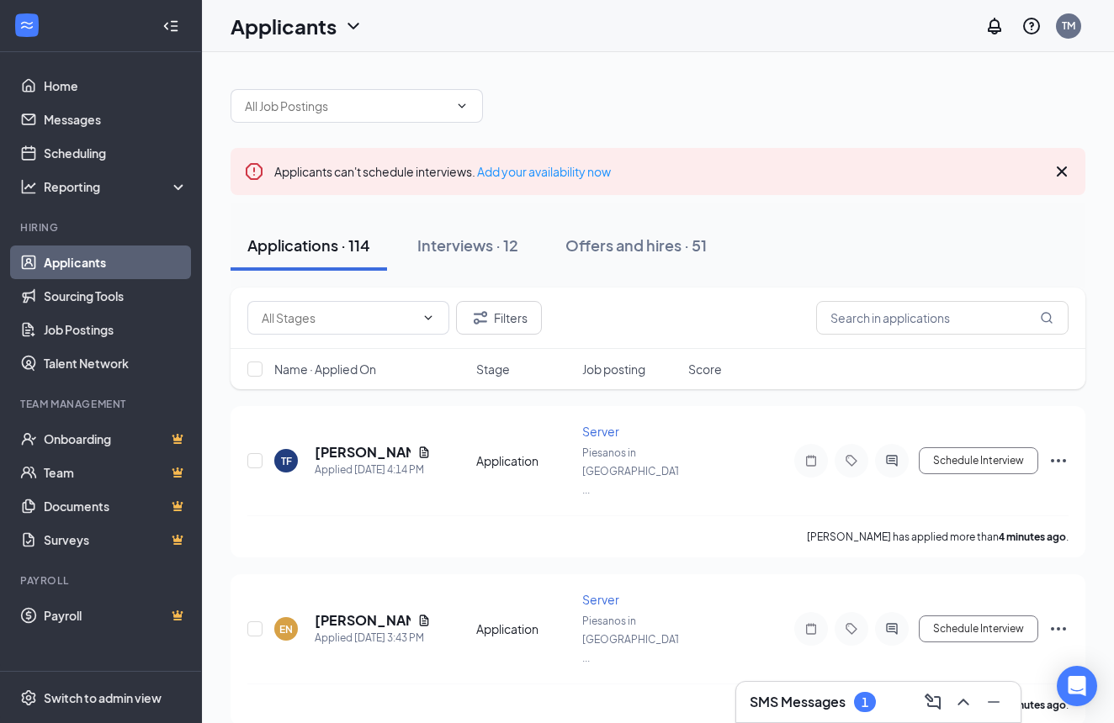
click at [784, 700] on h3 "SMS Messages" at bounding box center [797, 702] width 96 height 19
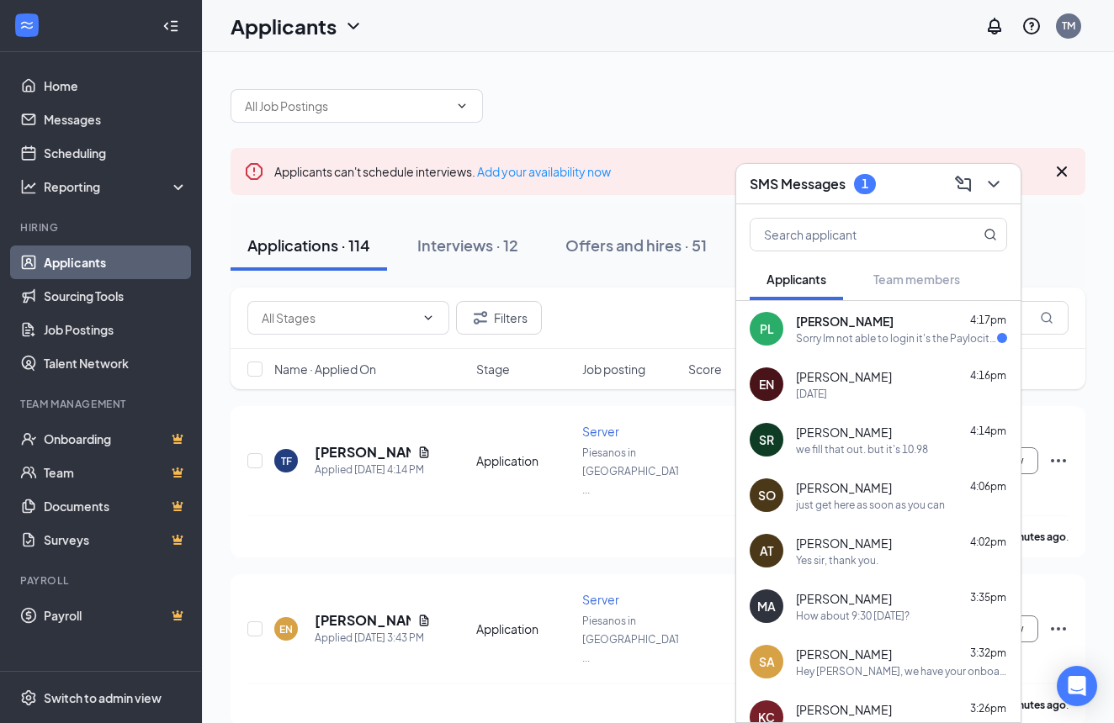
click at [891, 337] on div "Sorry Im not able to login it's the Paylocity stuff right?" at bounding box center [896, 338] width 201 height 14
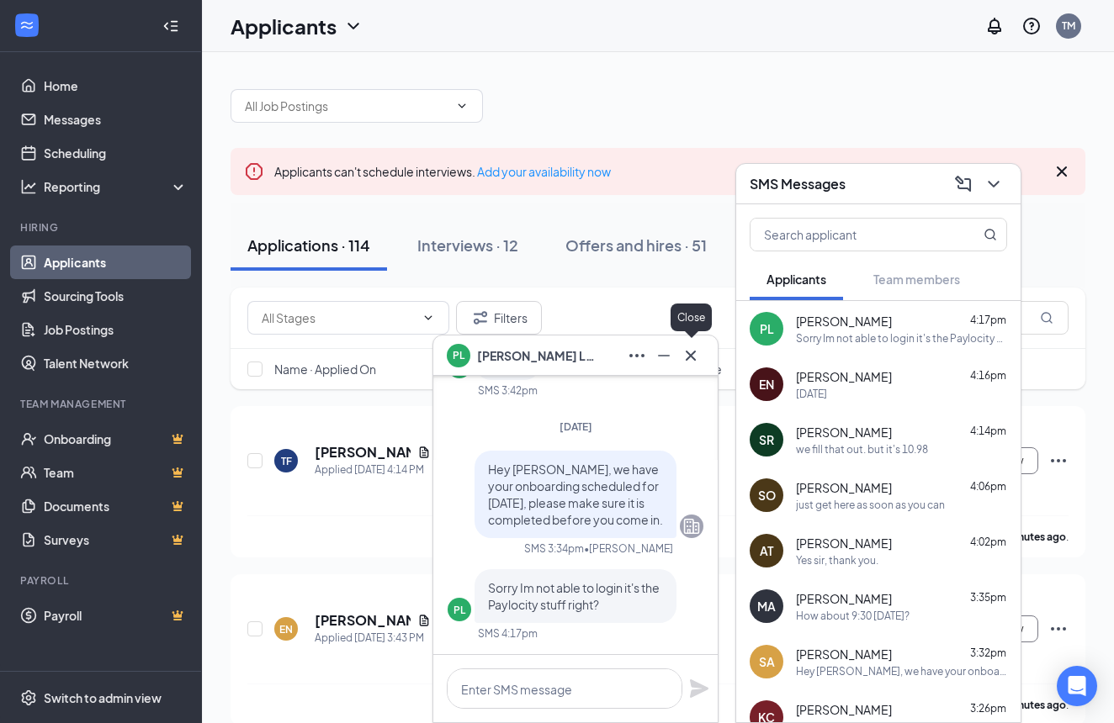
click at [691, 359] on icon "Cross" at bounding box center [690, 356] width 20 height 20
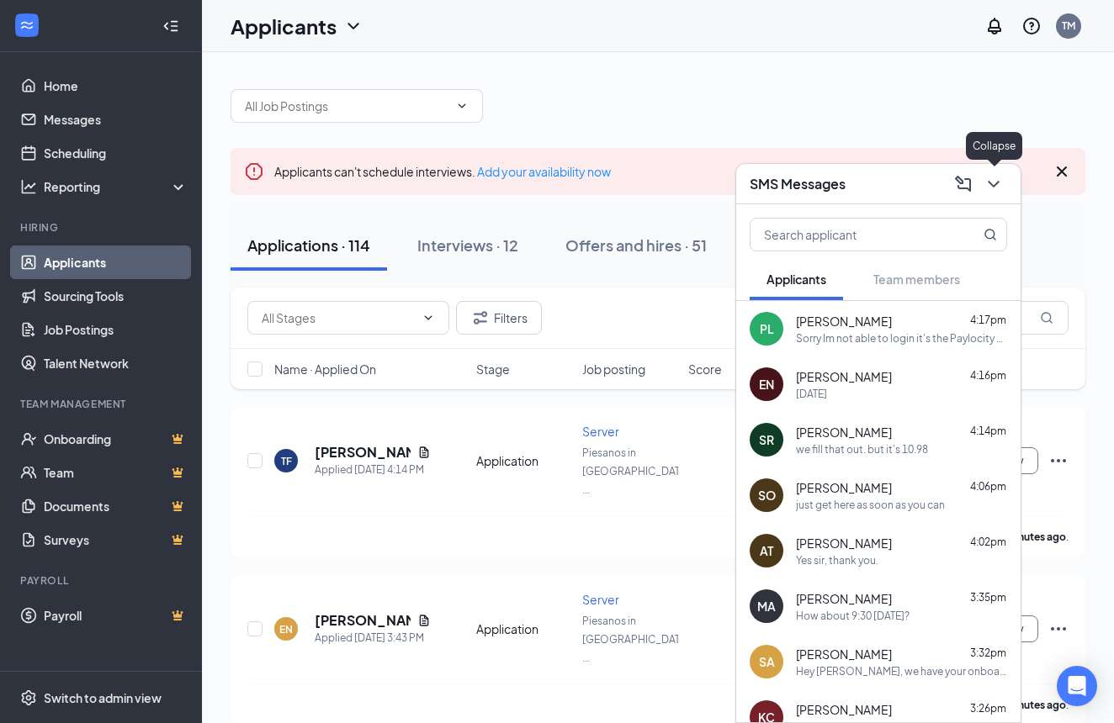
click at [993, 189] on icon "ChevronDown" at bounding box center [993, 184] width 20 height 20
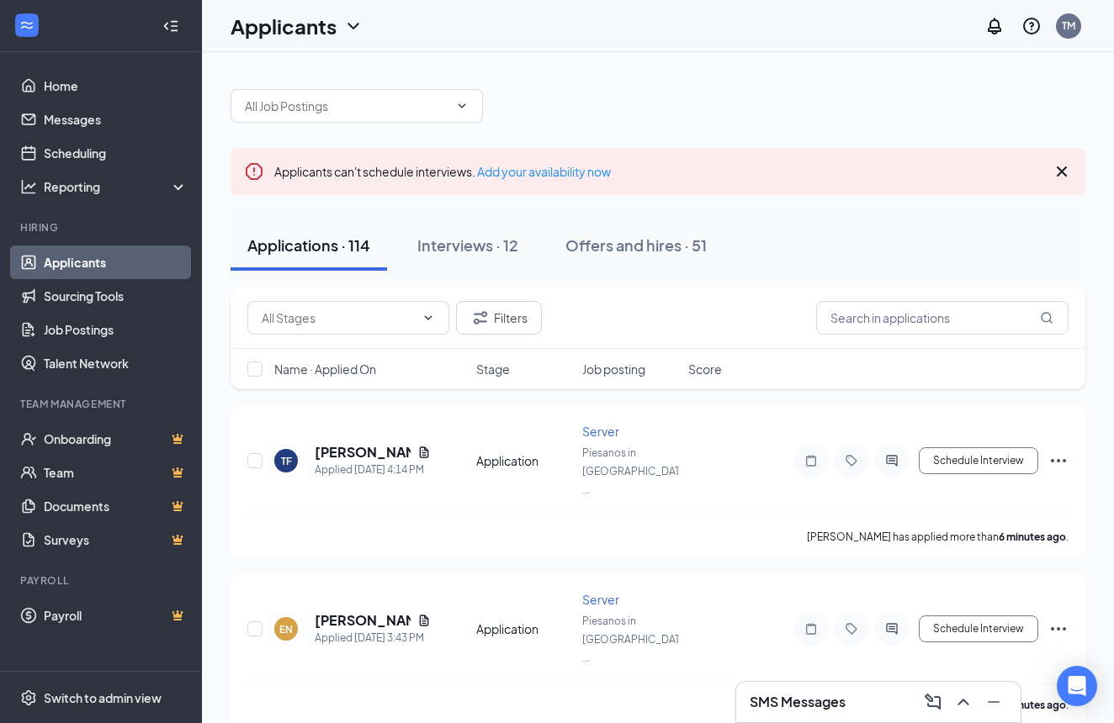
click at [829, 713] on div "SMS Messages" at bounding box center [877, 702] width 257 height 27
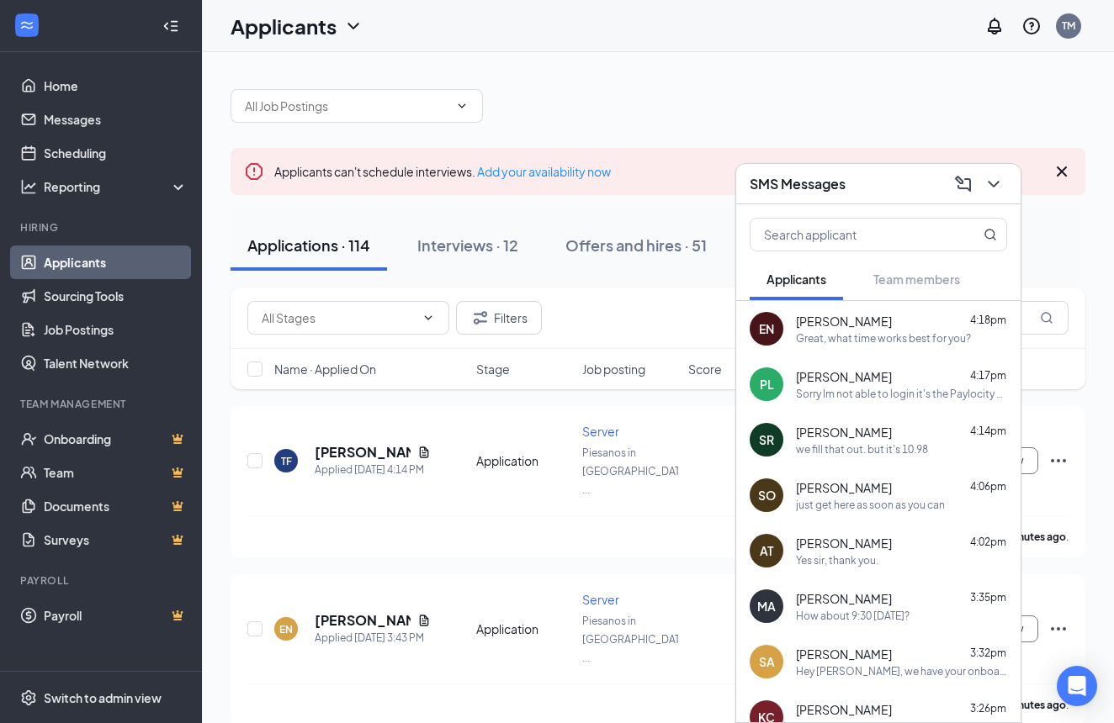
click at [813, 384] on span "[PERSON_NAME]" at bounding box center [844, 376] width 96 height 17
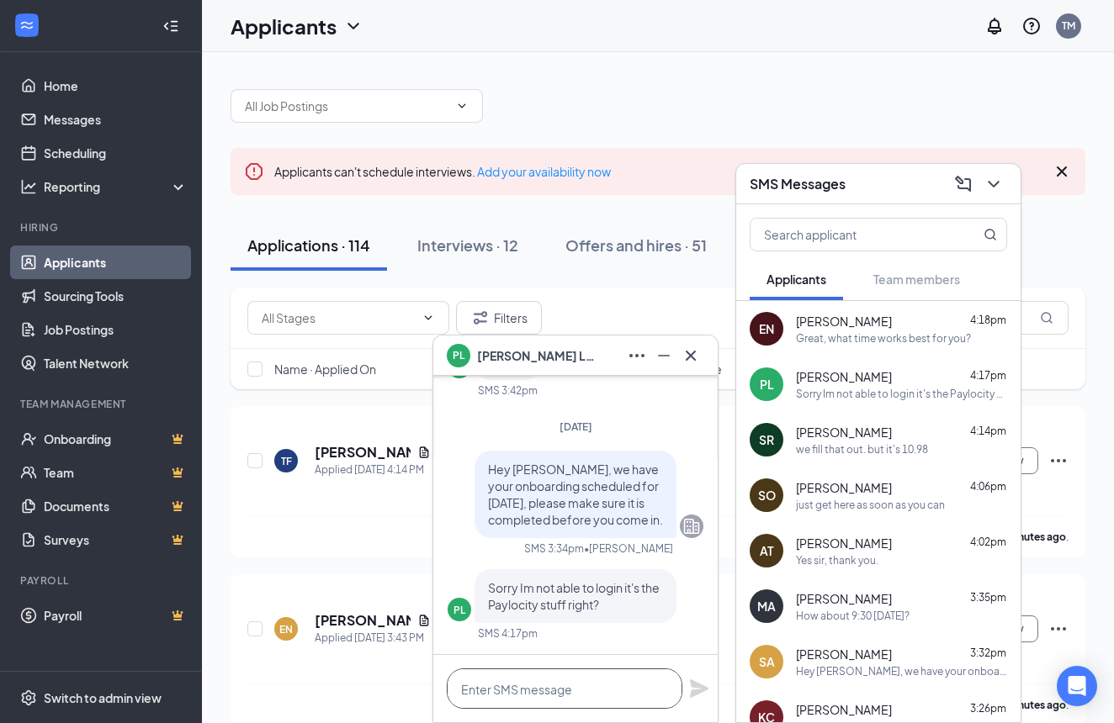
click at [606, 683] on textarea at bounding box center [565, 689] width 236 height 40
click at [559, 691] on textarea "yes, your log in is Preston.lomoglio" at bounding box center [565, 689] width 236 height 40
type textarea "yes, your log in is preston.lomoglio"
click at [701, 691] on icon "Plane" at bounding box center [699, 689] width 19 height 19
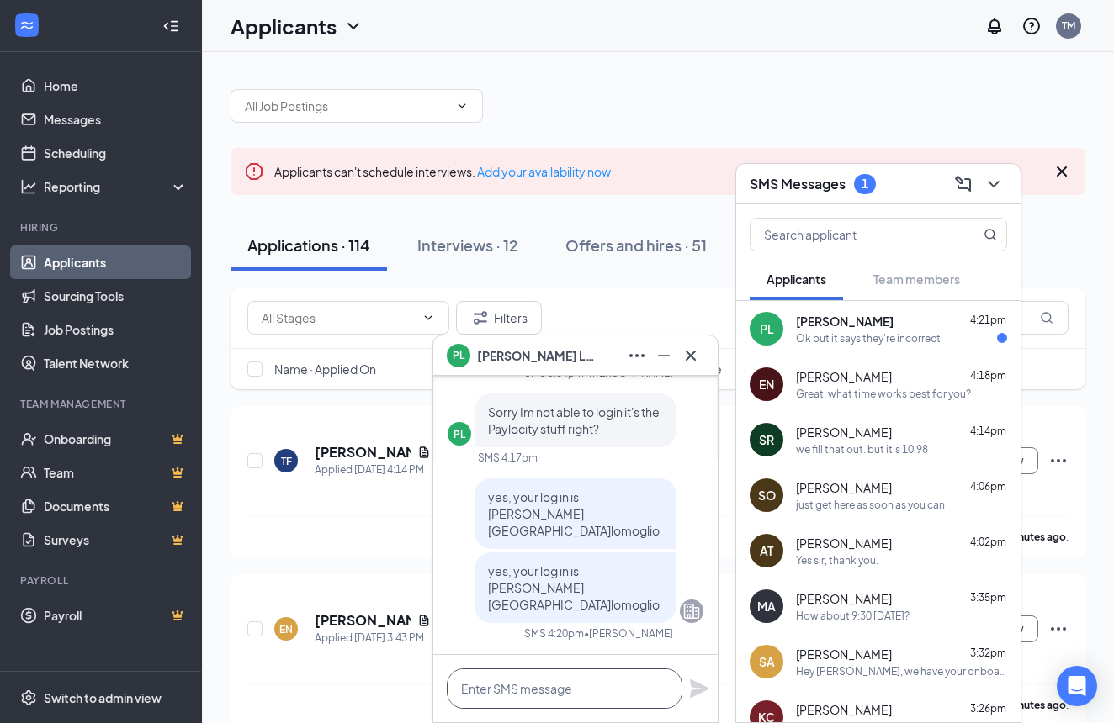
click at [580, 691] on textarea at bounding box center [565, 689] width 236 height 40
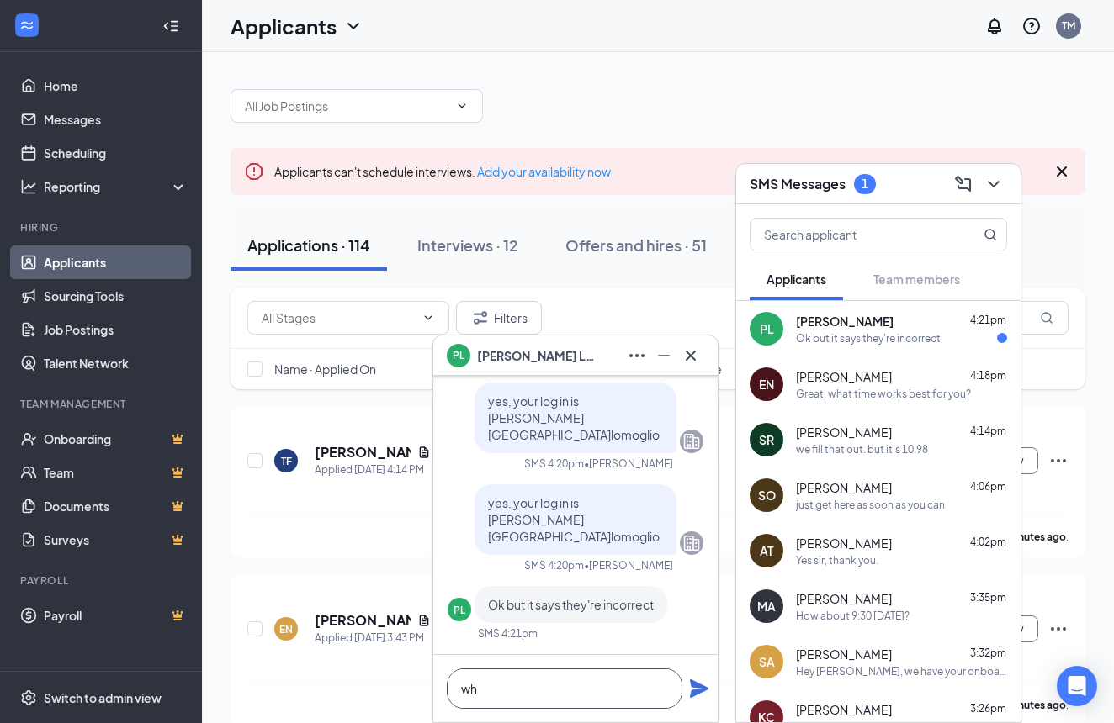
type textarea "w"
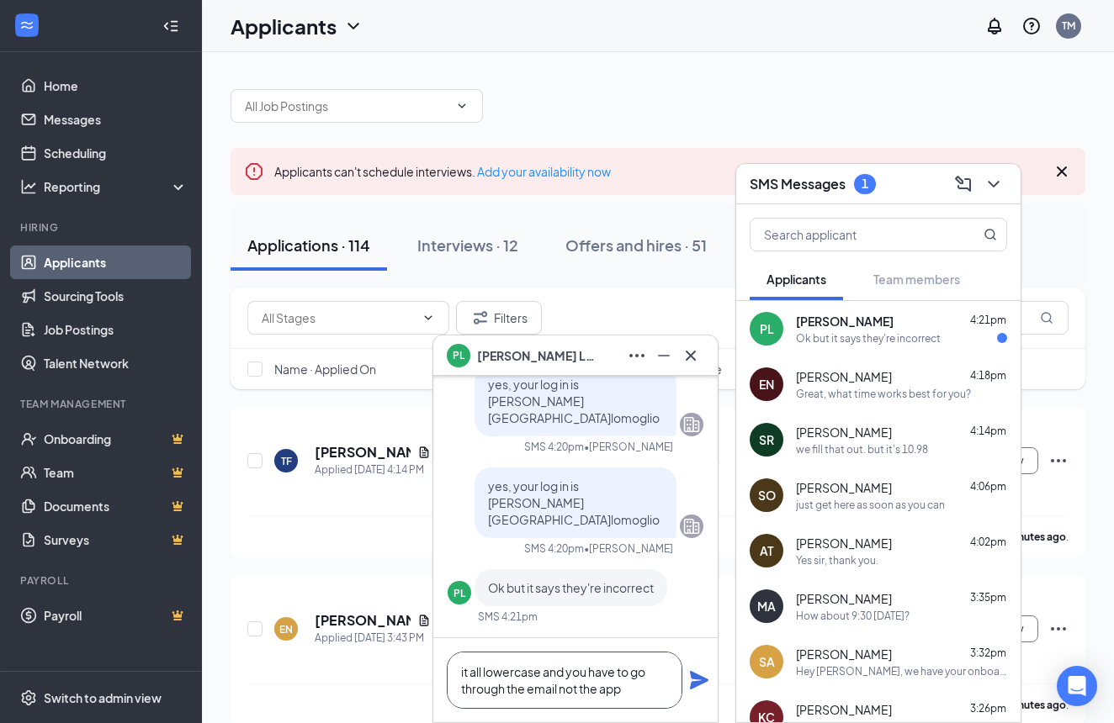
type textarea "it all lowercase and you have to go through the email not the app"
click at [696, 686] on icon "Plane" at bounding box center [699, 680] width 19 height 19
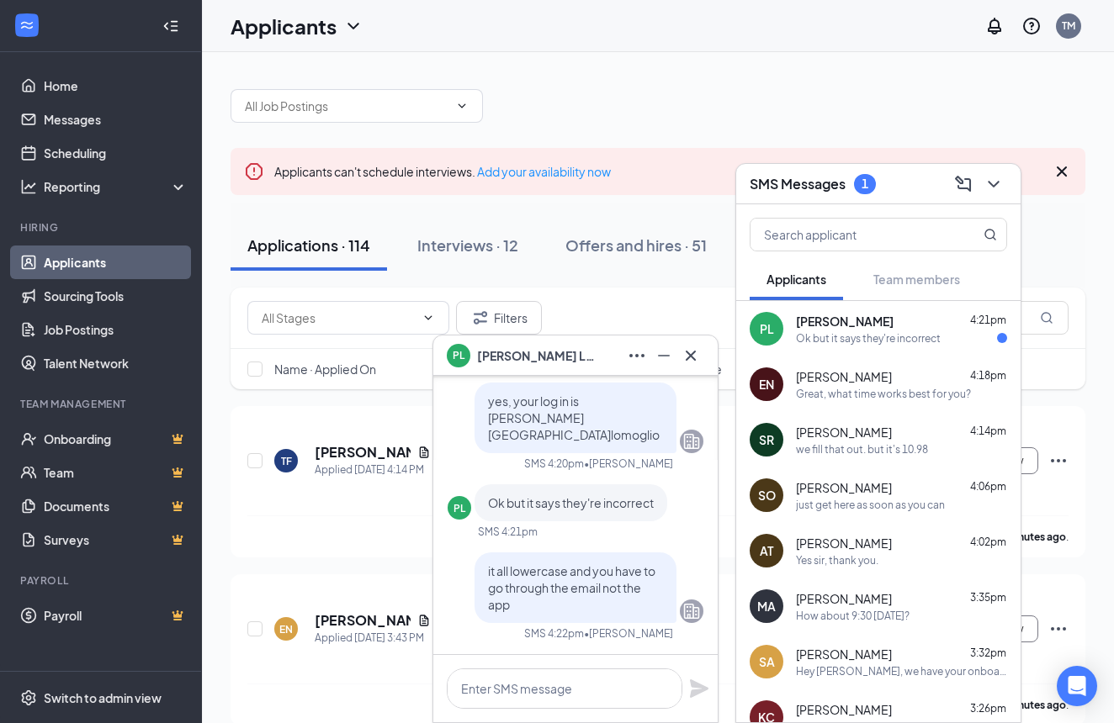
scroll to position [0, 0]
click at [841, 499] on div "just get here as soon as you can" at bounding box center [870, 505] width 149 height 14
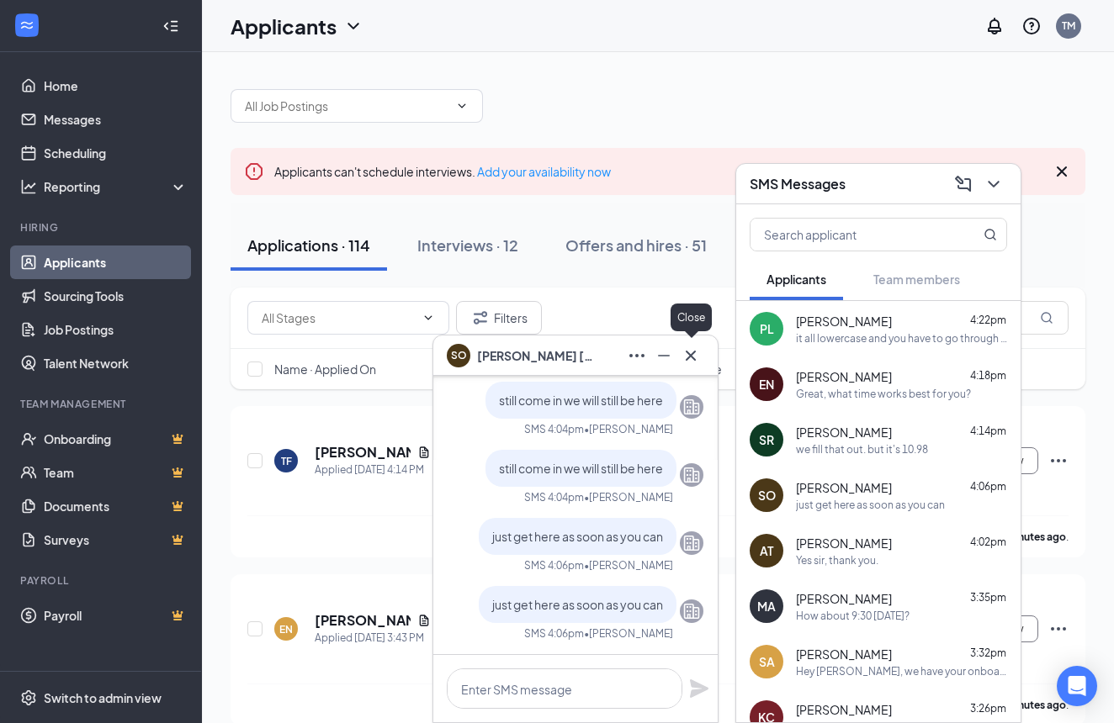
click at [691, 359] on icon "Cross" at bounding box center [690, 356] width 20 height 20
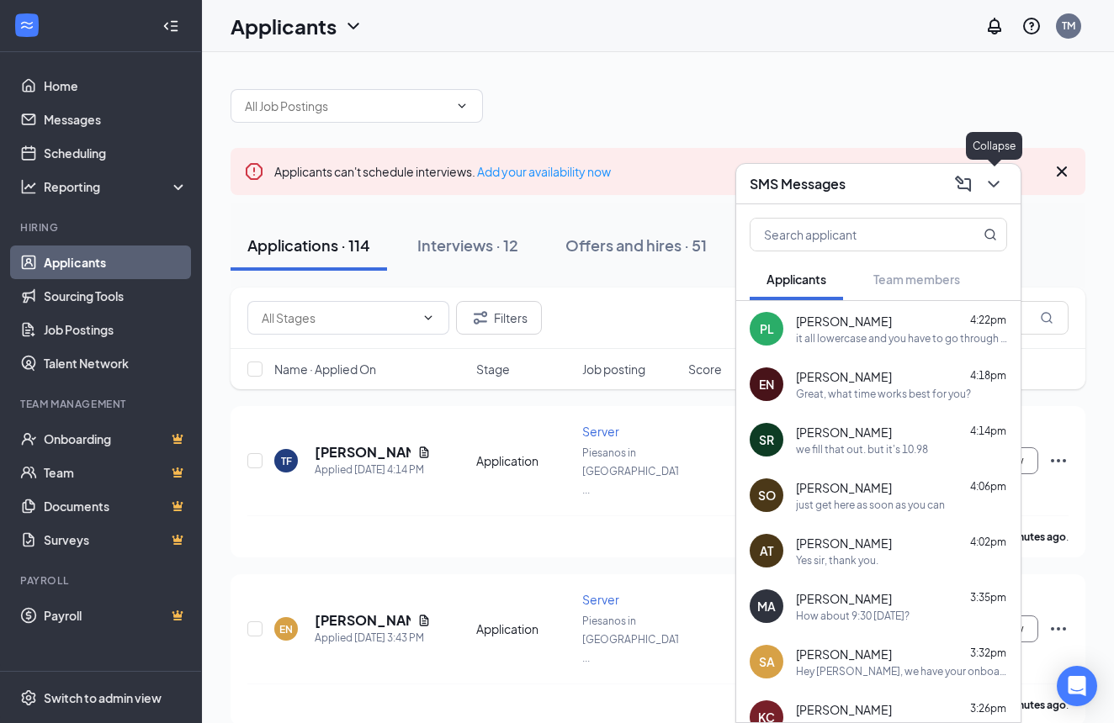
click at [998, 187] on icon "ChevronDown" at bounding box center [993, 184] width 20 height 20
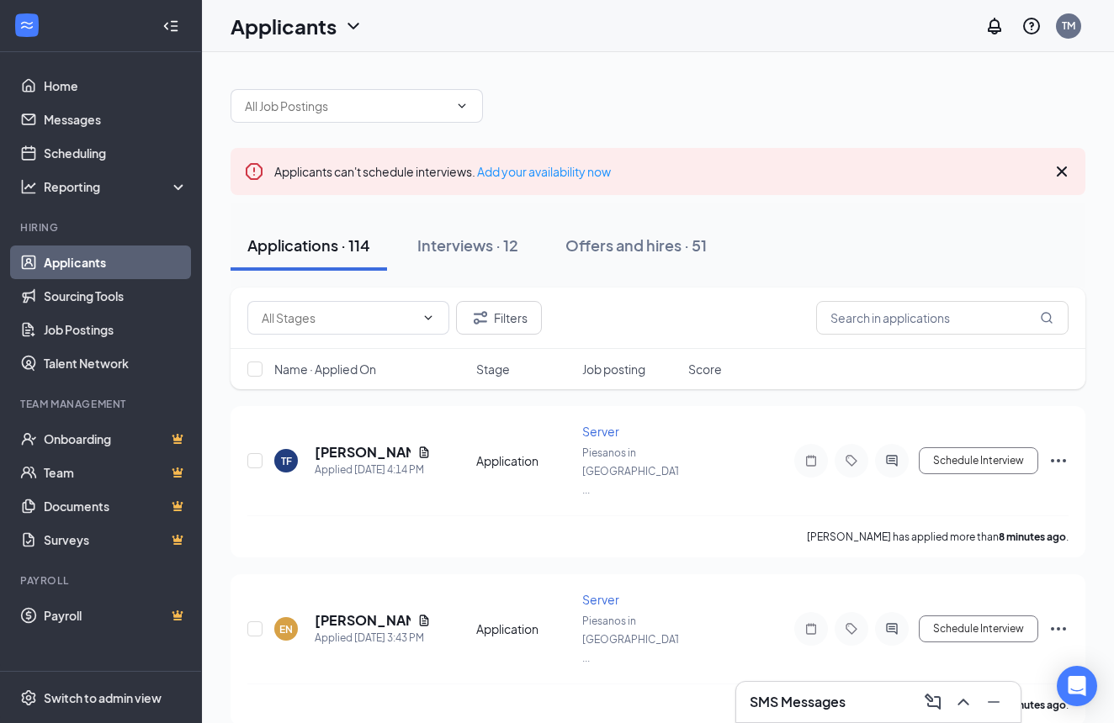
click at [865, 704] on div "SMS Messages" at bounding box center [877, 702] width 257 height 27
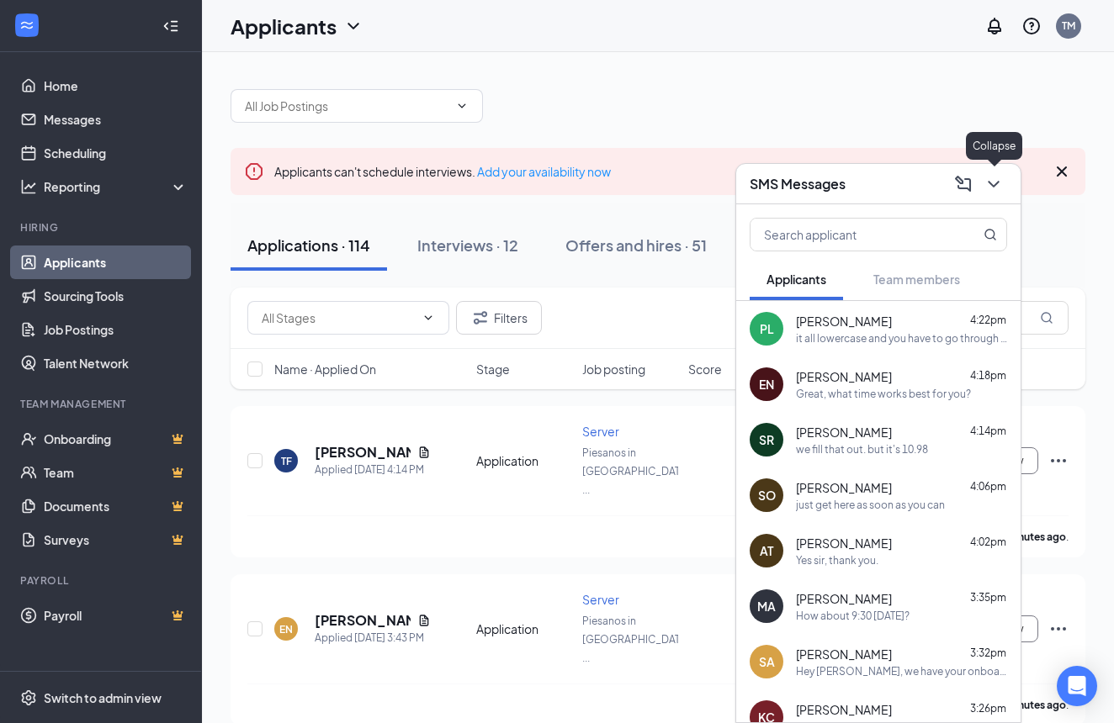
click at [1000, 192] on icon "ChevronDown" at bounding box center [993, 184] width 20 height 20
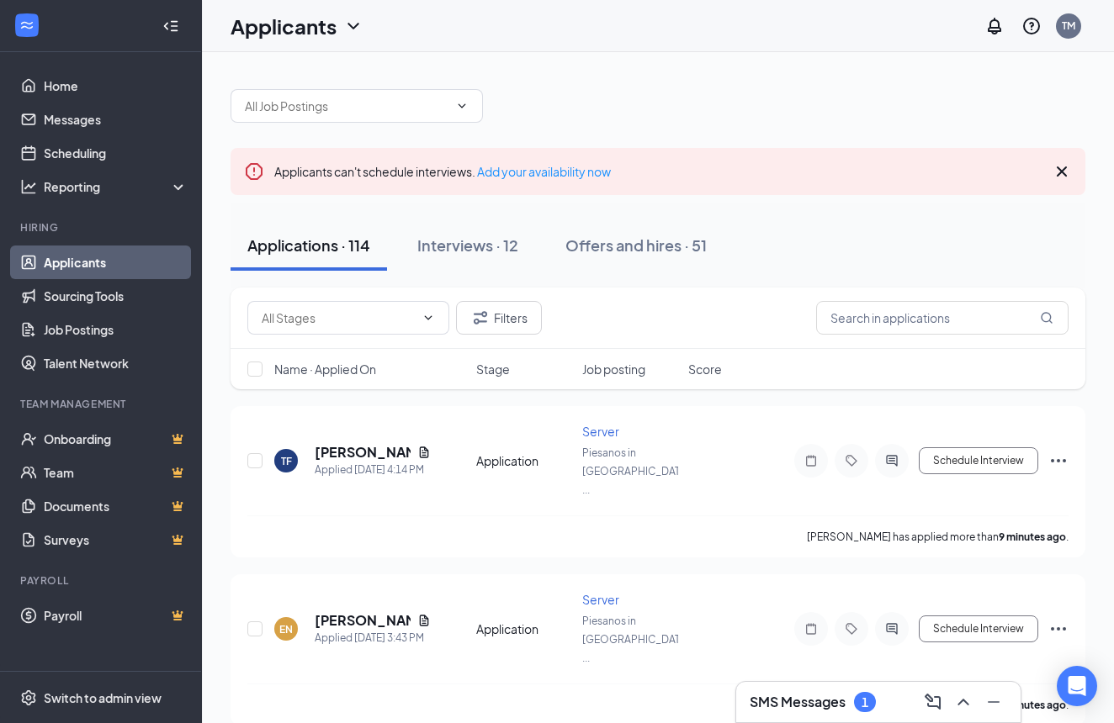
click at [808, 704] on h3 "SMS Messages" at bounding box center [797, 702] width 96 height 19
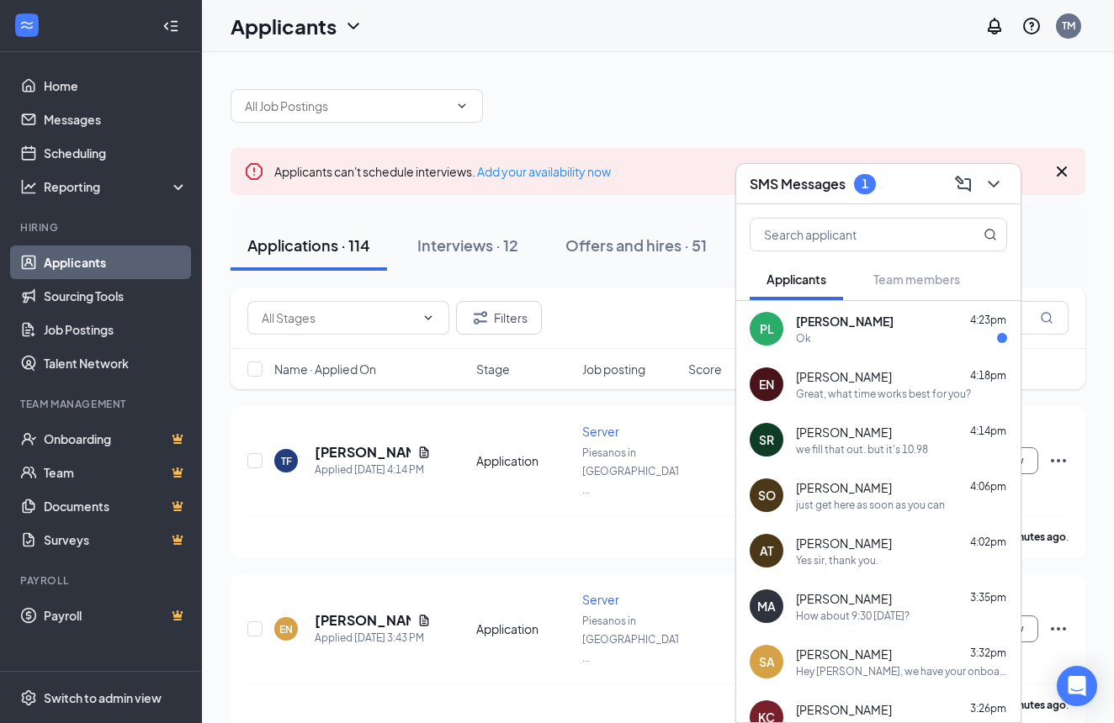
click at [844, 344] on div "Ok" at bounding box center [901, 338] width 211 height 14
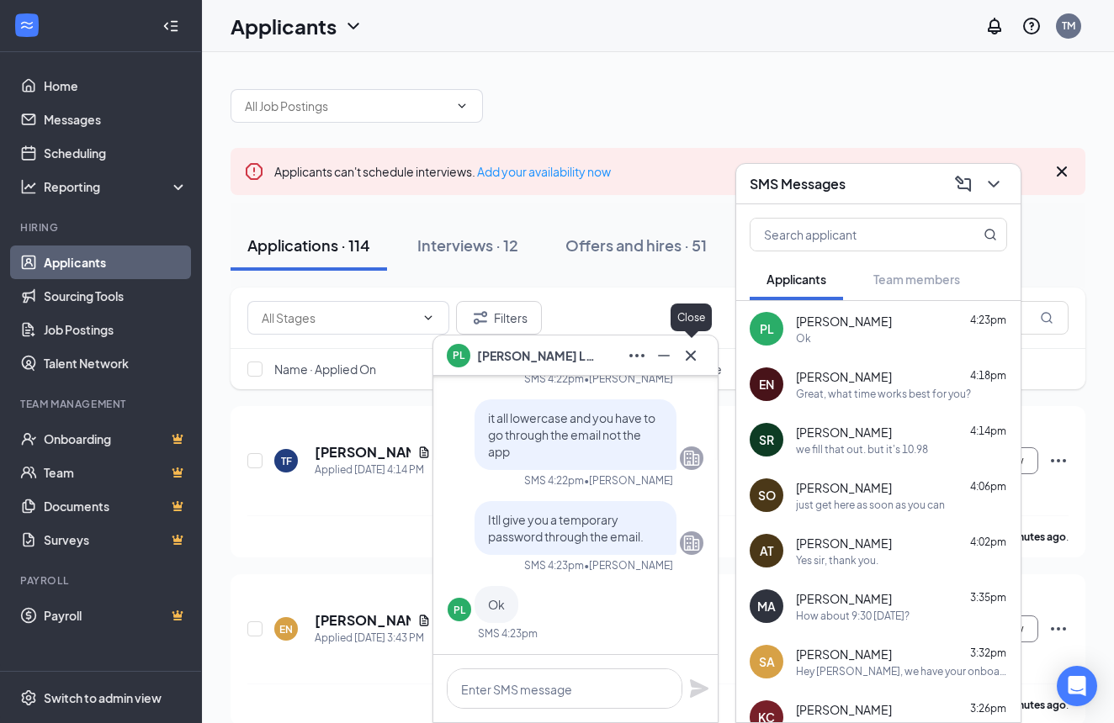
click at [697, 357] on icon "Cross" at bounding box center [690, 356] width 20 height 20
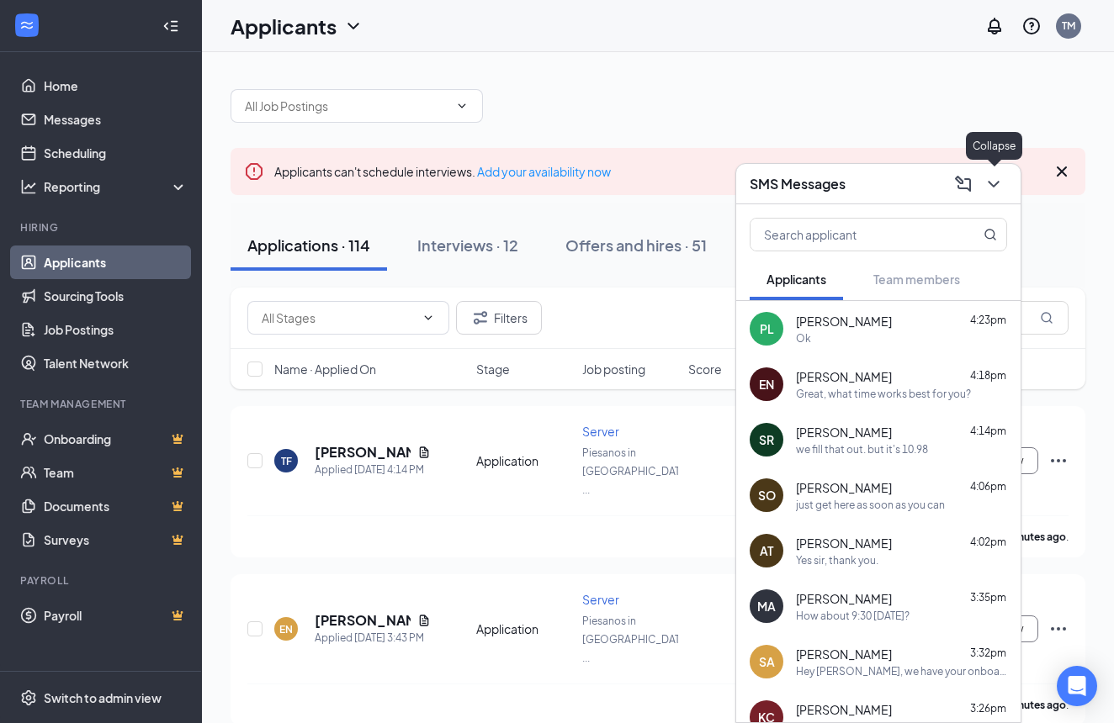
click at [995, 189] on icon "ChevronDown" at bounding box center [993, 184] width 20 height 20
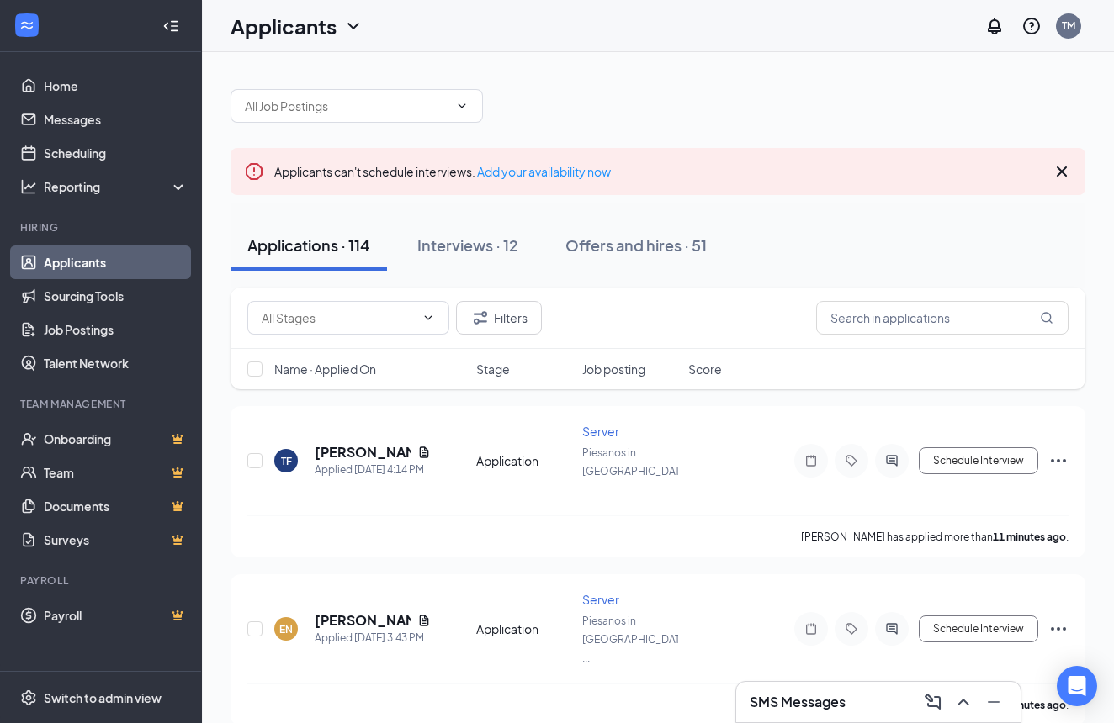
click at [888, 700] on div "SMS Messages" at bounding box center [877, 702] width 257 height 27
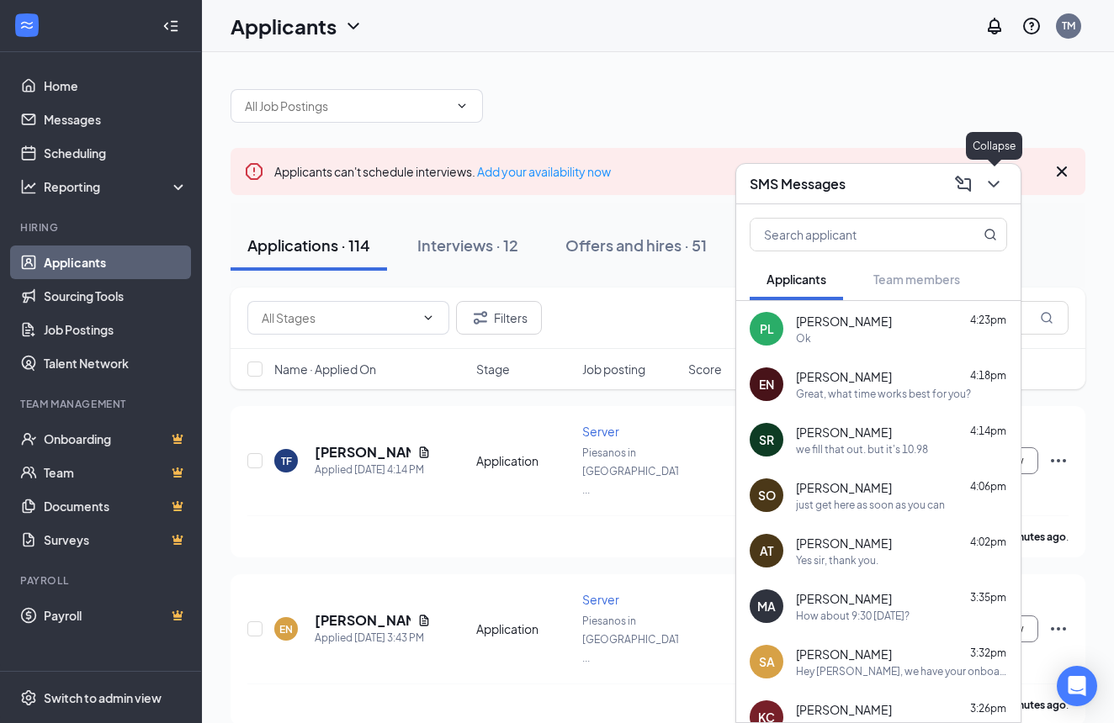
click at [993, 188] on icon "ChevronDown" at bounding box center [993, 184] width 20 height 20
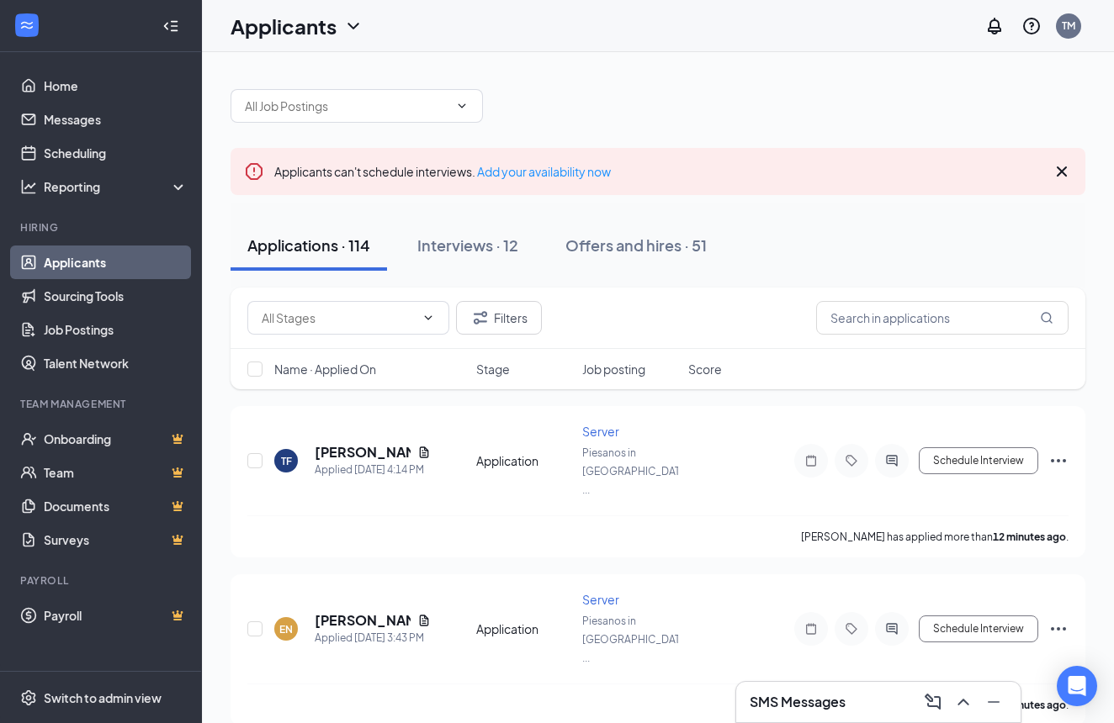
click at [1062, 171] on icon "Cross" at bounding box center [1061, 172] width 10 height 10
